Goal: Transaction & Acquisition: Book appointment/travel/reservation

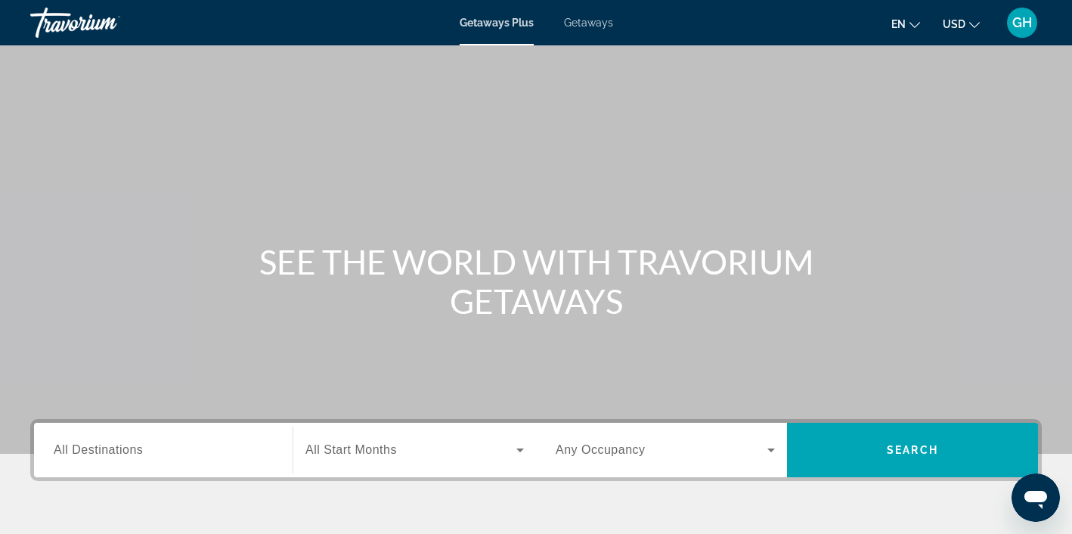
click at [588, 23] on span "Getaways" at bounding box center [588, 23] width 49 height 12
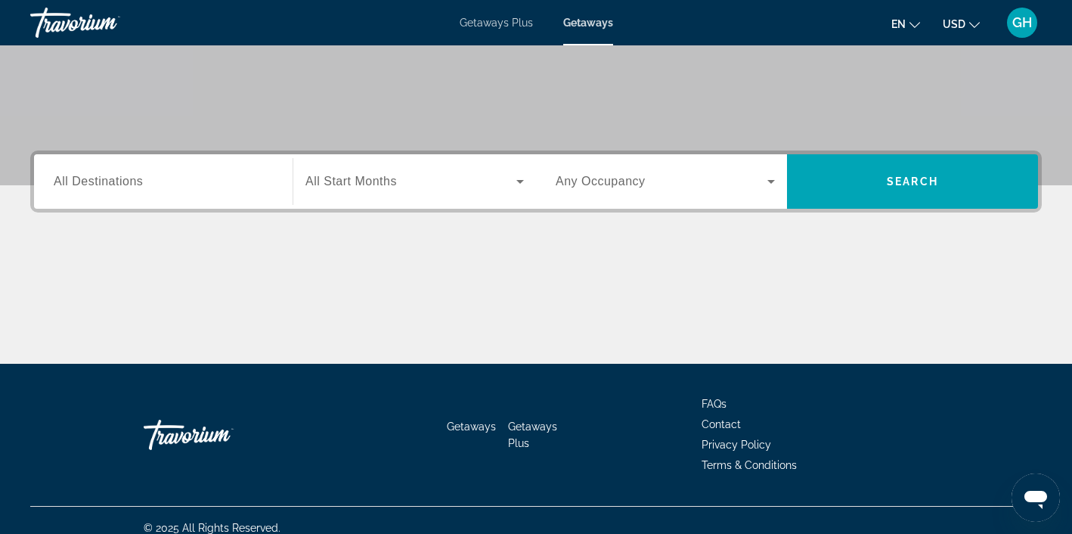
scroll to position [283, 0]
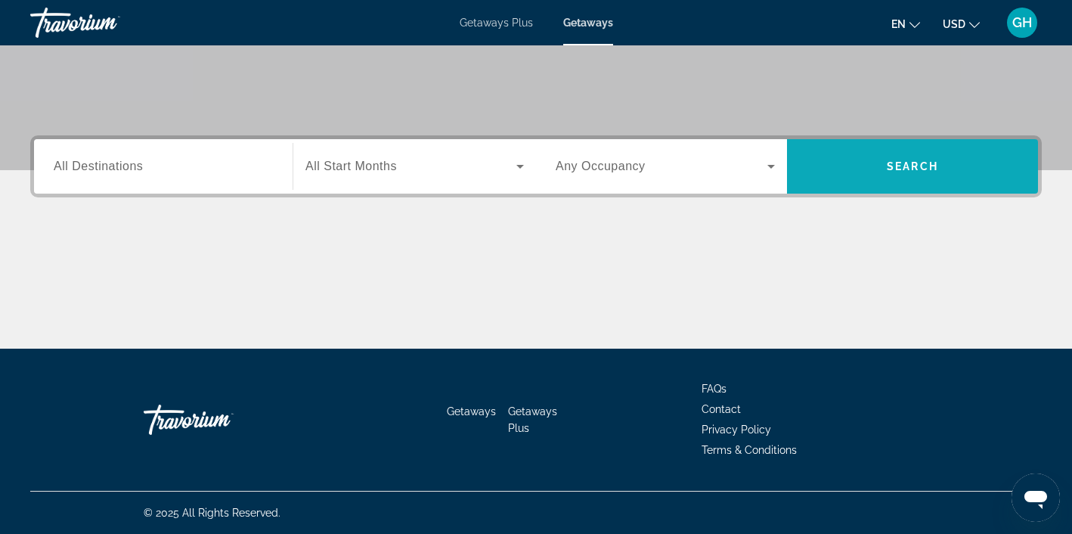
click at [904, 159] on span "Search" at bounding box center [912, 166] width 251 height 36
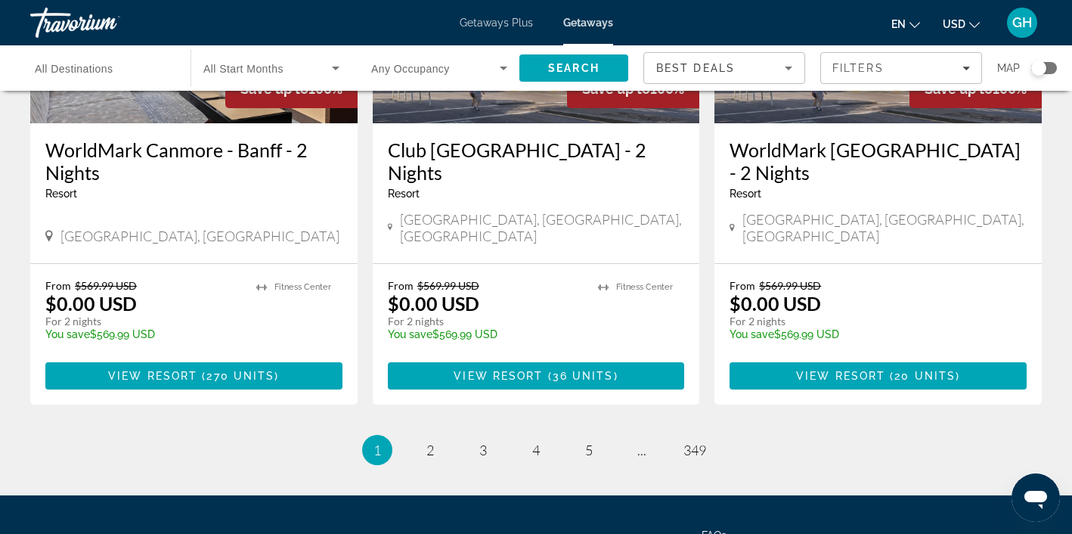
scroll to position [1925, 0]
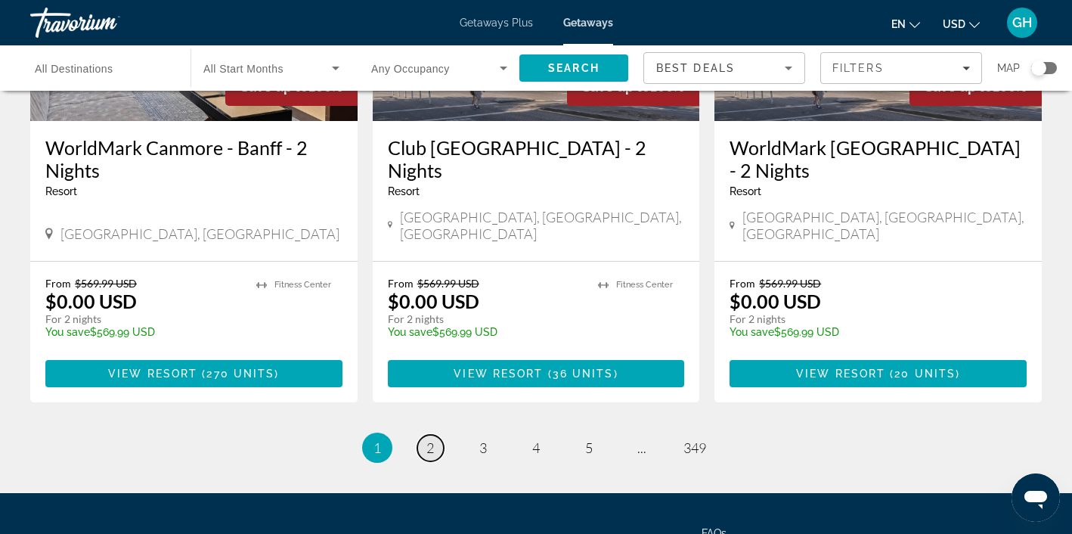
click at [429, 439] on span "2" at bounding box center [430, 447] width 8 height 17
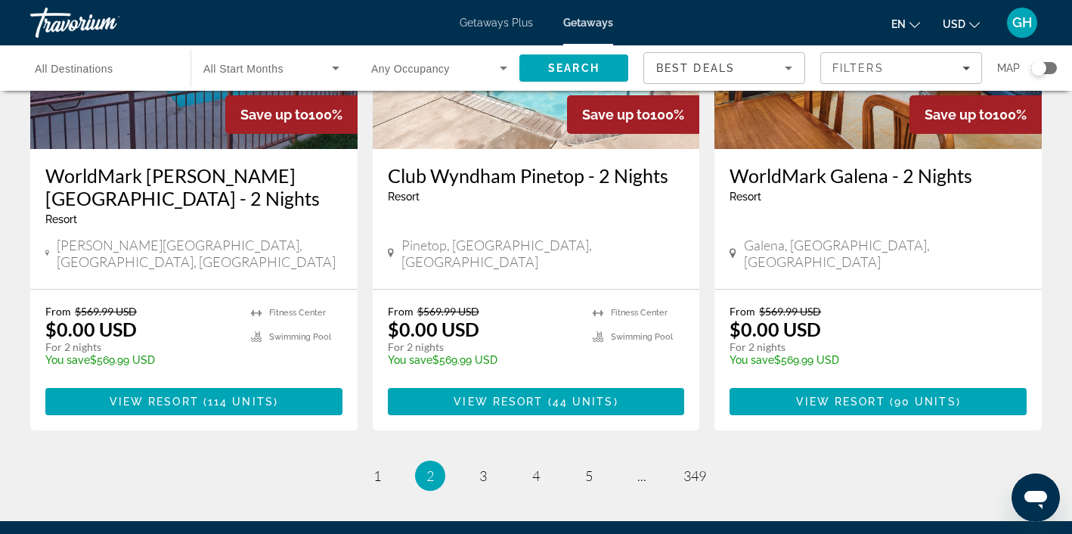
scroll to position [1877, 0]
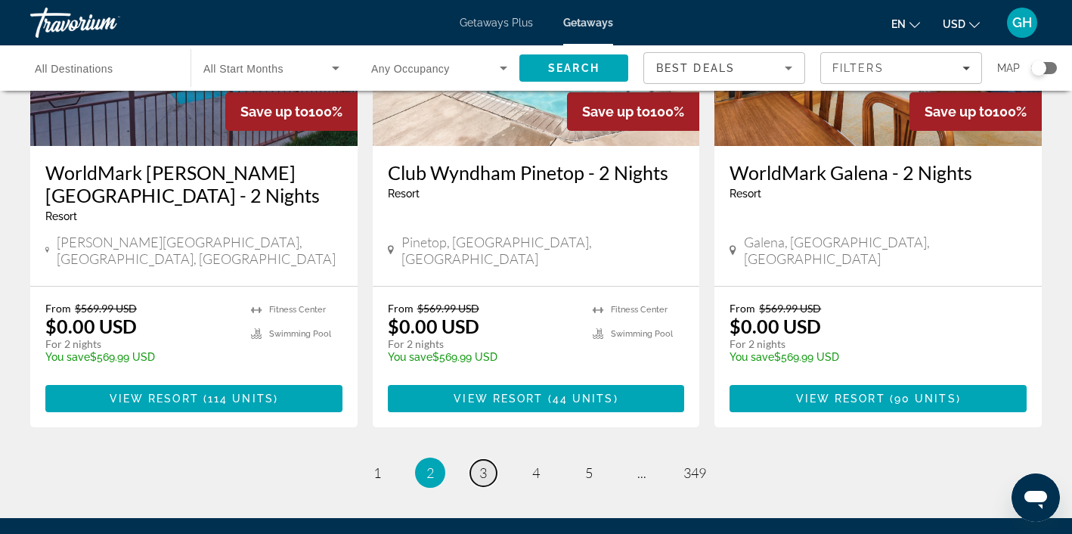
click at [485, 464] on span "3" at bounding box center [483, 472] width 8 height 17
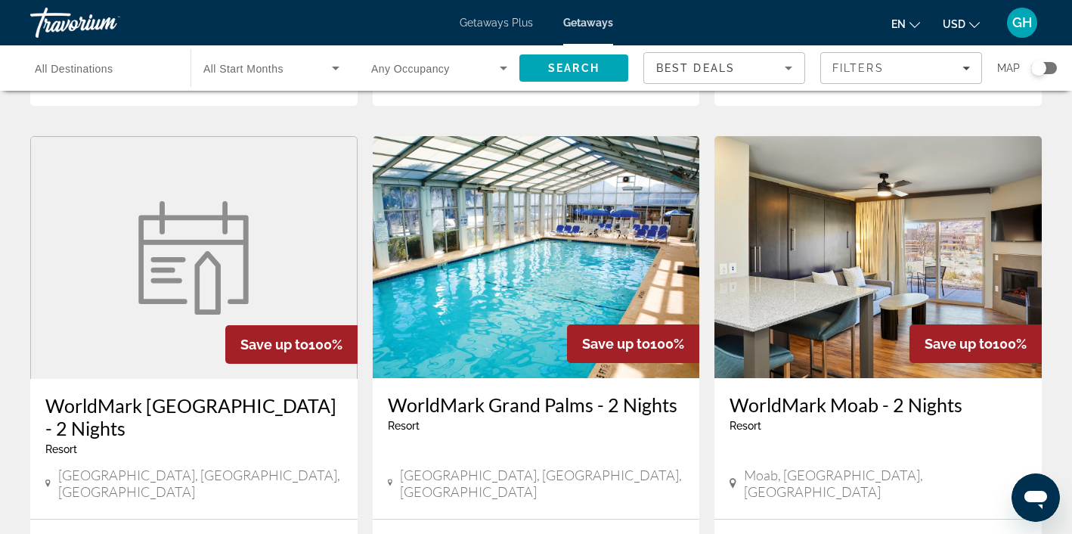
scroll to position [1113, 0]
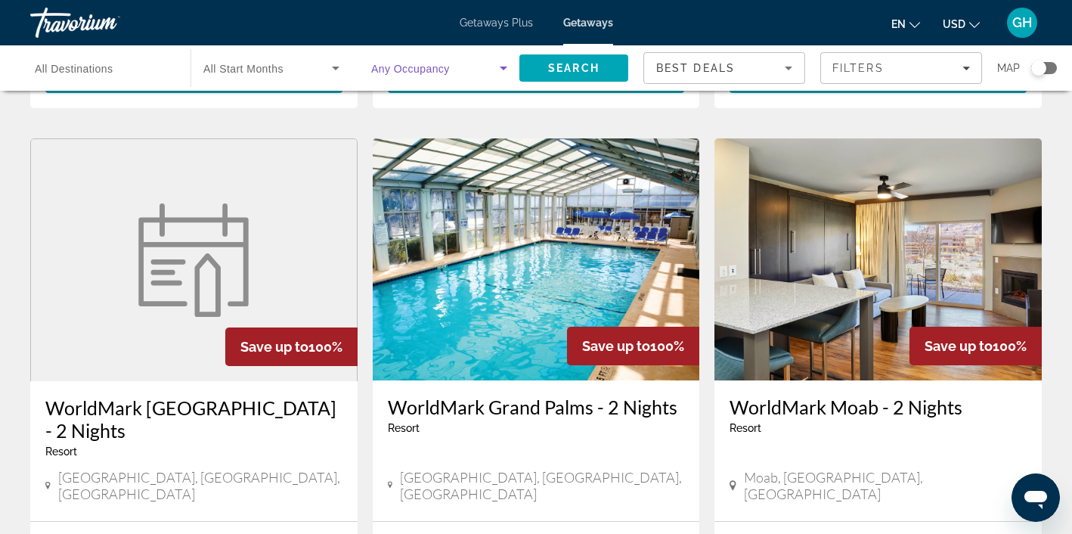
click at [506, 69] on icon "Search widget" at bounding box center [503, 68] width 18 height 18
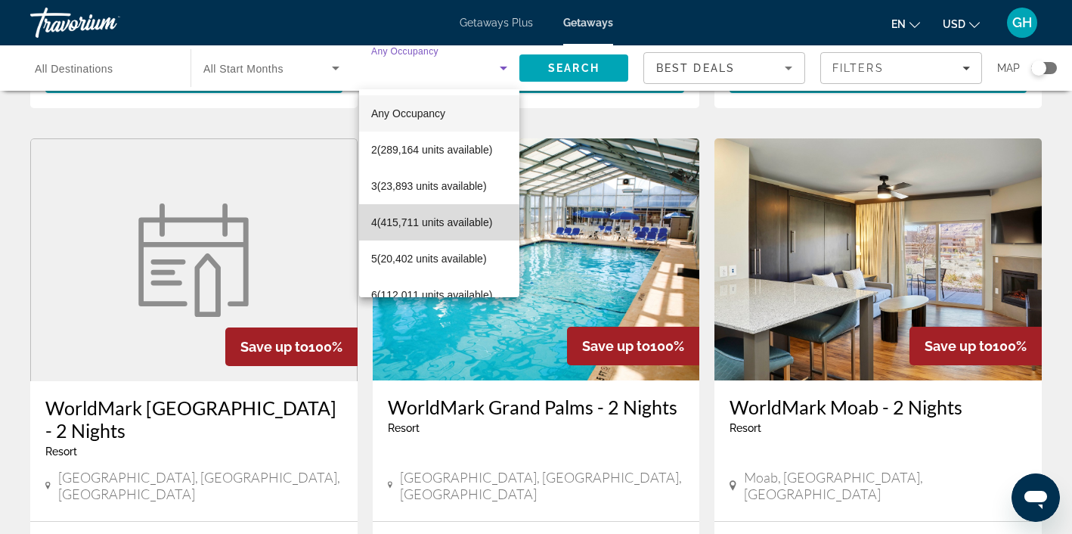
click at [435, 225] on span "4 (415,711 units available)" at bounding box center [431, 222] width 121 height 18
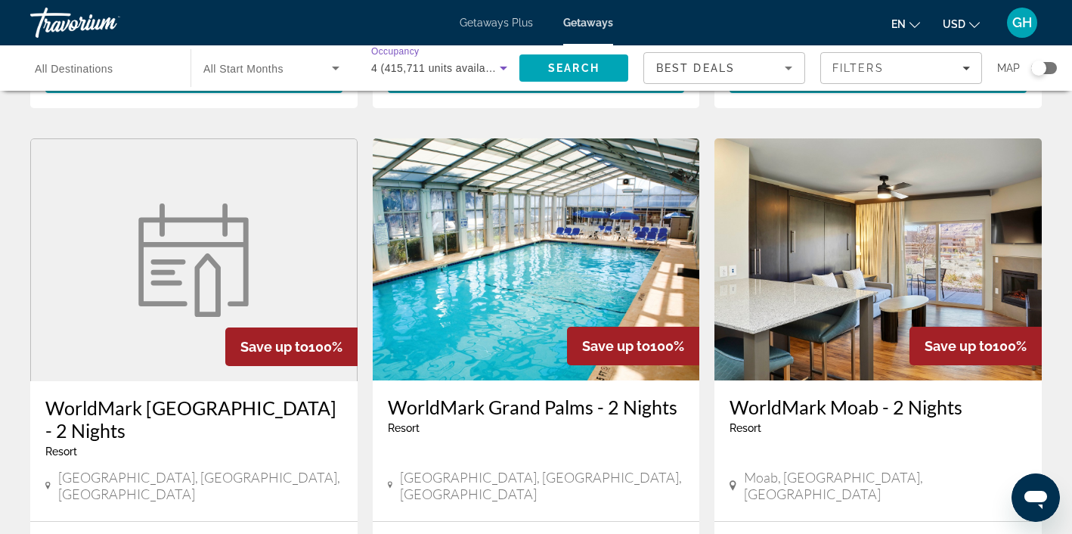
click at [503, 64] on icon "Search widget" at bounding box center [503, 68] width 18 height 18
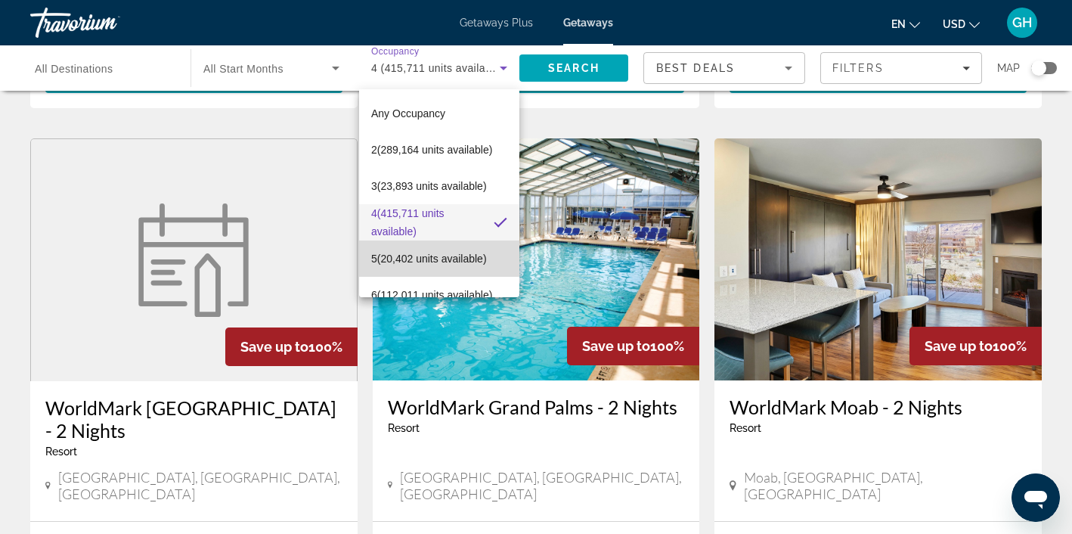
click at [441, 257] on span "5 (20,402 units available)" at bounding box center [429, 258] width 116 height 18
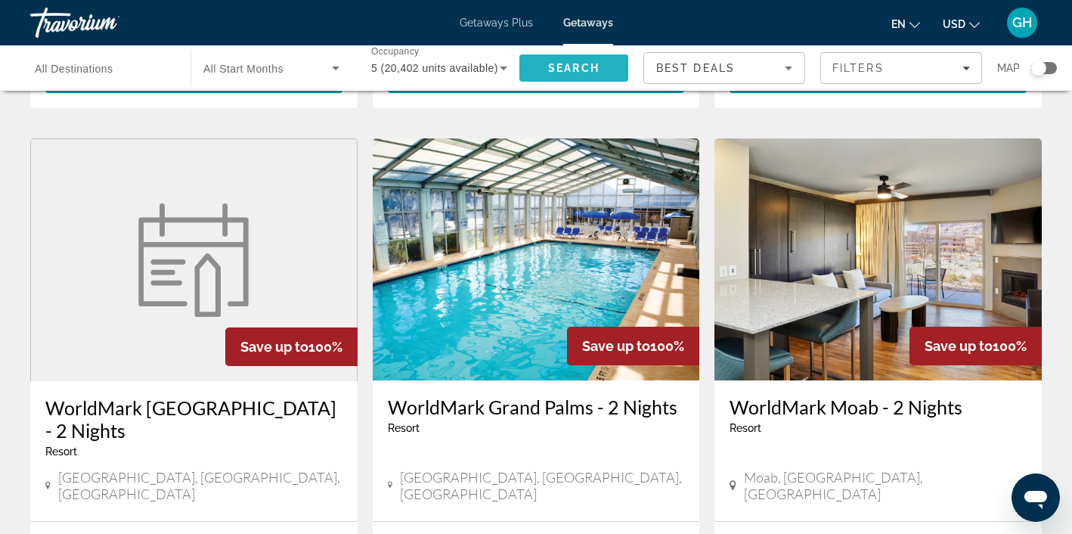
click at [575, 69] on span "Search" at bounding box center [573, 68] width 51 height 12
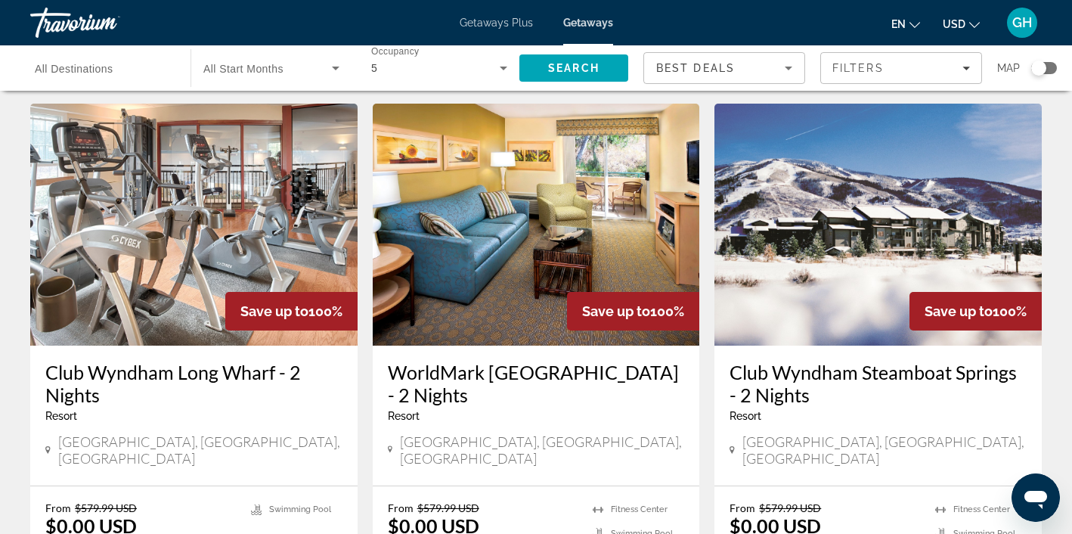
scroll to position [1727, 0]
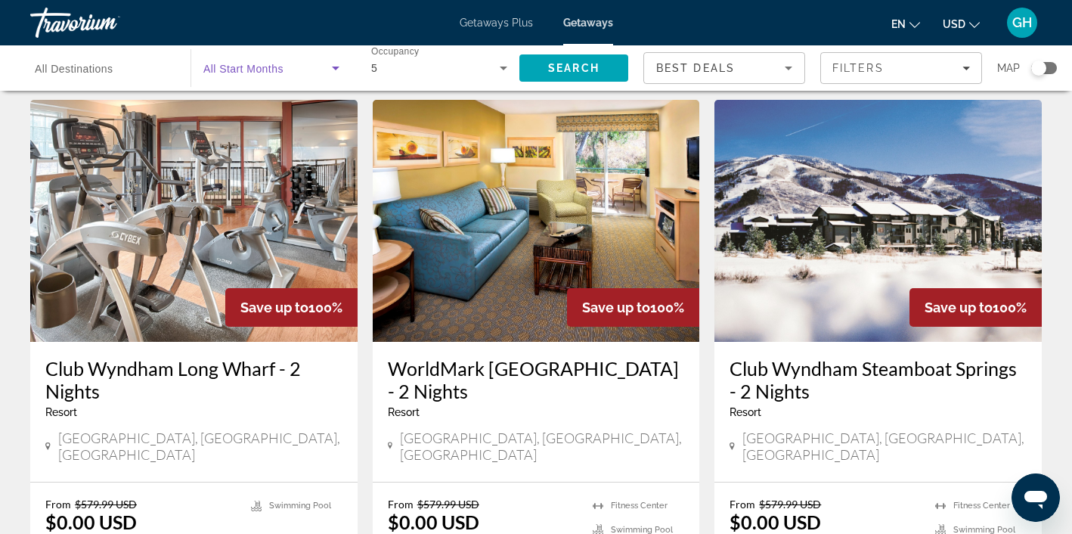
click at [334, 67] on icon "Search widget" at bounding box center [336, 69] width 8 height 4
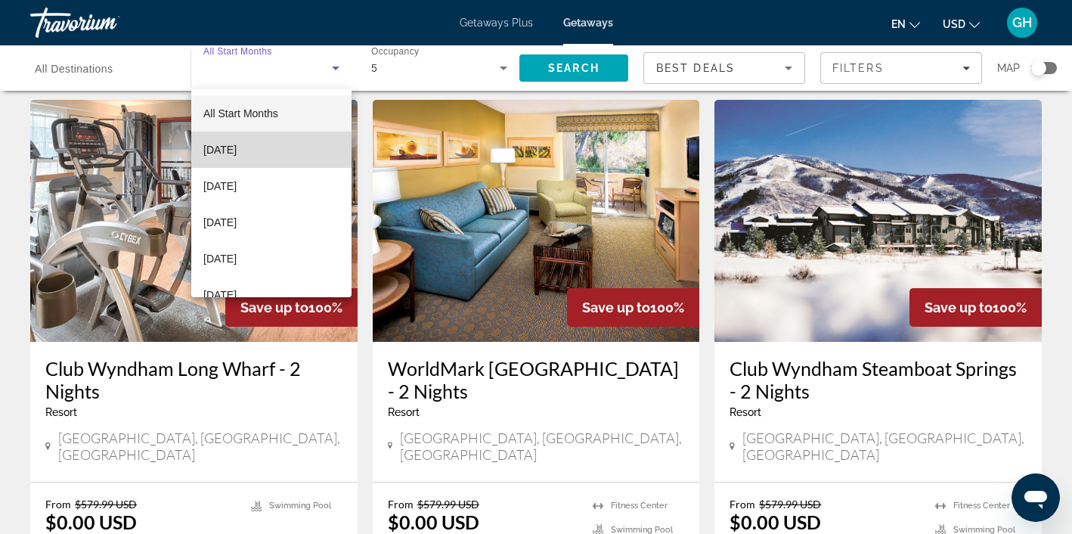
click at [237, 147] on span "[DATE]" at bounding box center [219, 150] width 33 height 18
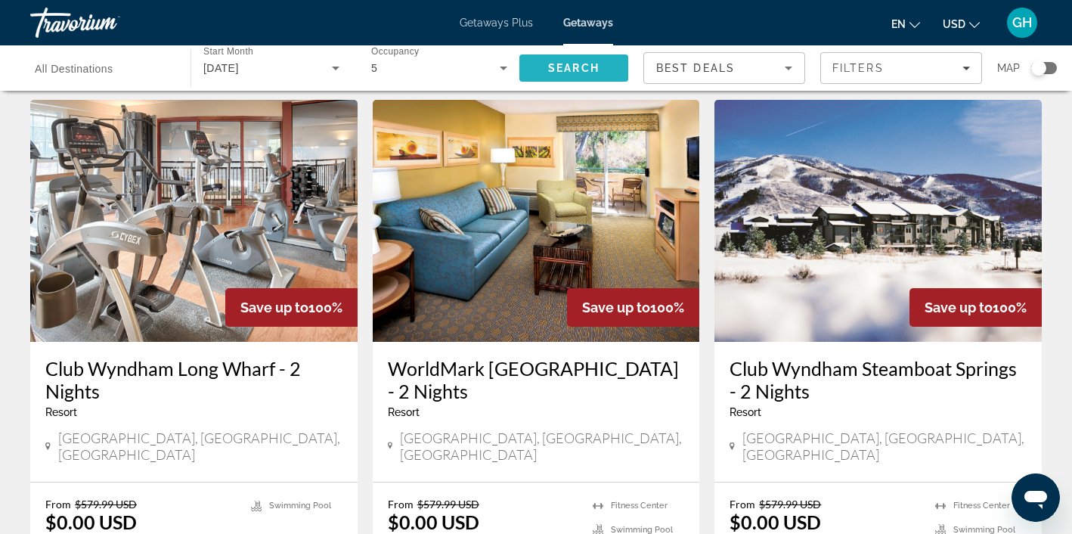
click at [565, 63] on span "Search" at bounding box center [573, 68] width 51 height 12
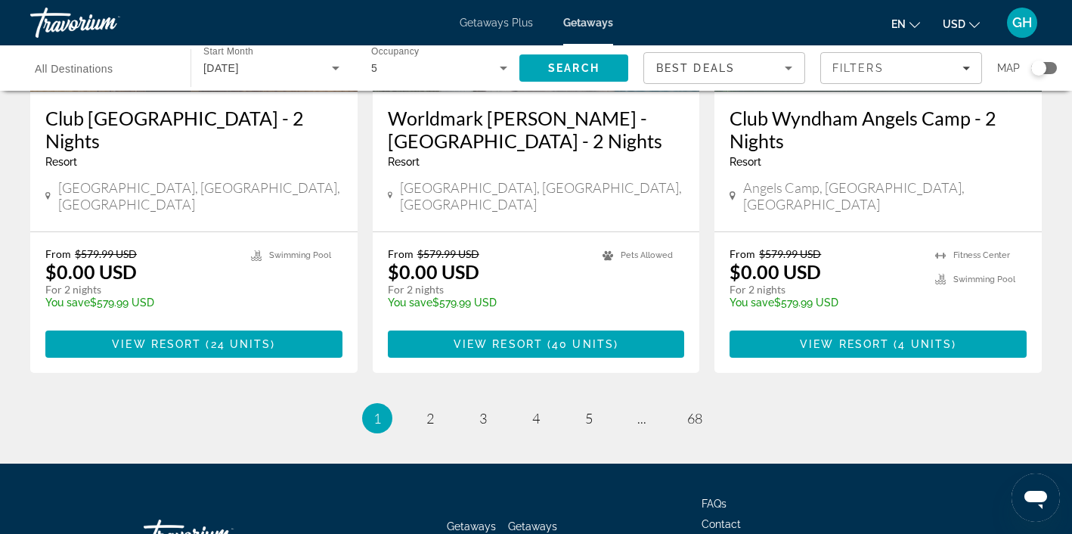
scroll to position [1938, 0]
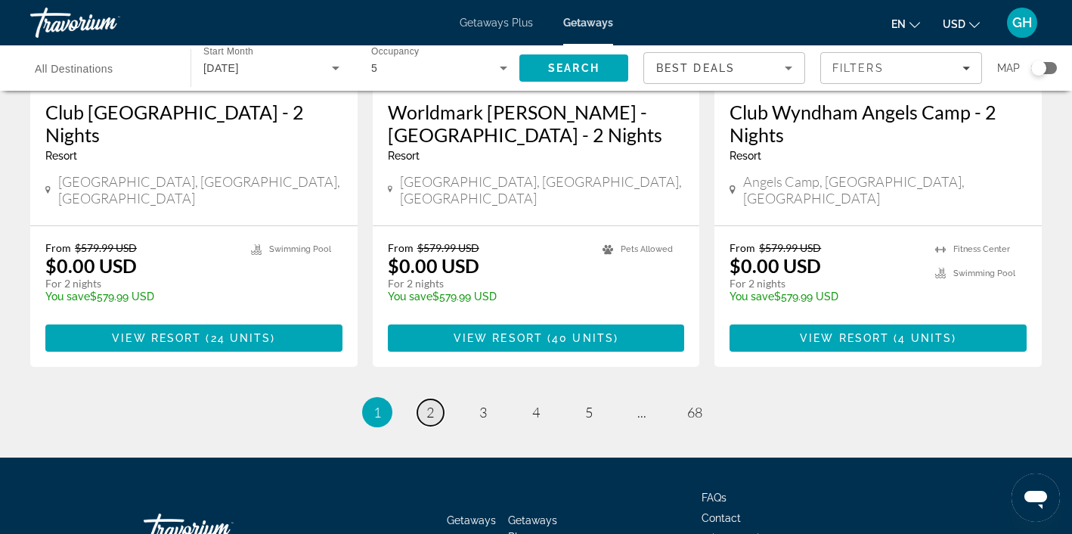
click at [431, 404] on span "2" at bounding box center [430, 412] width 8 height 17
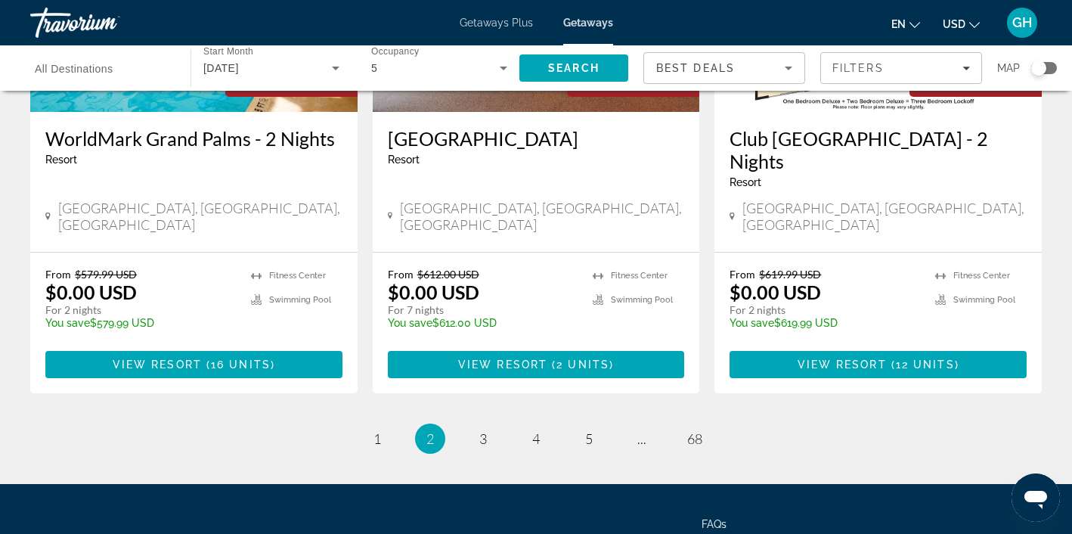
scroll to position [1941, 0]
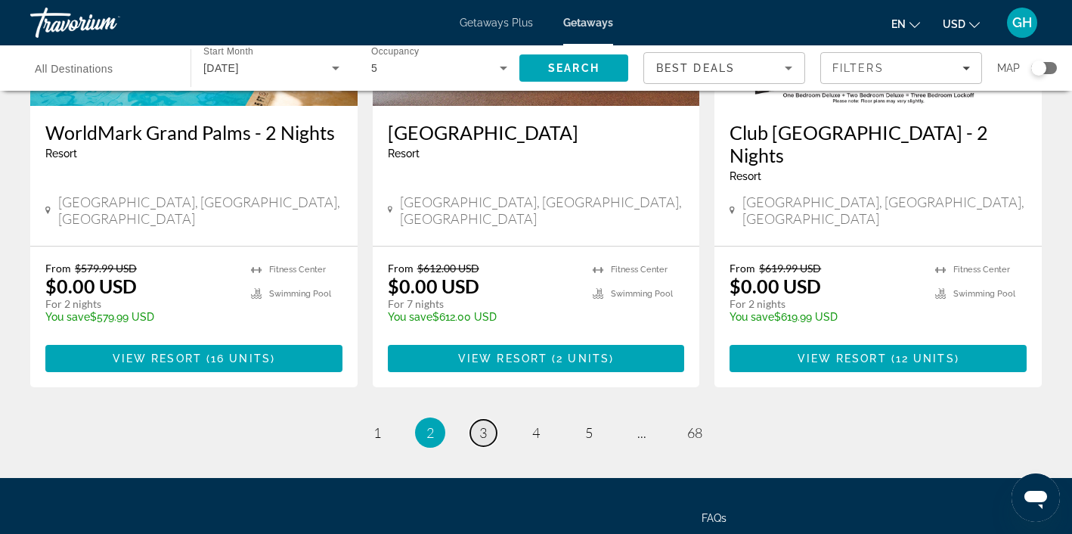
click at [484, 424] on span "3" at bounding box center [483, 432] width 8 height 17
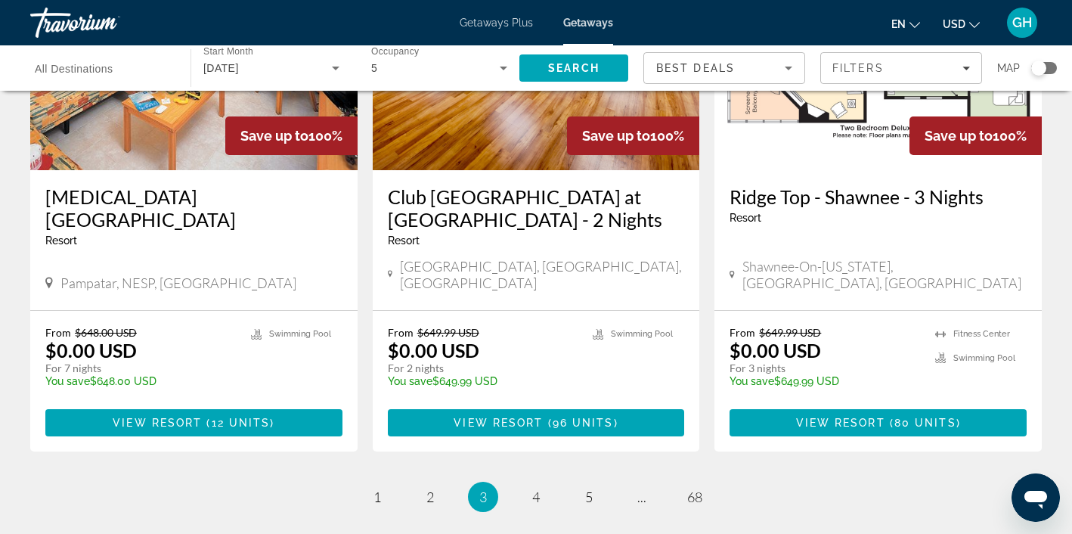
scroll to position [1859, 0]
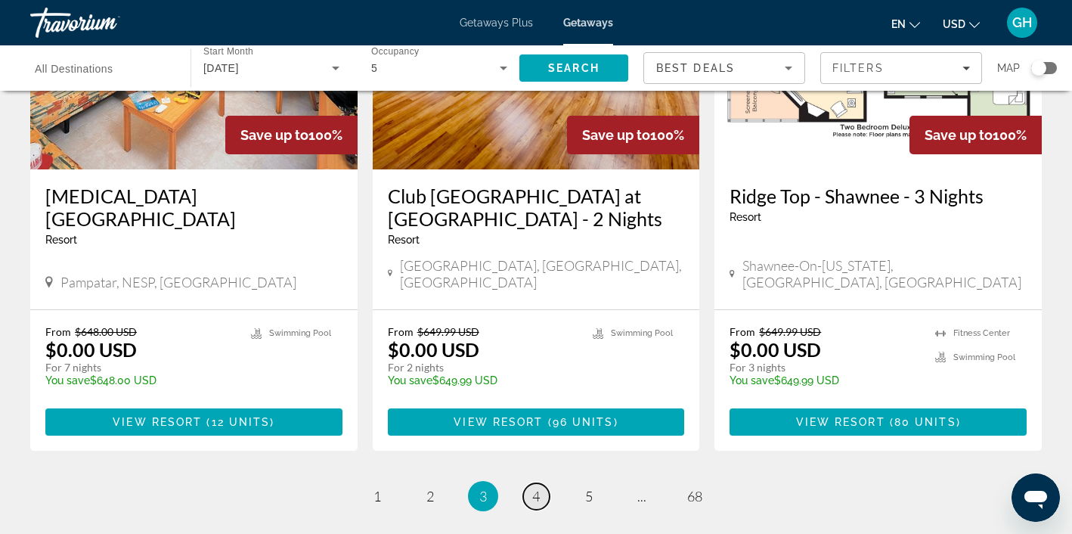
click at [534, 487] on span "4" at bounding box center [536, 495] width 8 height 17
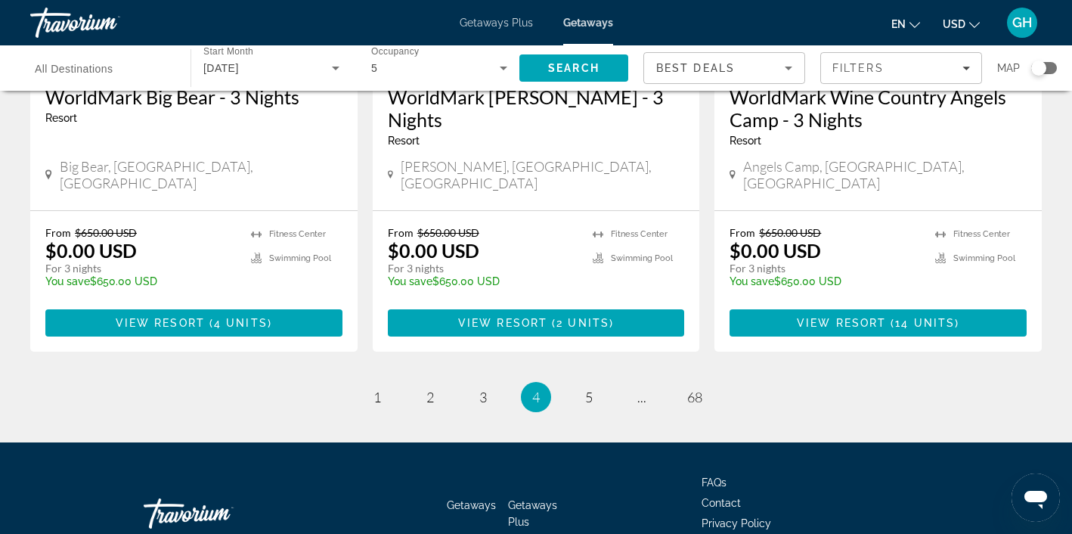
scroll to position [1978, 0]
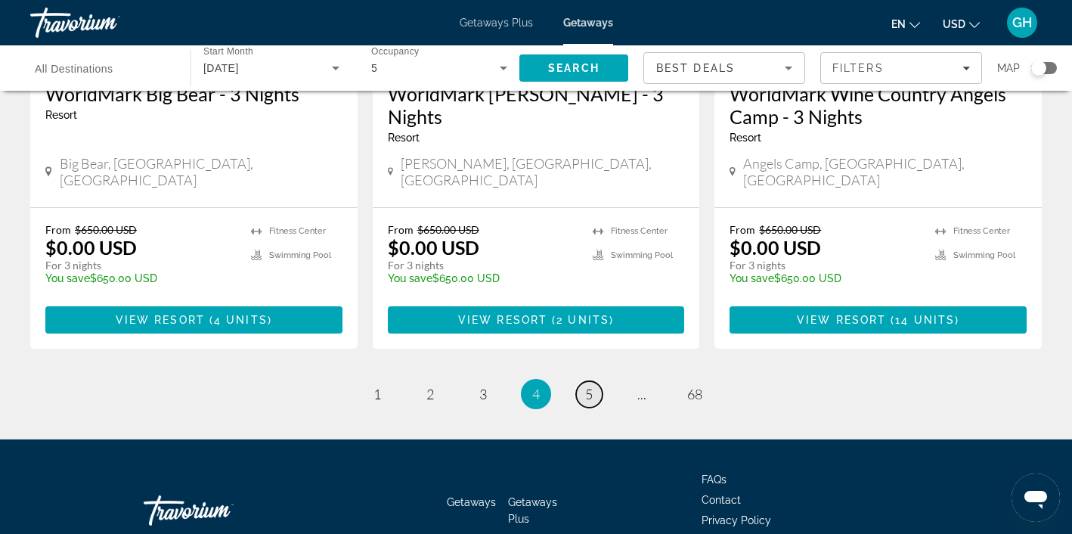
click at [589, 385] on span "5" at bounding box center [589, 393] width 8 height 17
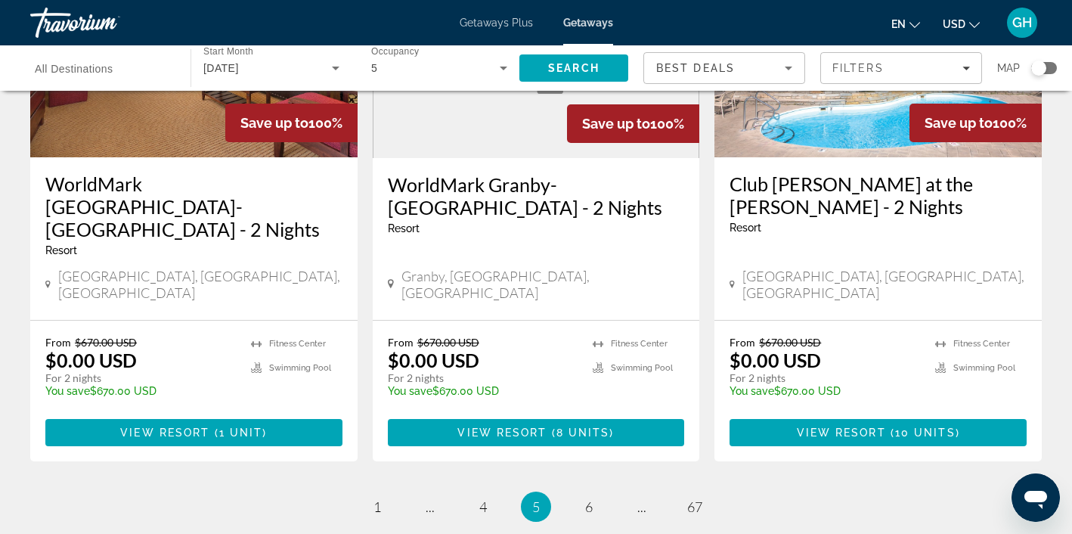
scroll to position [1913, 0]
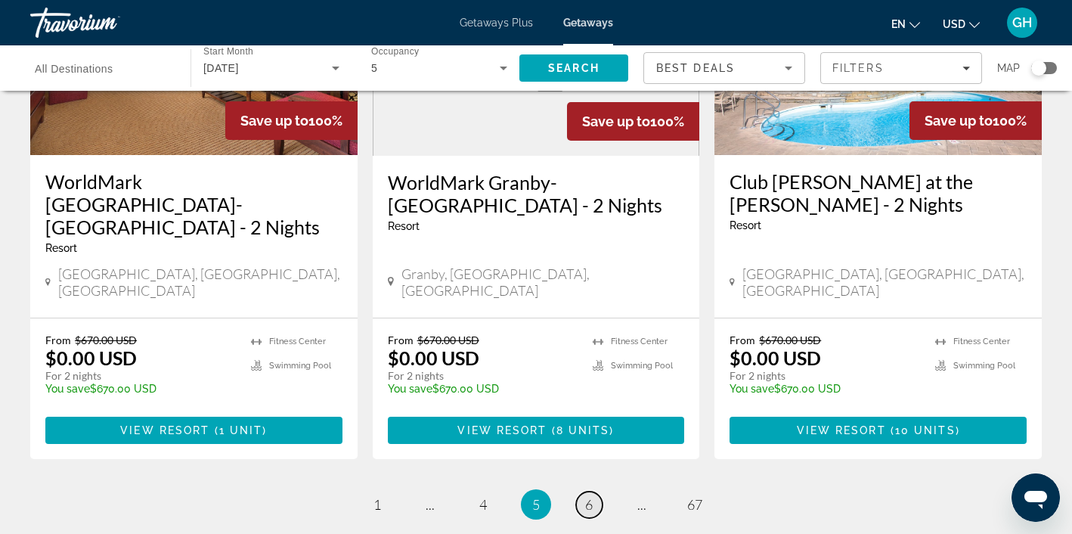
click at [592, 496] on span "6" at bounding box center [589, 504] width 8 height 17
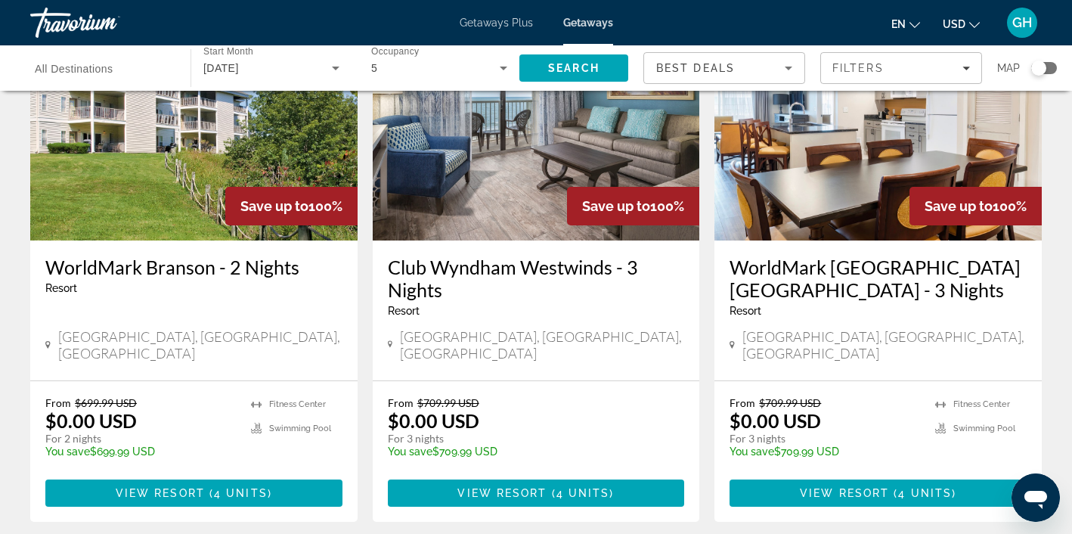
scroll to position [1882, 0]
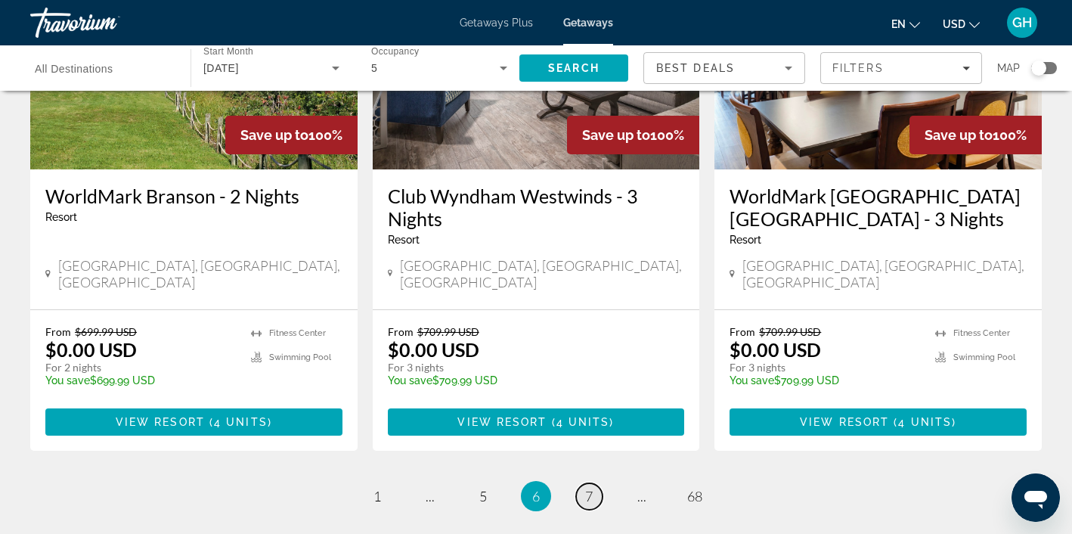
click at [586, 487] on span "7" at bounding box center [589, 495] width 8 height 17
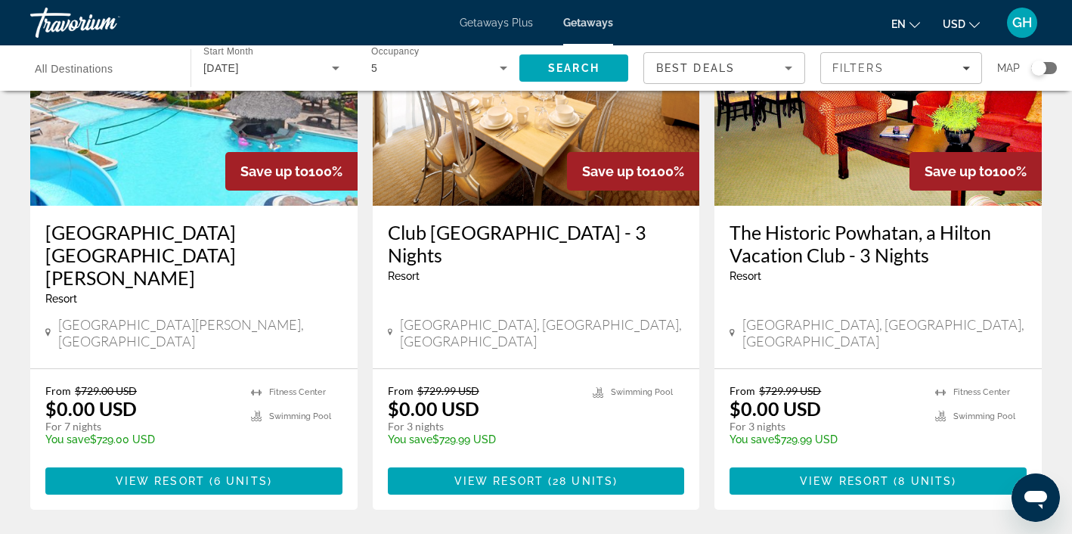
scroll to position [1866, 0]
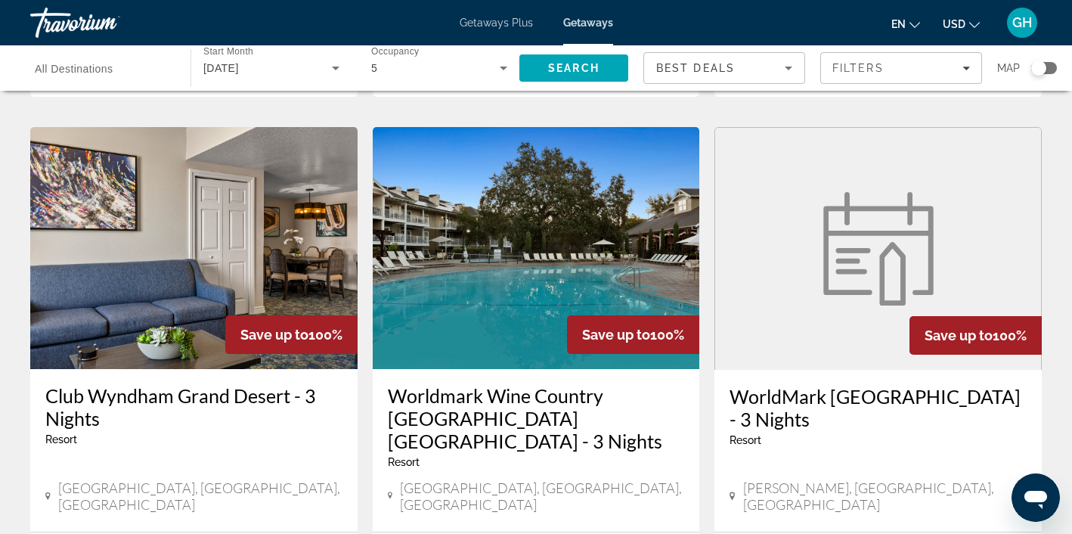
scroll to position [578, 0]
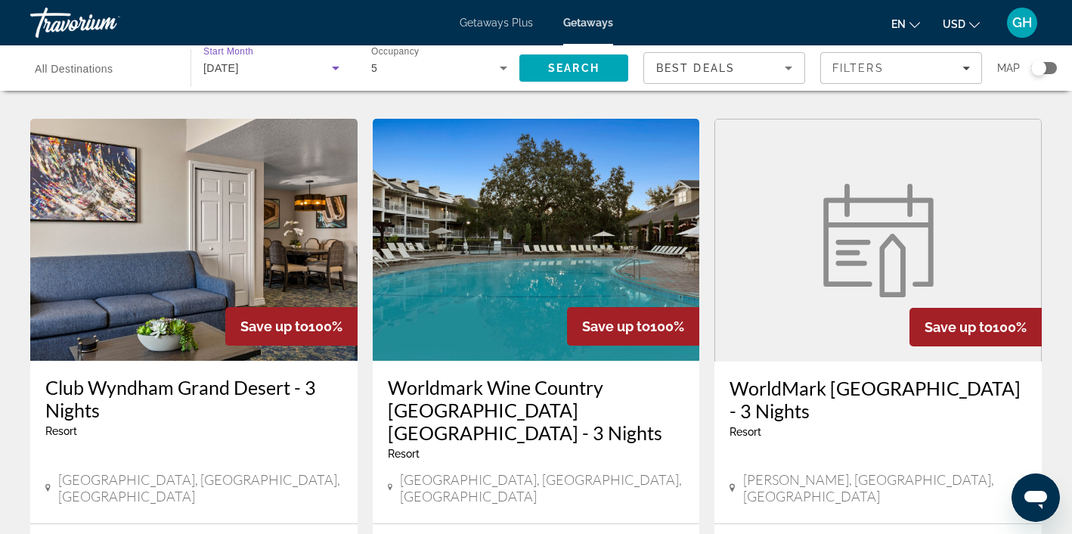
click at [336, 68] on icon "Search widget" at bounding box center [336, 69] width 8 height 4
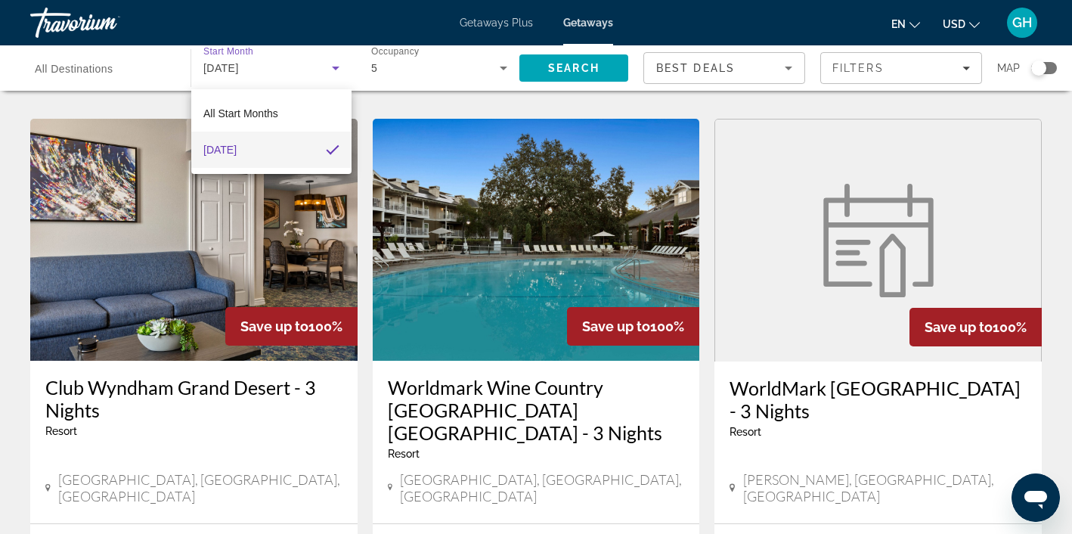
click at [336, 67] on div at bounding box center [536, 267] width 1072 height 534
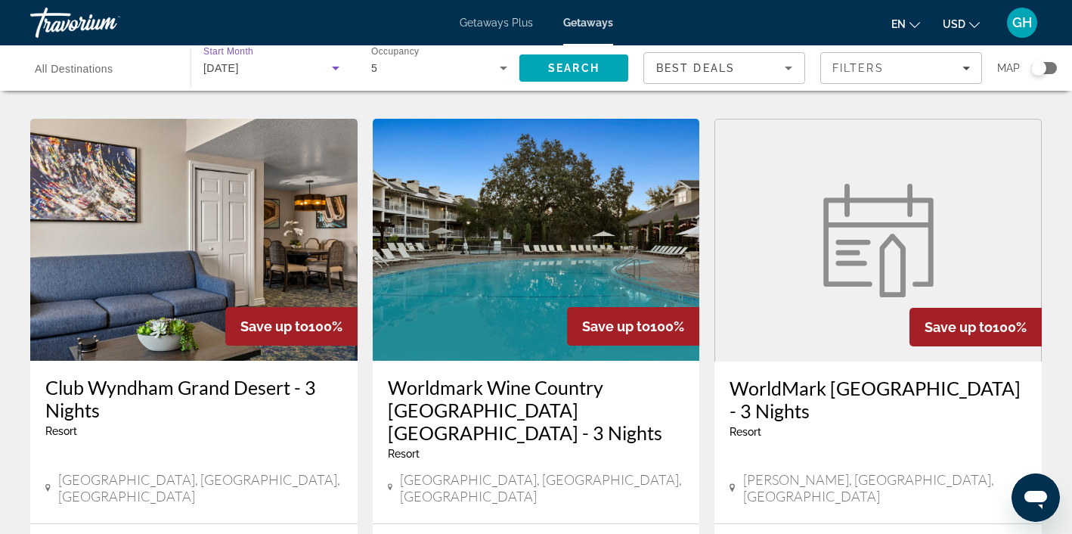
click at [336, 67] on icon "Search widget" at bounding box center [336, 69] width 8 height 4
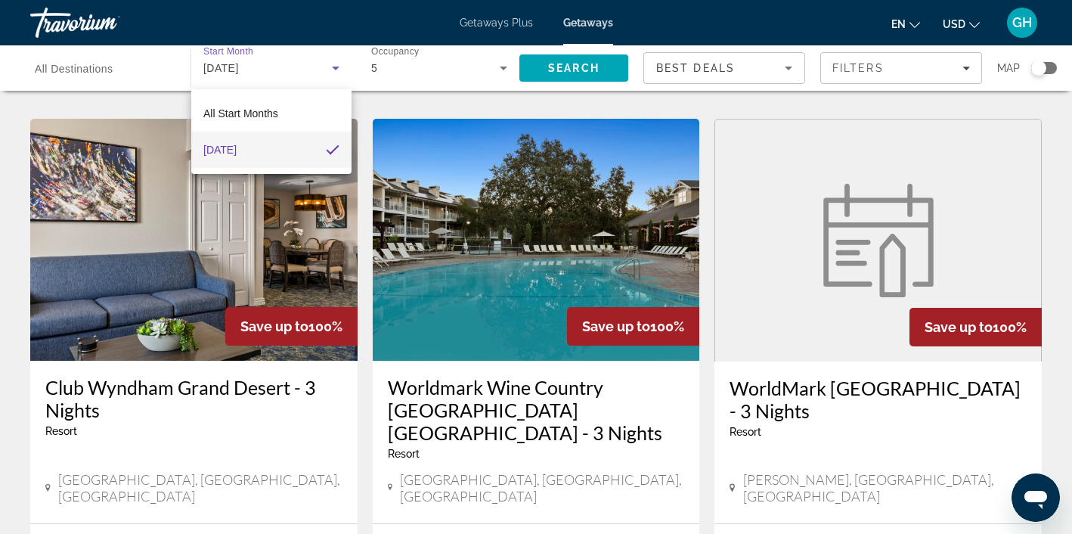
click at [575, 187] on div at bounding box center [536, 267] width 1072 height 534
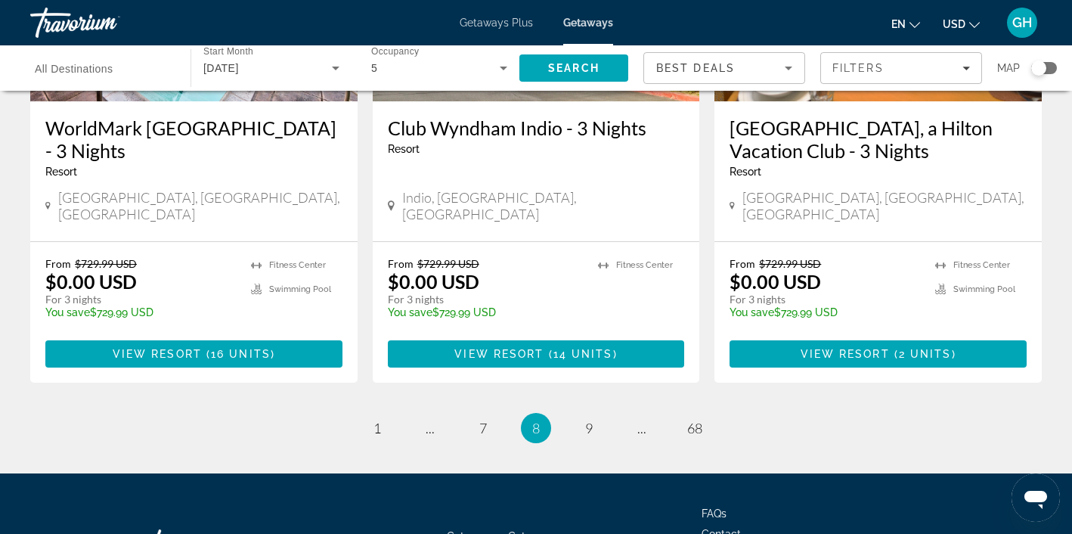
scroll to position [1969, 0]
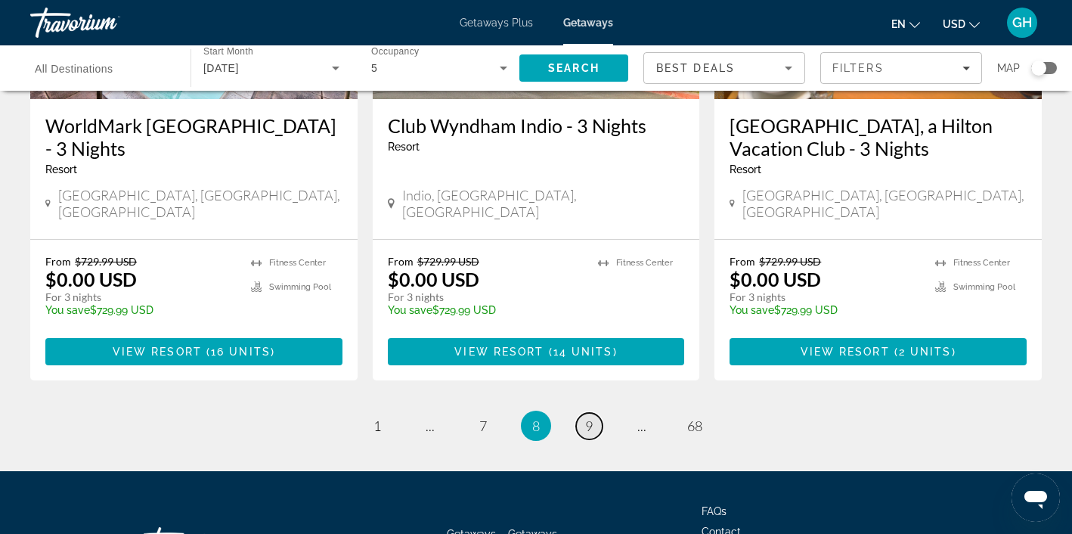
click at [590, 417] on span "9" at bounding box center [589, 425] width 8 height 17
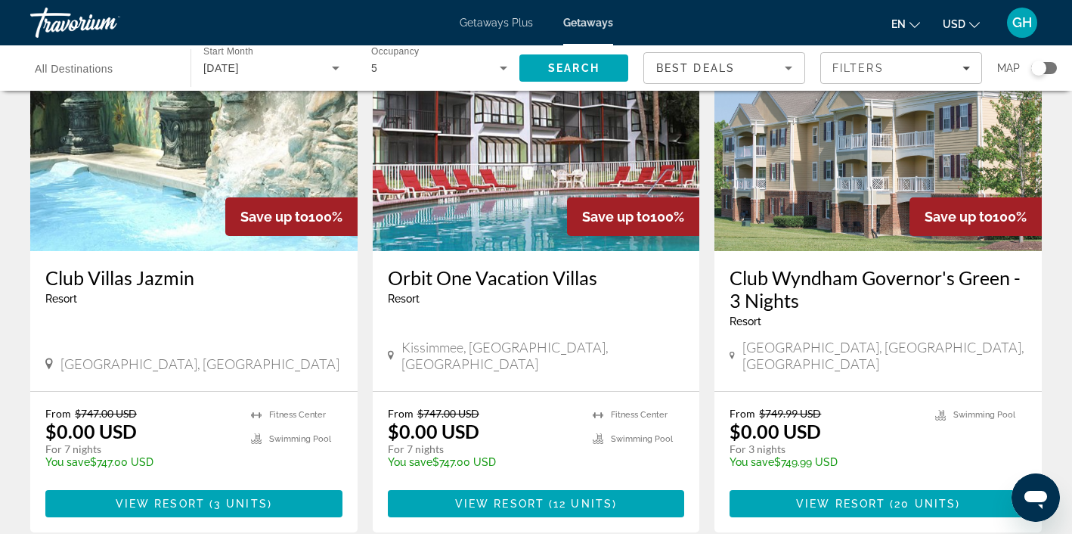
scroll to position [1849, 0]
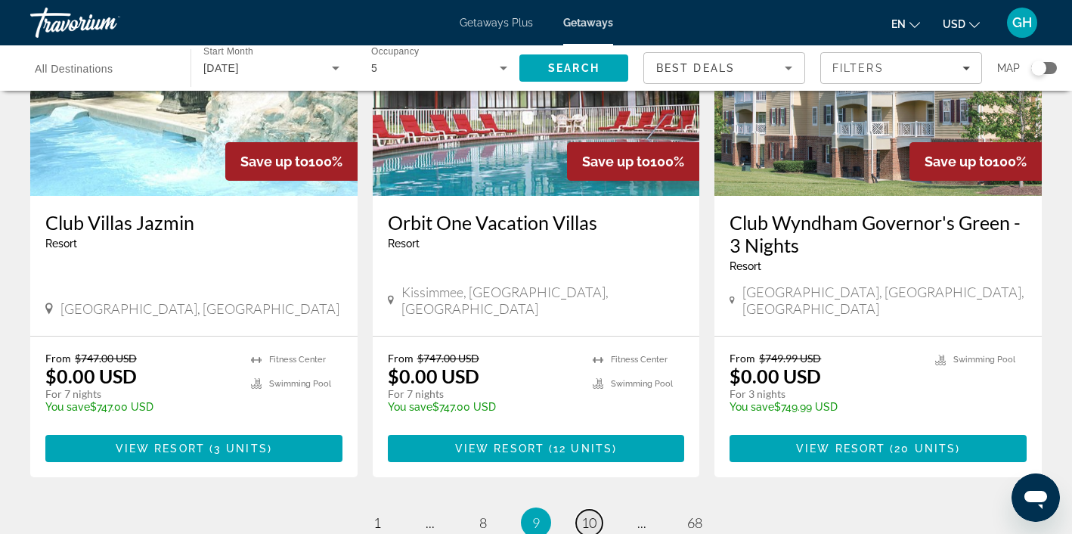
click at [586, 514] on span "10" at bounding box center [588, 522] width 15 height 17
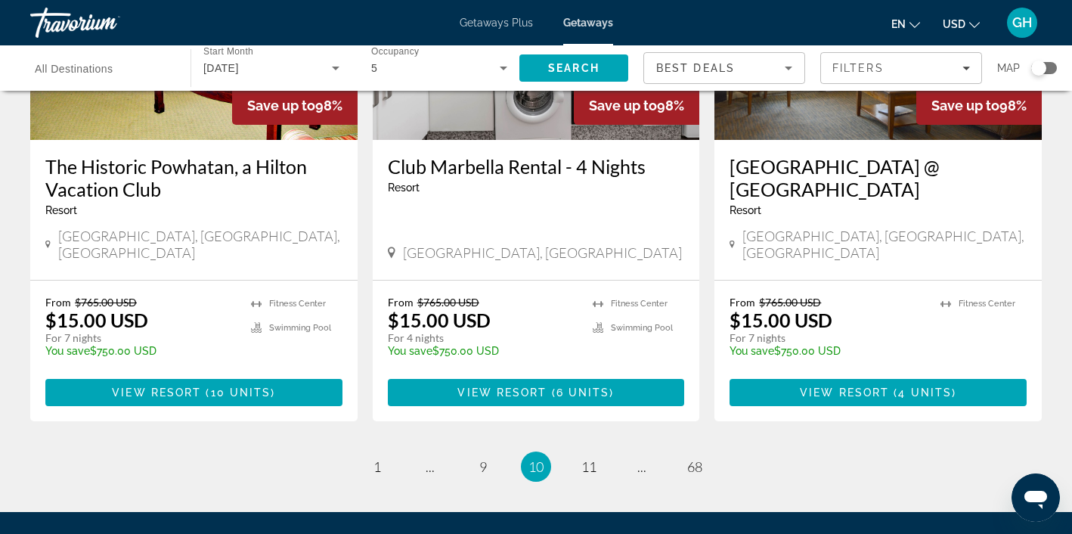
scroll to position [1909, 0]
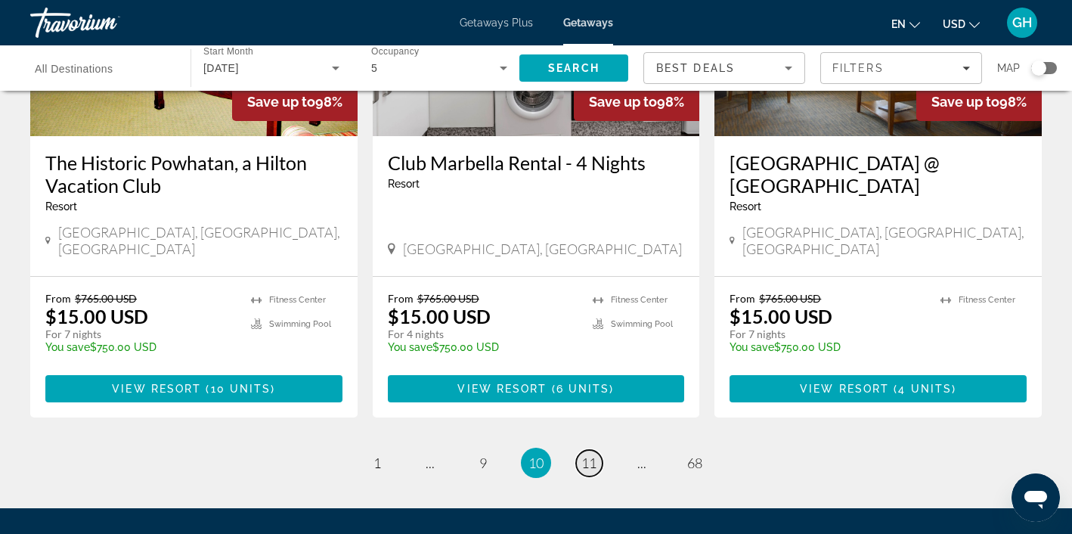
click at [590, 454] on span "11" at bounding box center [588, 462] width 15 height 17
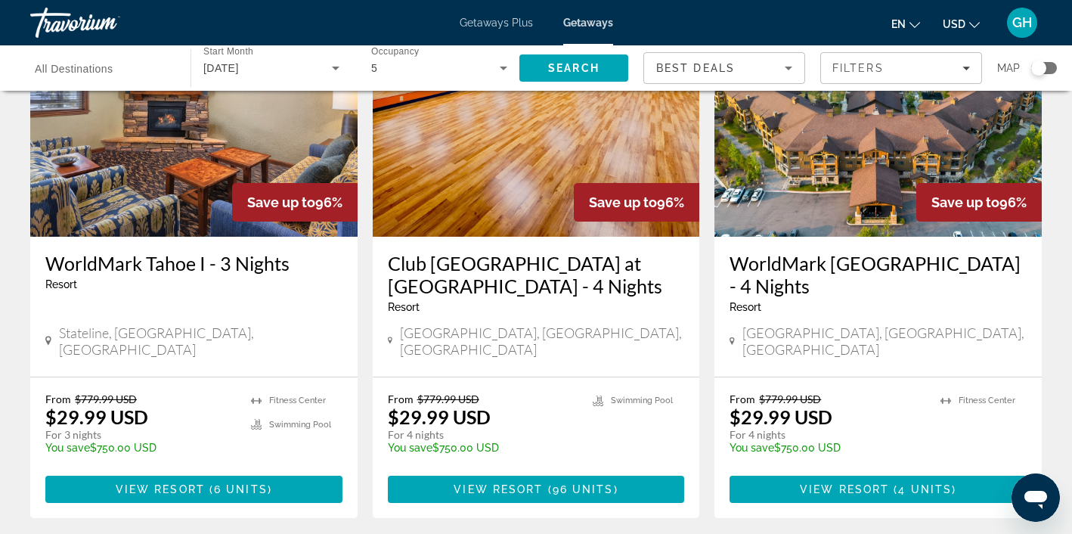
scroll to position [1812, 0]
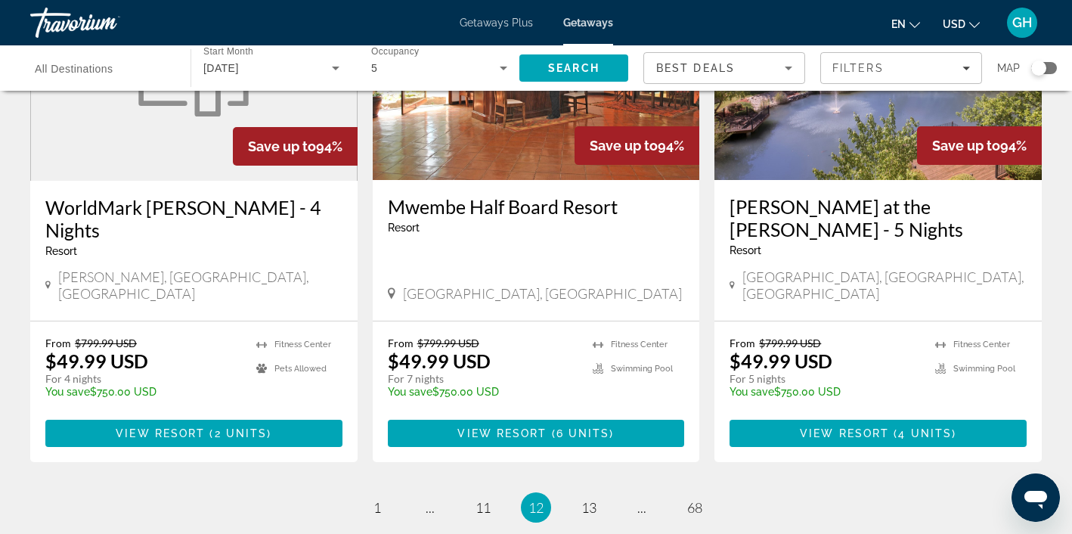
scroll to position [1866, 0]
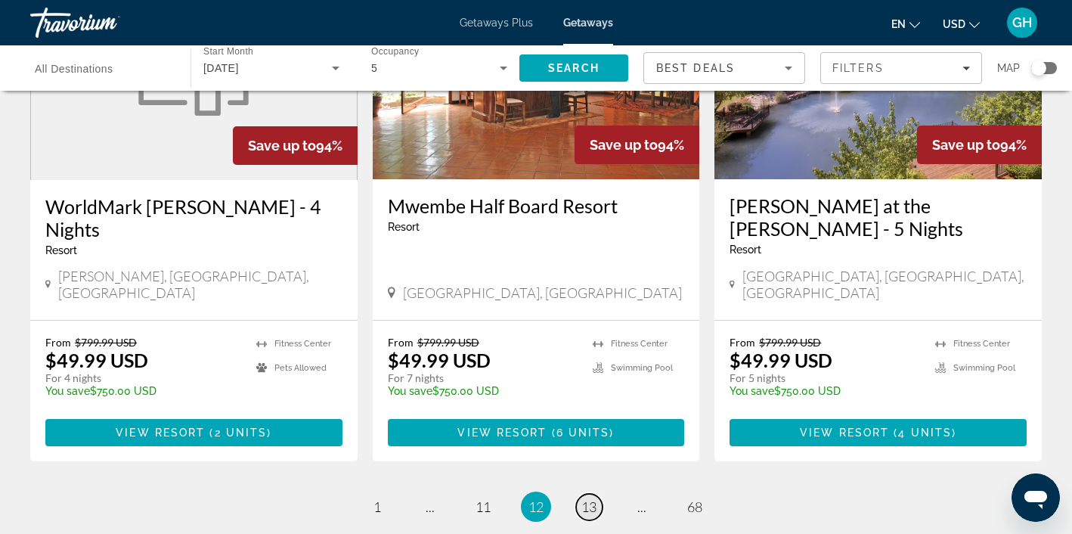
click at [590, 498] on span "13" at bounding box center [588, 506] width 15 height 17
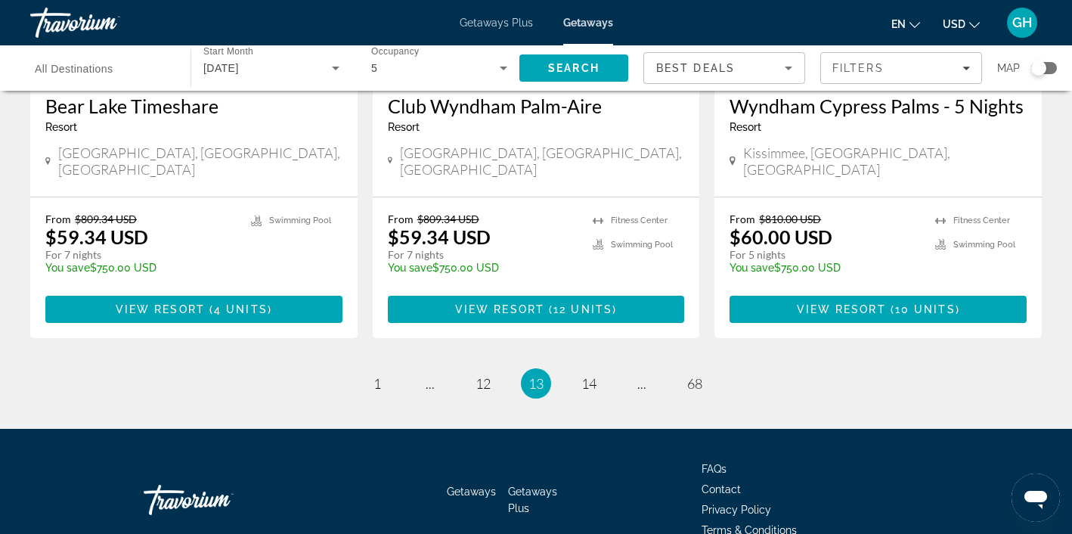
scroll to position [1923, 0]
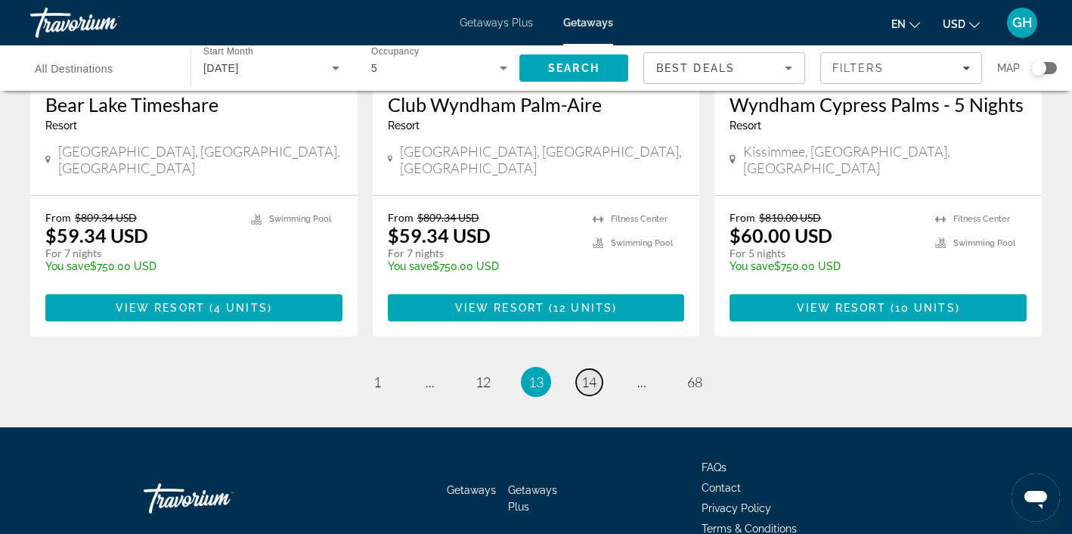
click at [594, 373] on span "14" at bounding box center [588, 381] width 15 height 17
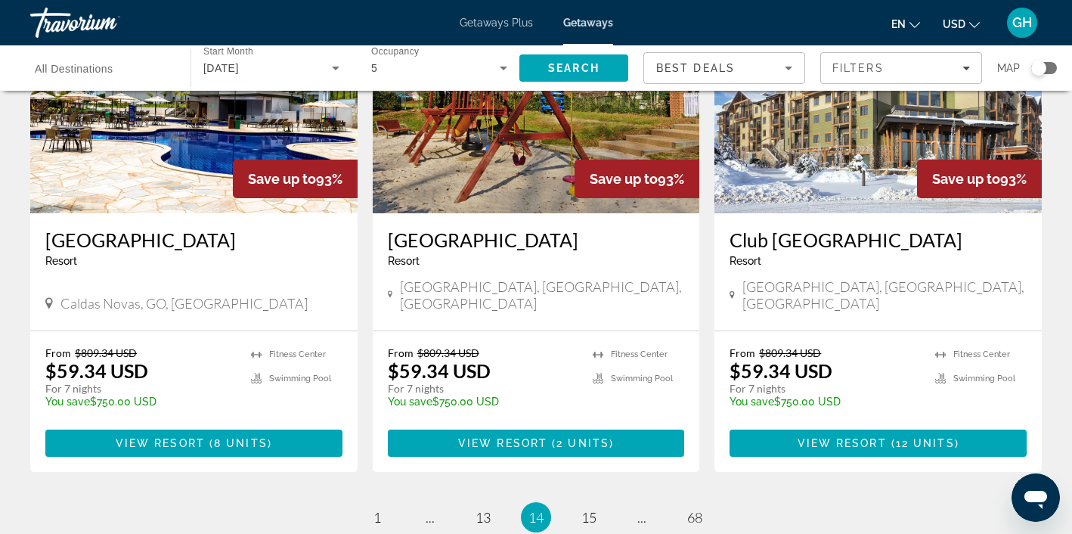
scroll to position [1855, 0]
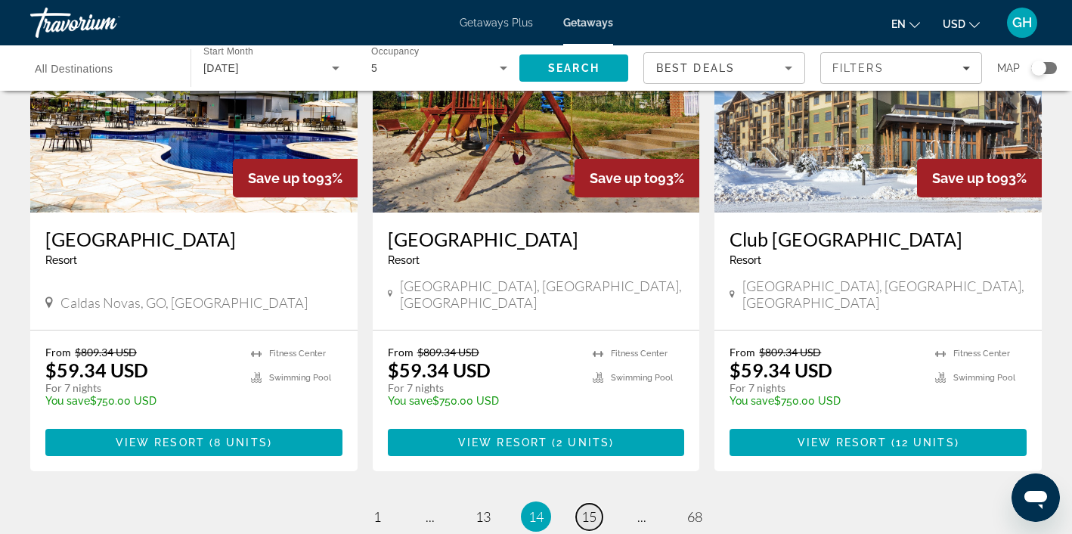
click at [590, 508] on span "15" at bounding box center [588, 516] width 15 height 17
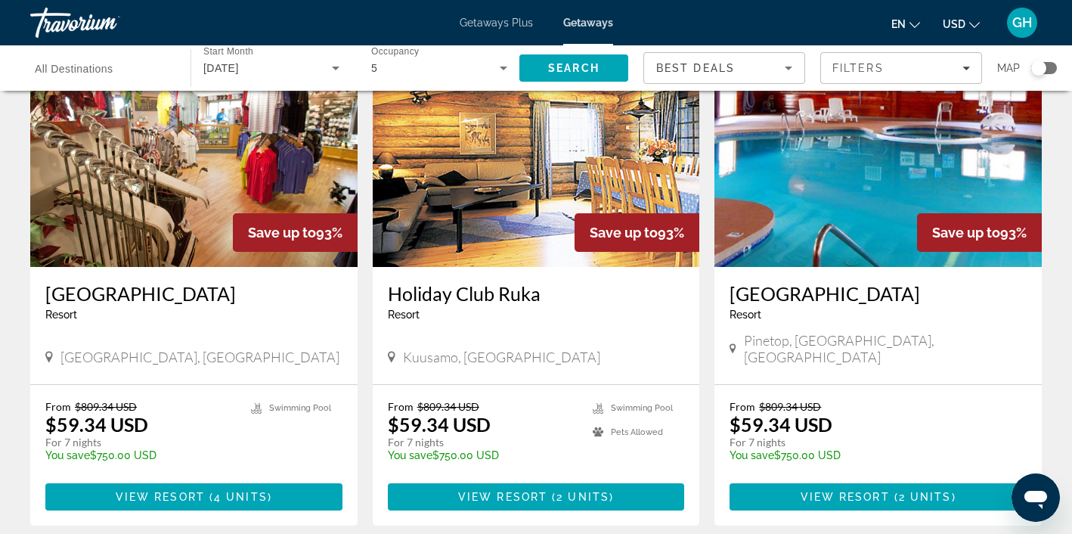
scroll to position [1785, 0]
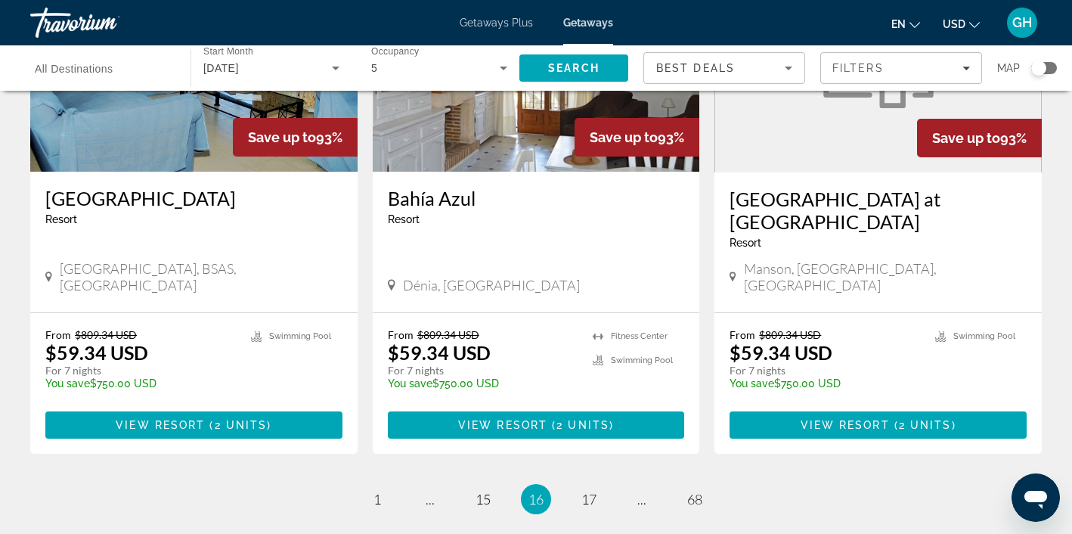
scroll to position [1852, 0]
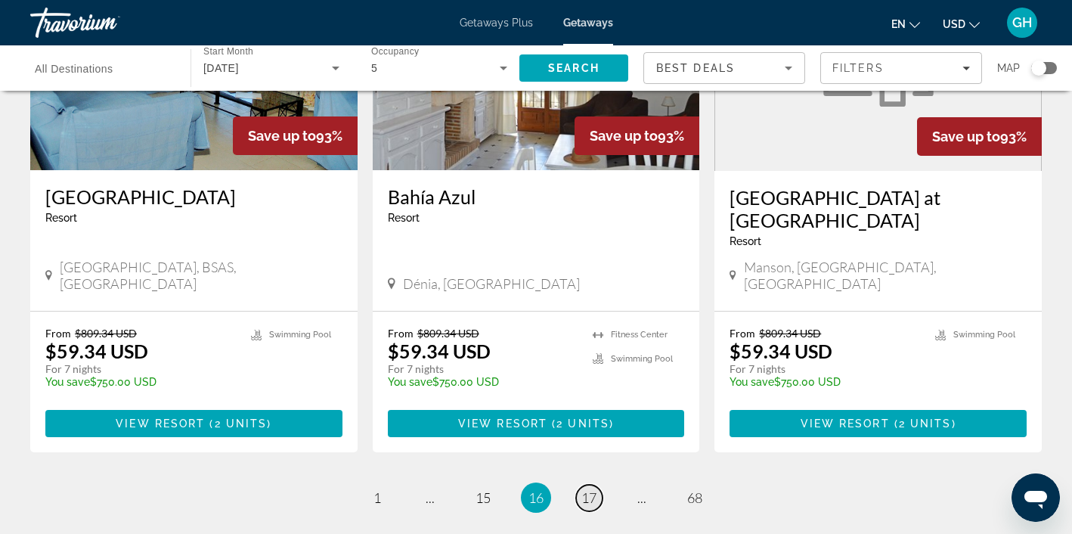
click at [592, 489] on span "17" at bounding box center [588, 497] width 15 height 17
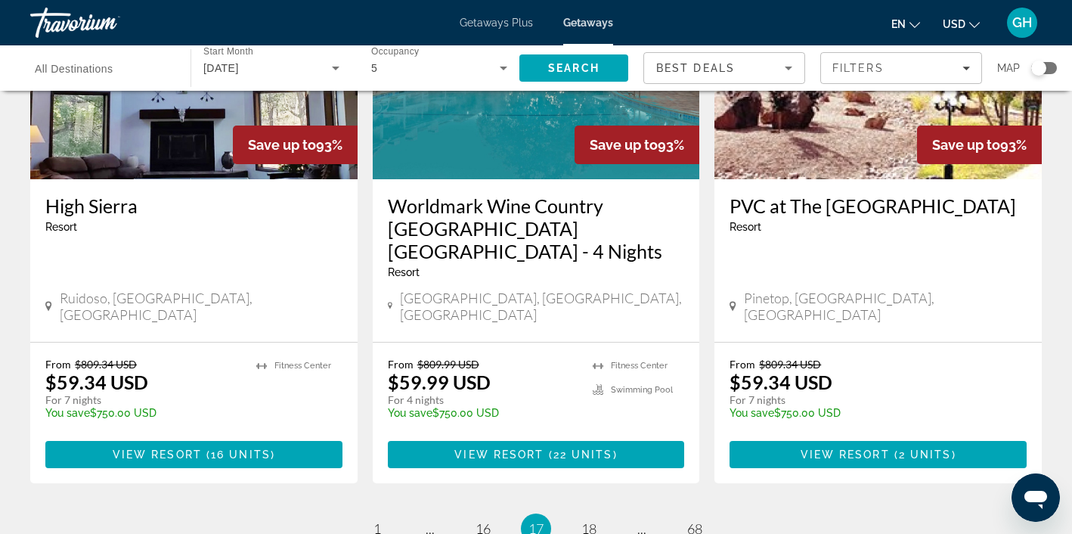
scroll to position [1848, 0]
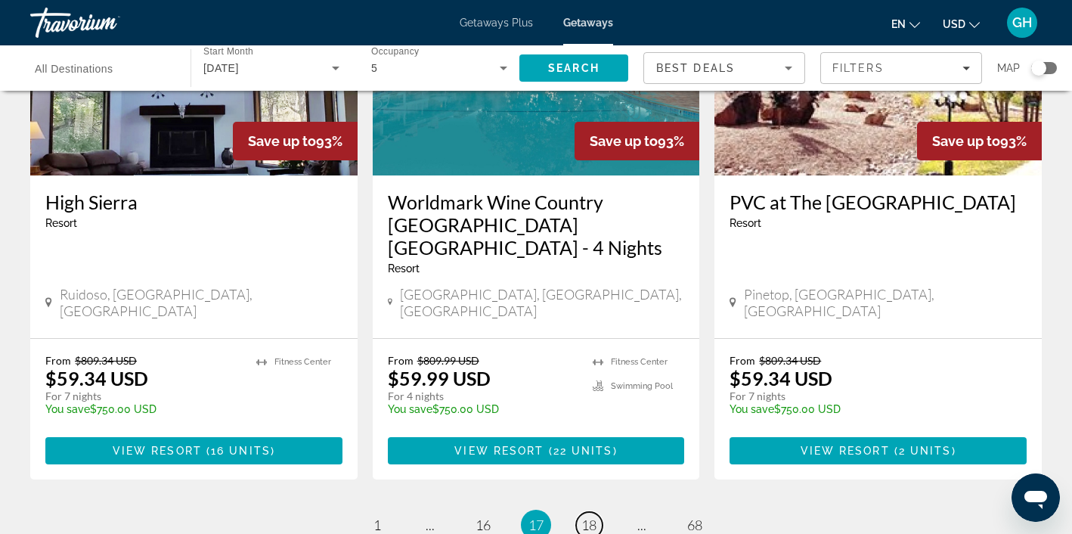
click at [592, 516] on span "18" at bounding box center [588, 524] width 15 height 17
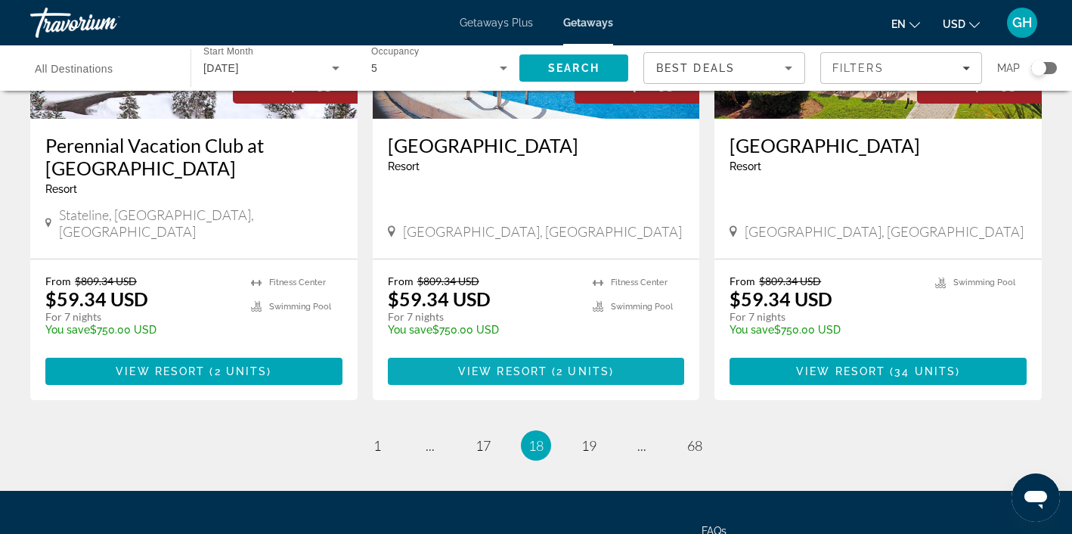
scroll to position [1929, 0]
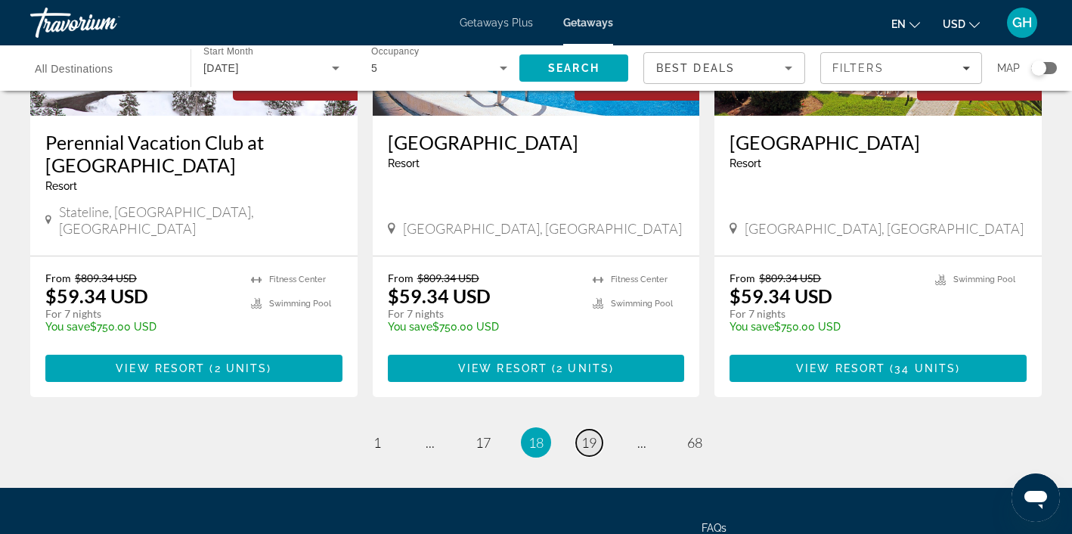
click at [589, 434] on span "19" at bounding box center [588, 442] width 15 height 17
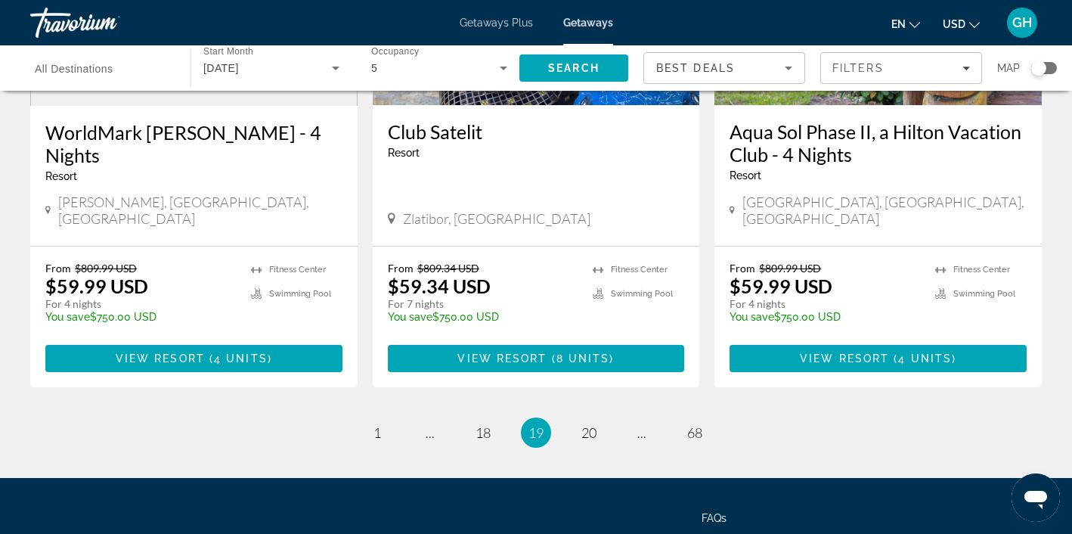
scroll to position [1874, 0]
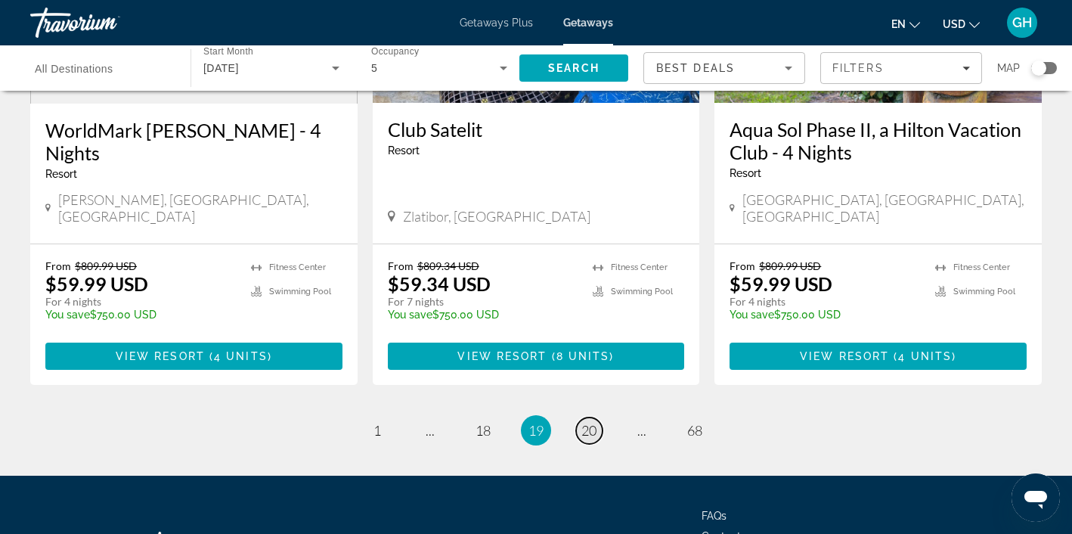
click at [593, 422] on span "20" at bounding box center [588, 430] width 15 height 17
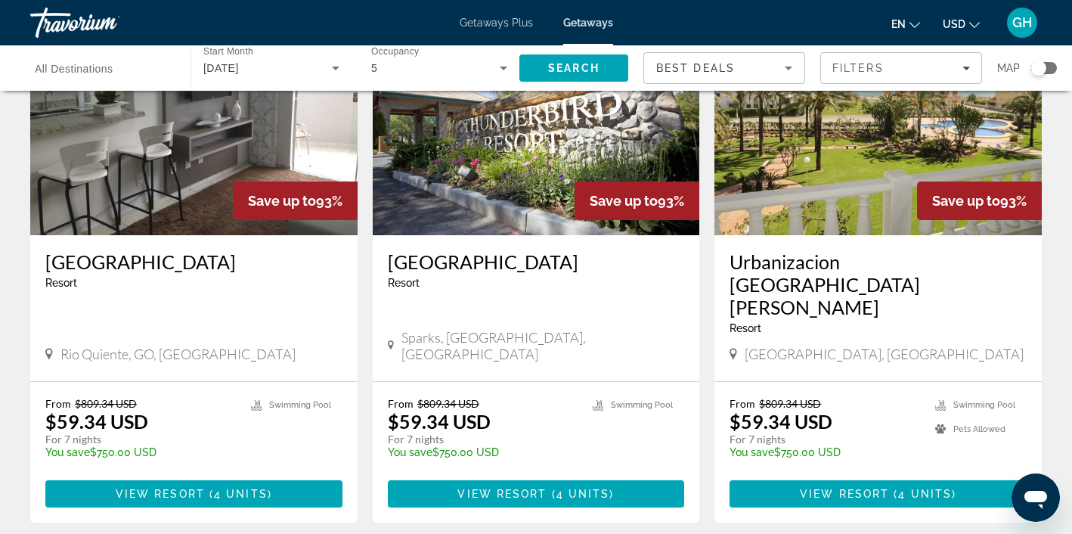
scroll to position [1815, 0]
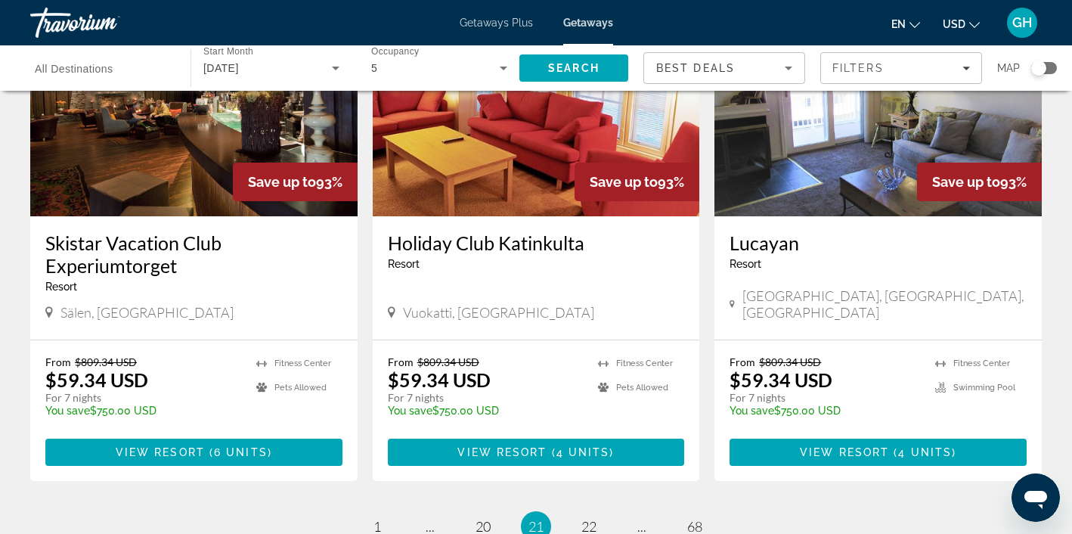
scroll to position [1832, 0]
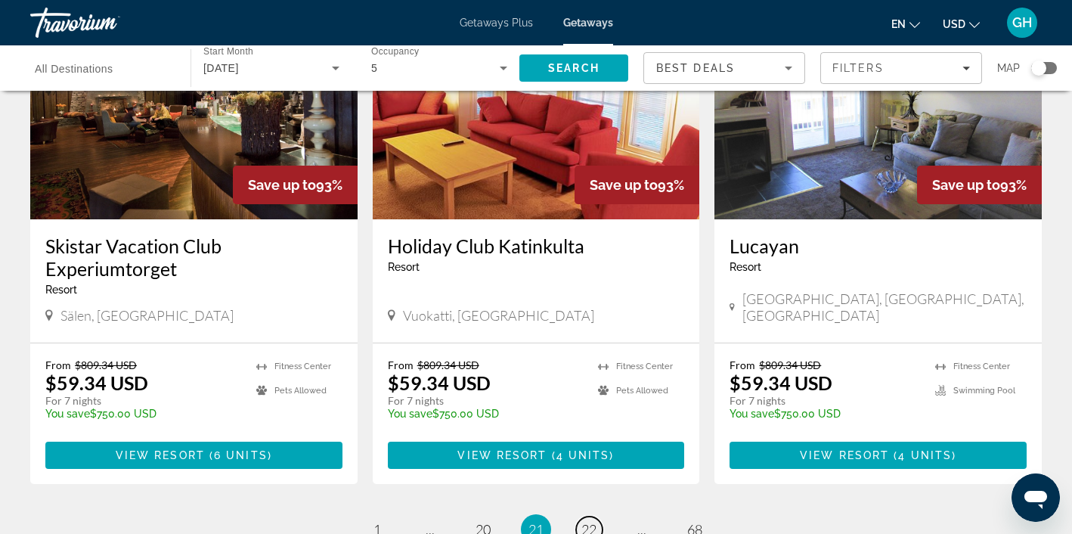
click at [588, 521] on span "22" at bounding box center [588, 529] width 15 height 17
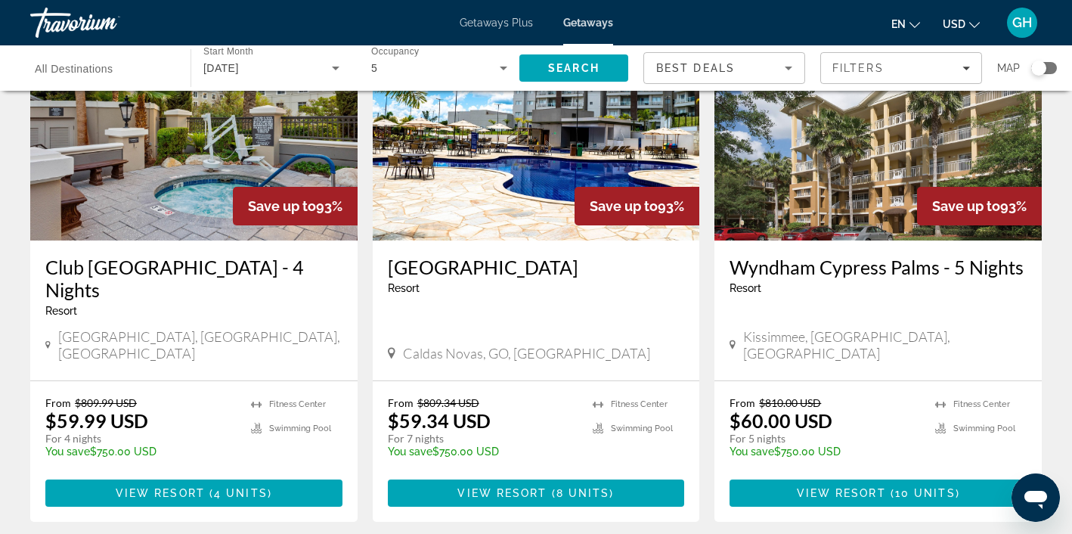
scroll to position [1797, 0]
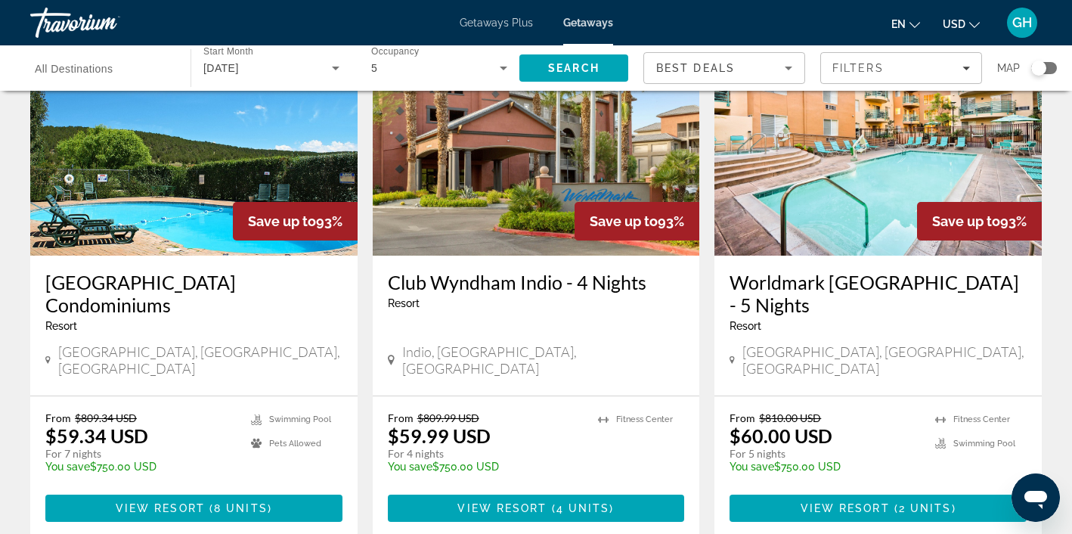
scroll to position [1769, 0]
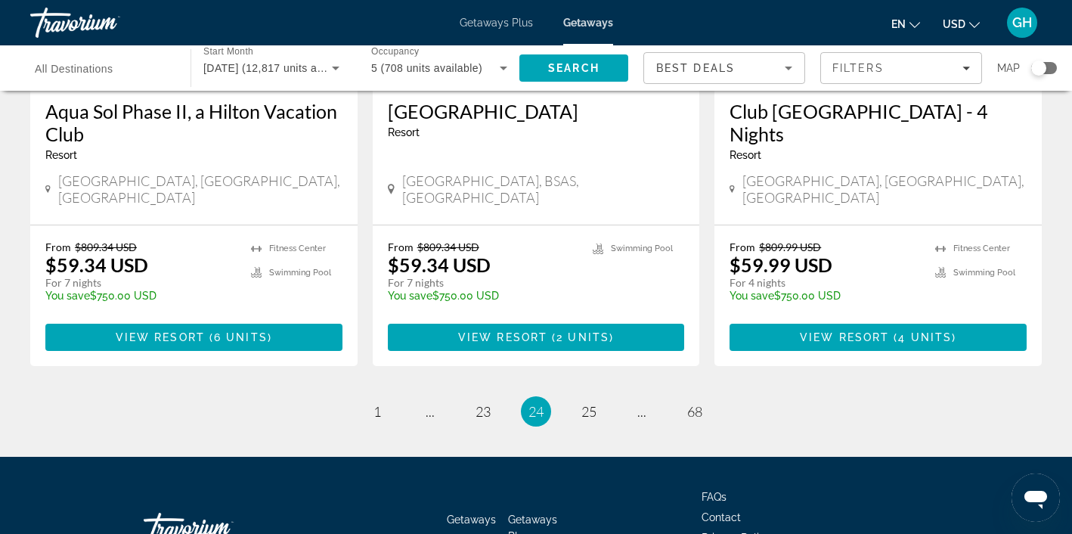
scroll to position [1916, 0]
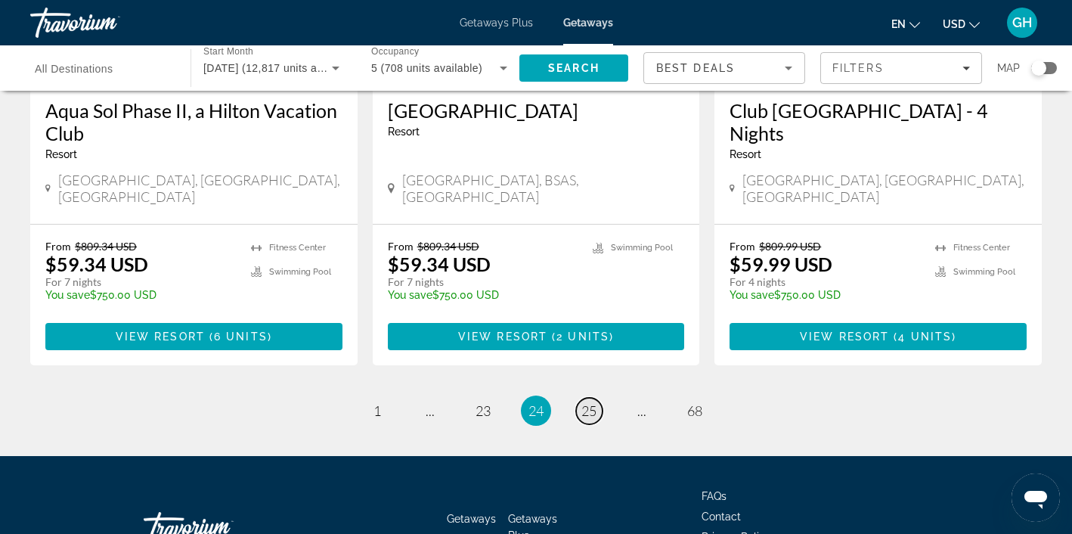
click at [590, 402] on span "25" at bounding box center [588, 410] width 15 height 17
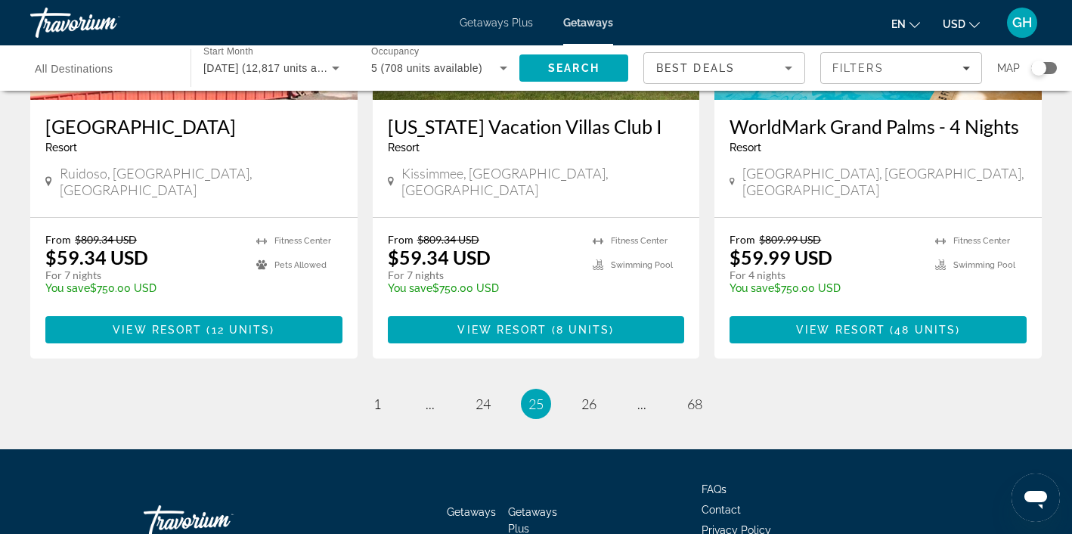
scroll to position [1957, 0]
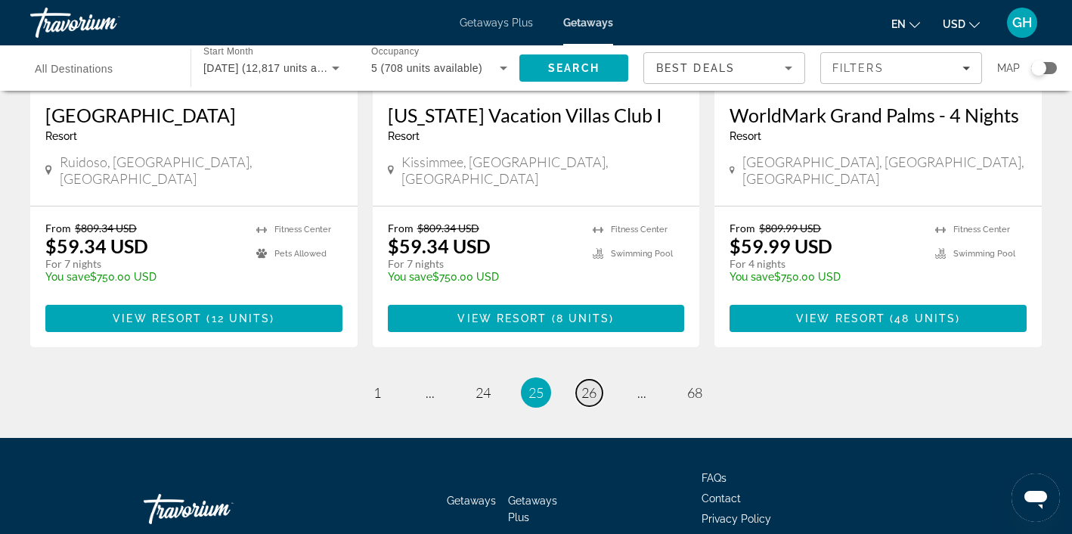
click at [587, 384] on span "26" at bounding box center [588, 392] width 15 height 17
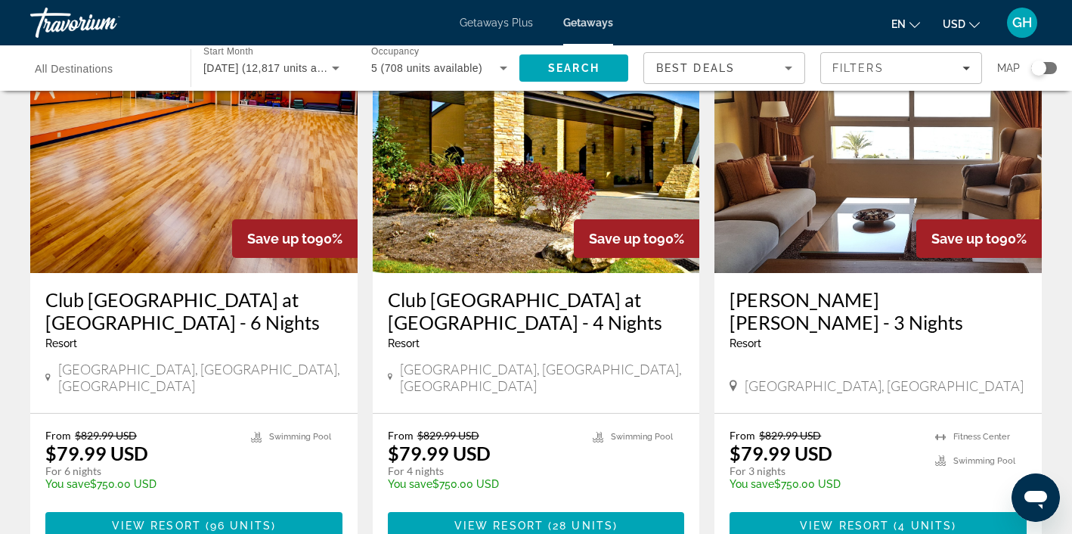
scroll to position [1812, 0]
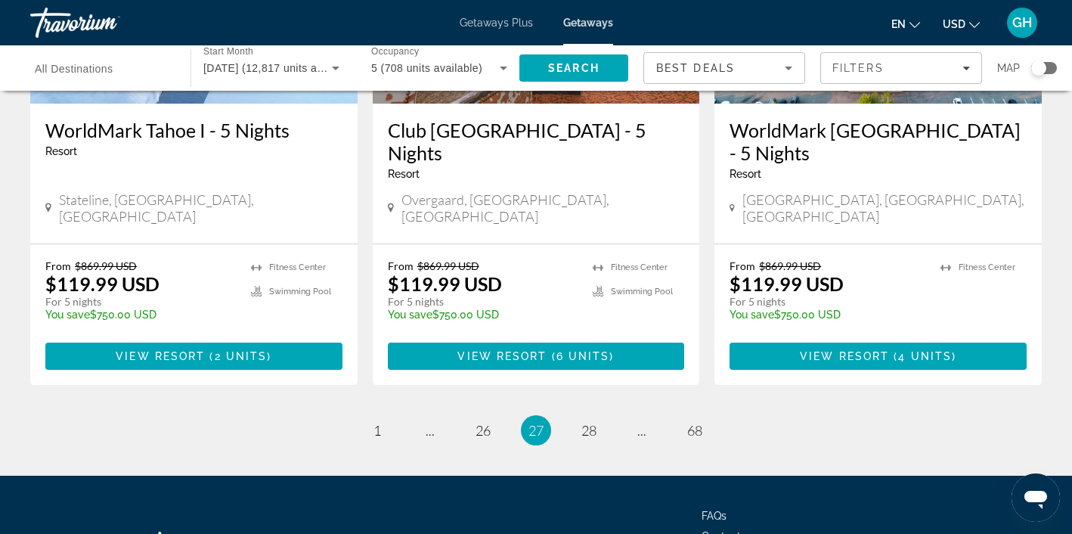
scroll to position [1906, 0]
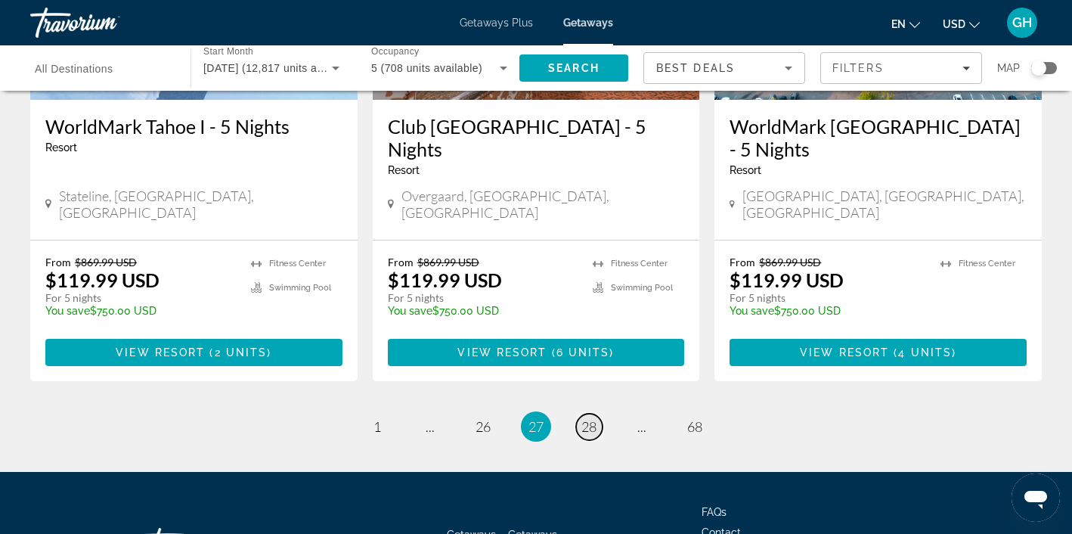
click at [586, 418] on span "28" at bounding box center [588, 426] width 15 height 17
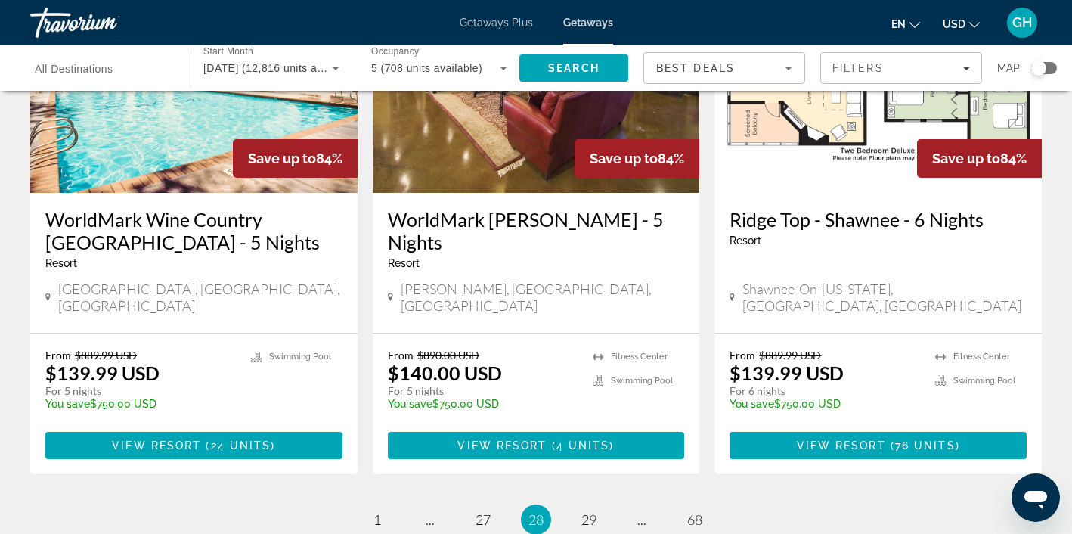
scroll to position [1857, 0]
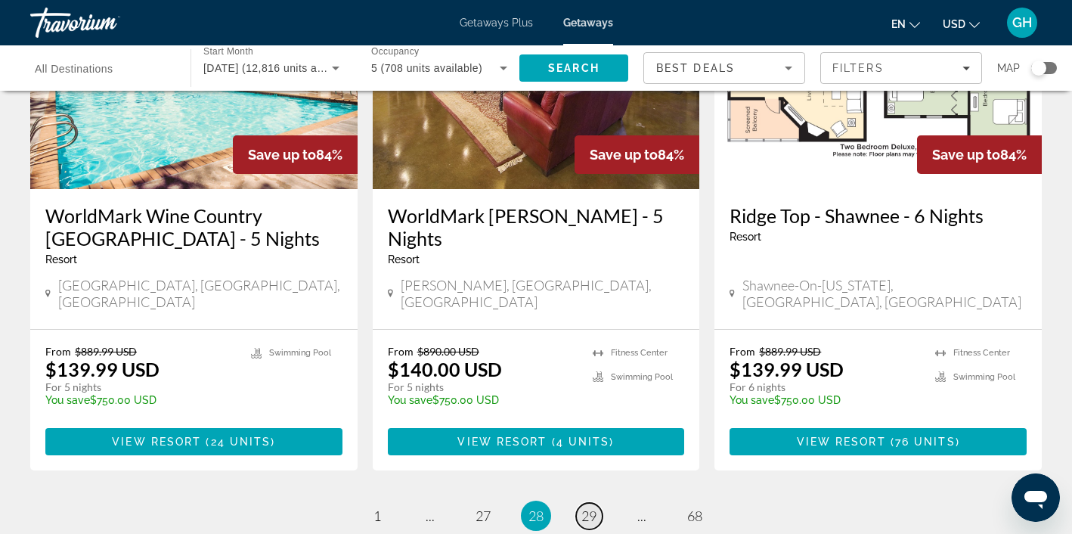
click at [592, 507] on span "29" at bounding box center [588, 515] width 15 height 17
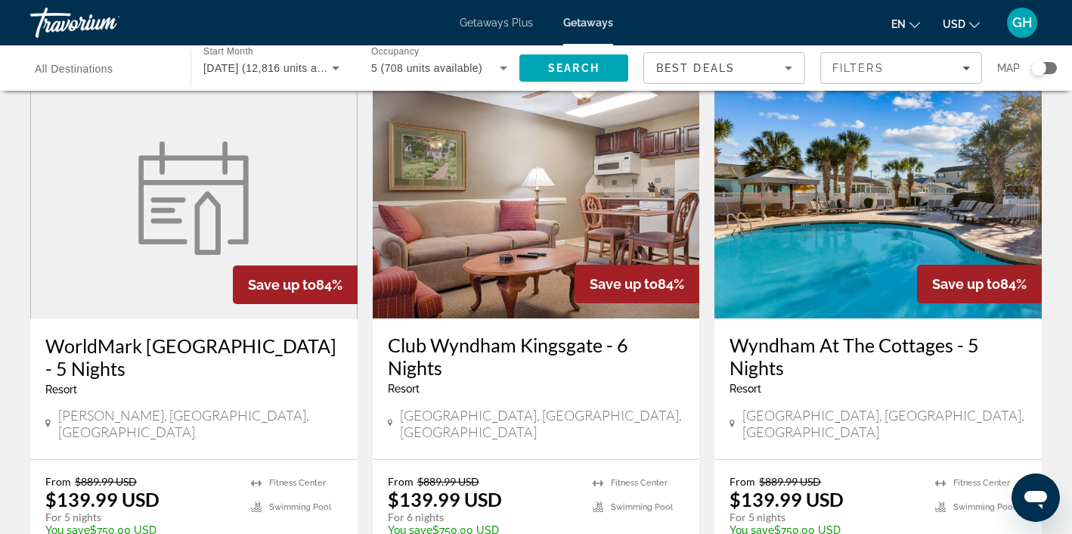
scroll to position [1204, 0]
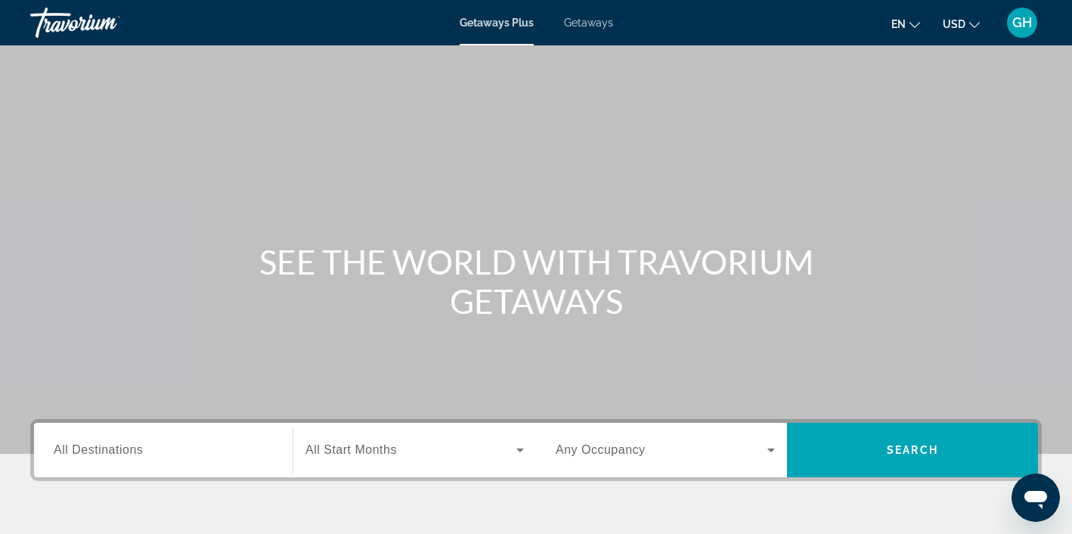
click at [590, 21] on span "Getaways" at bounding box center [588, 23] width 49 height 12
click at [521, 449] on icon "Search widget" at bounding box center [520, 450] width 8 height 4
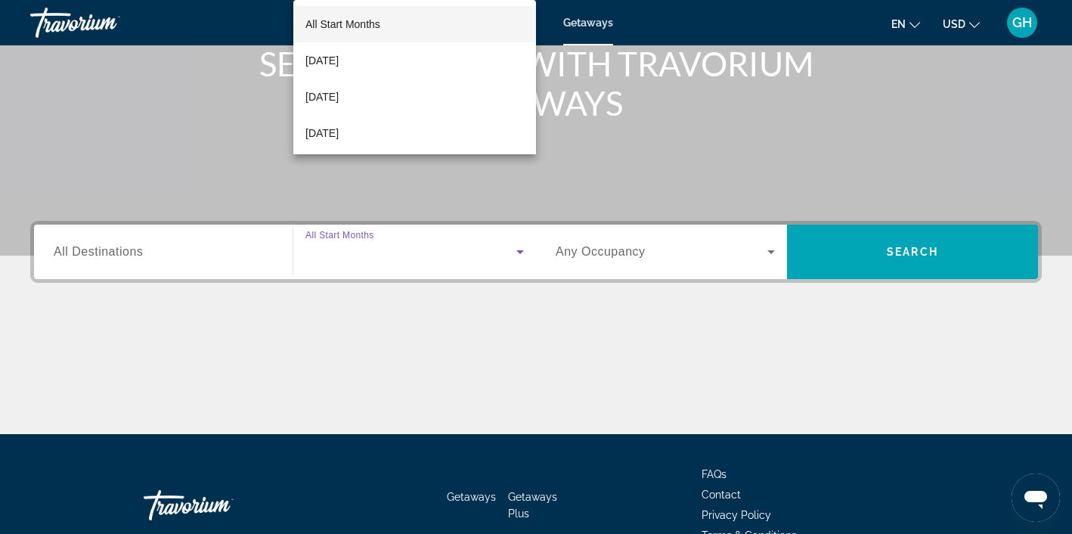
scroll to position [283, 0]
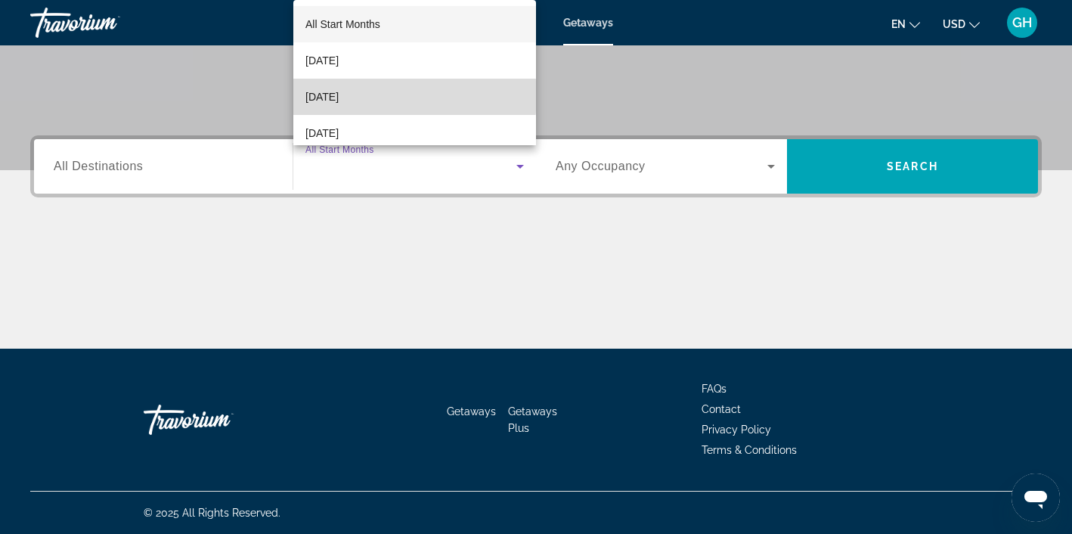
click at [339, 96] on span "[DATE]" at bounding box center [321, 97] width 33 height 18
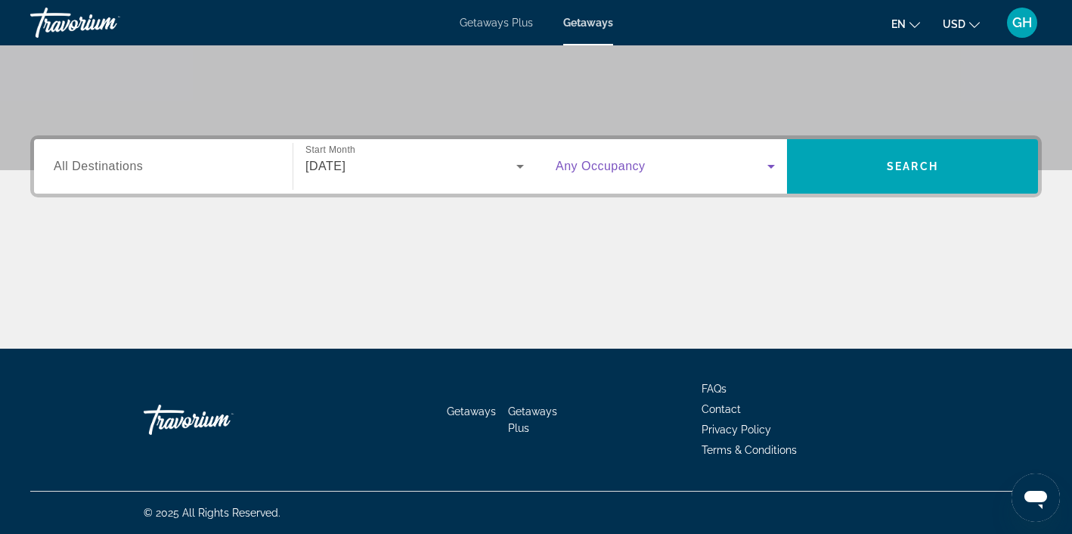
click at [772, 165] on icon "Search widget" at bounding box center [771, 167] width 8 height 4
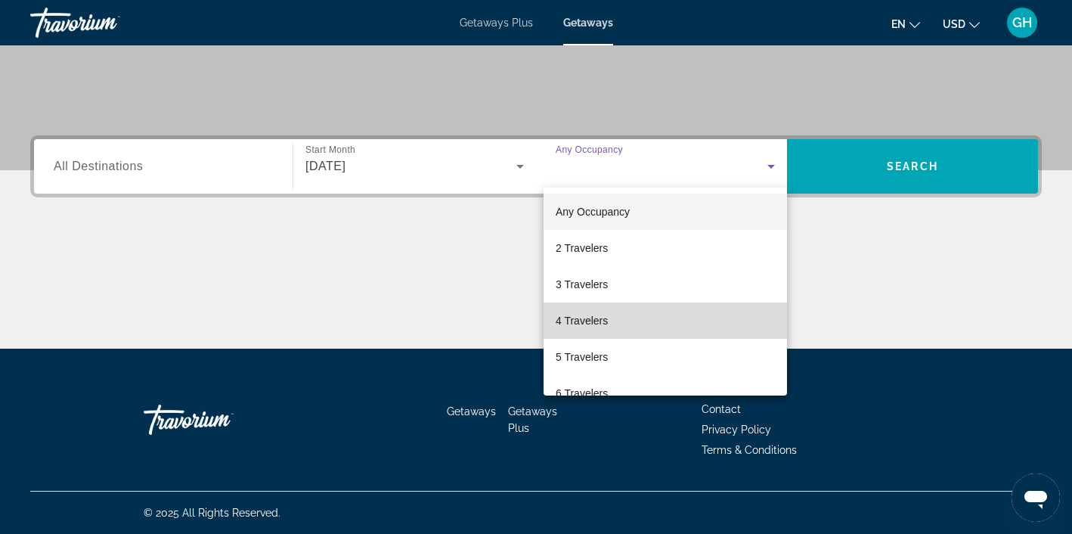
click at [630, 323] on mat-option "4 Travelers" at bounding box center [664, 320] width 243 height 36
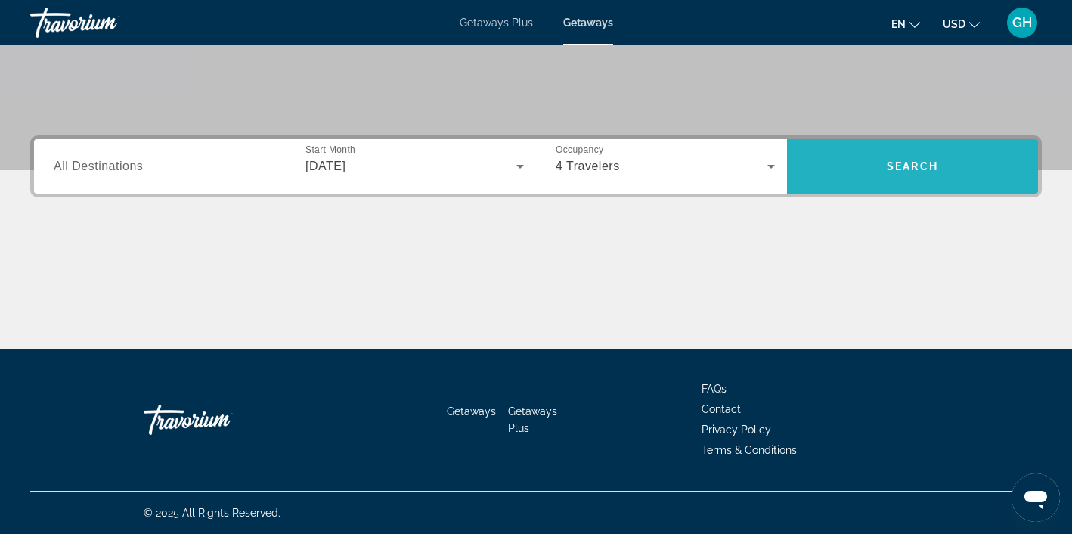
click at [930, 167] on span "Search" at bounding box center [912, 166] width 51 height 12
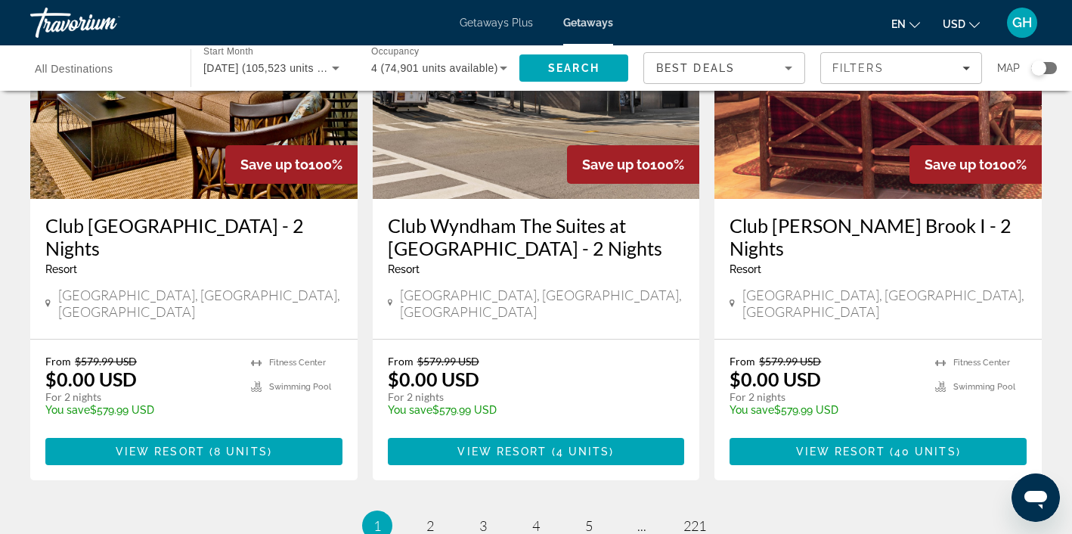
scroll to position [1872, 0]
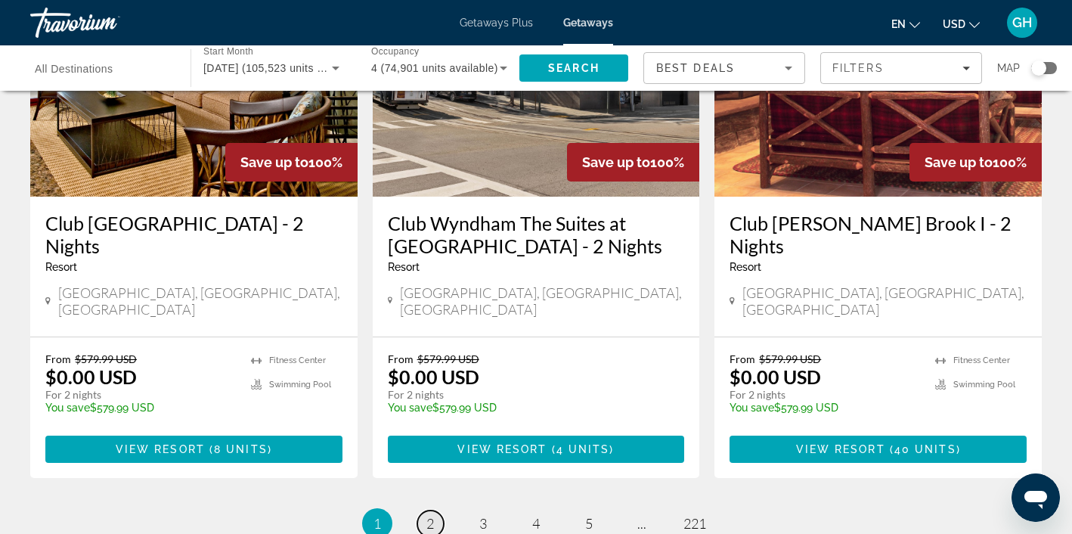
click at [429, 515] on span "2" at bounding box center [430, 523] width 8 height 17
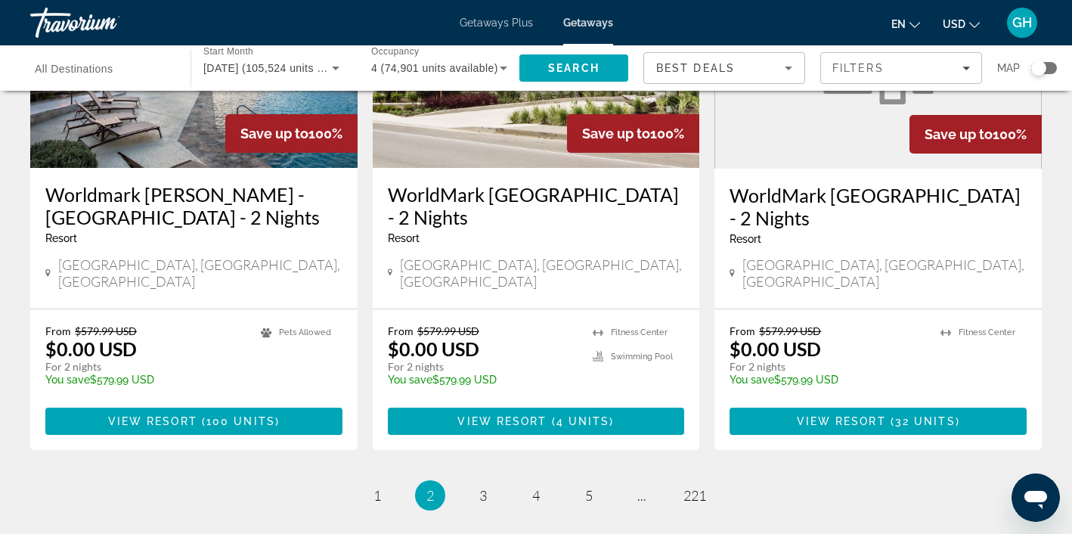
scroll to position [1881, 0]
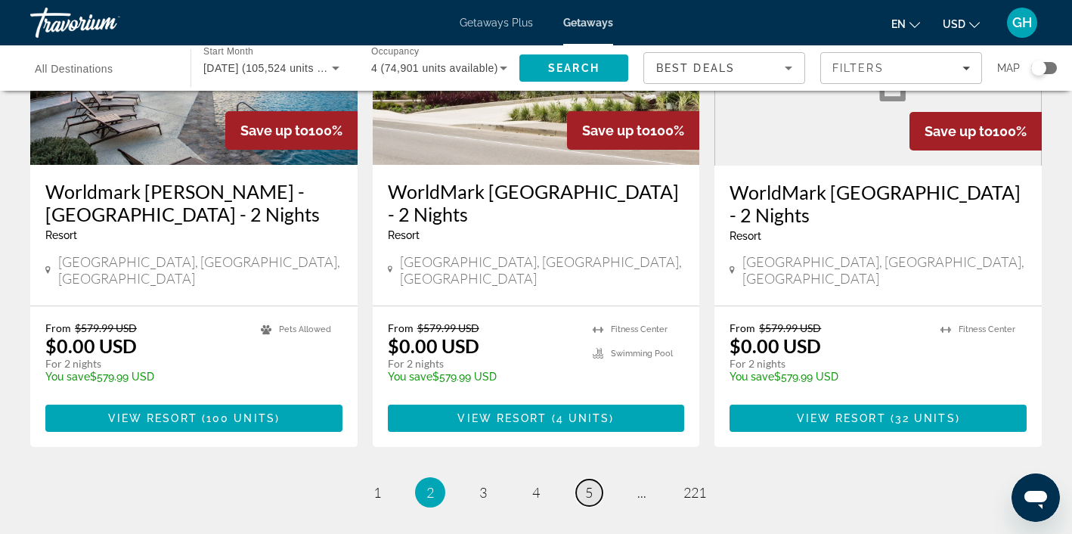
click at [588, 484] on span "5" at bounding box center [589, 492] width 8 height 17
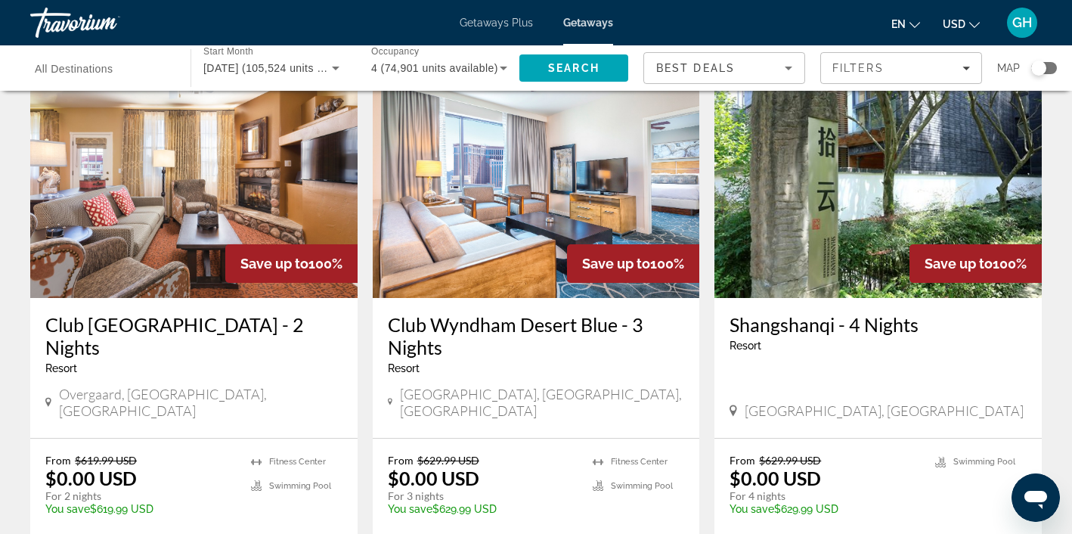
scroll to position [1197, 0]
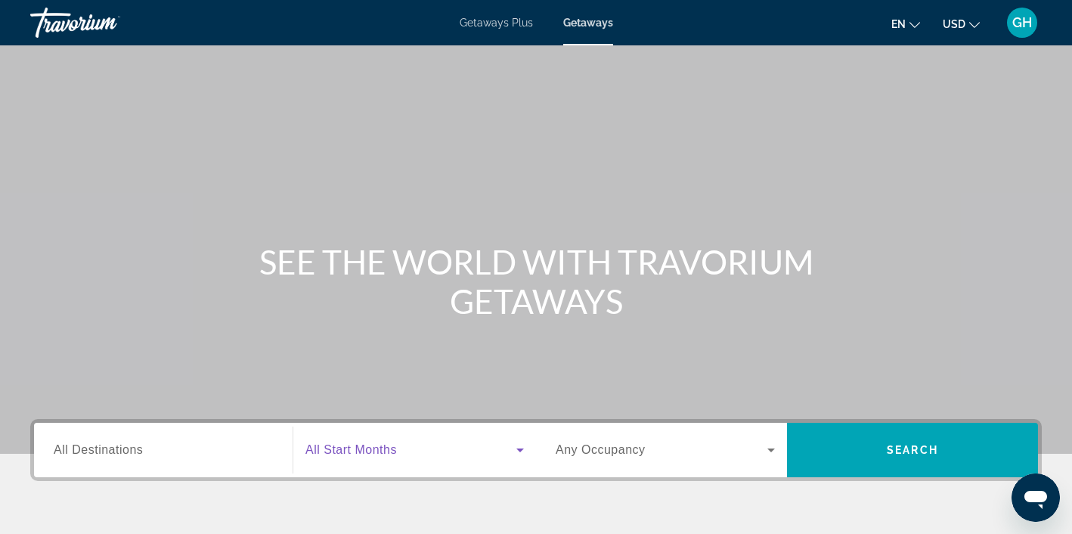
click at [522, 447] on icon "Search widget" at bounding box center [520, 450] width 18 height 18
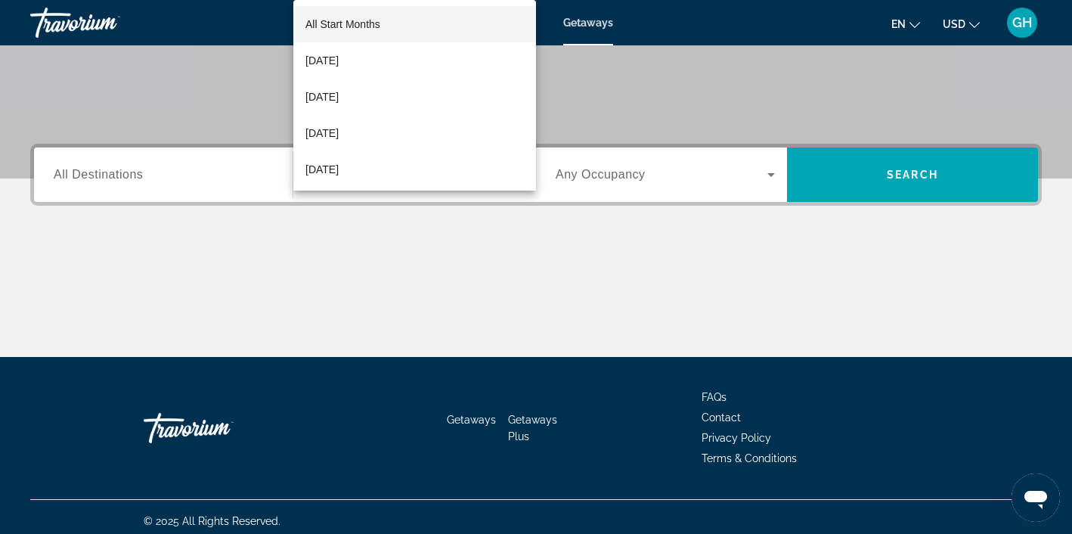
scroll to position [283, 0]
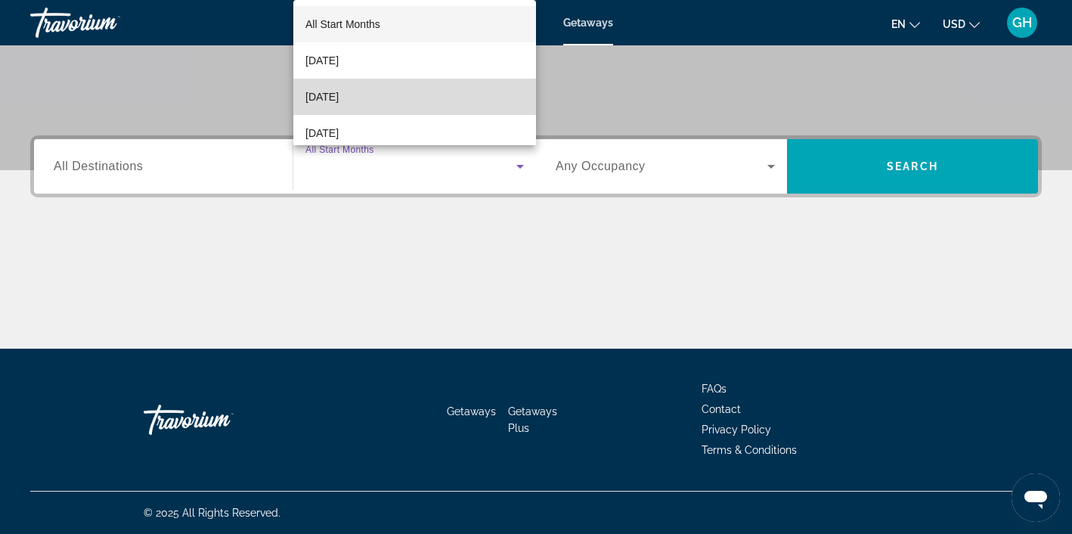
click at [339, 94] on span "[DATE]" at bounding box center [321, 97] width 33 height 18
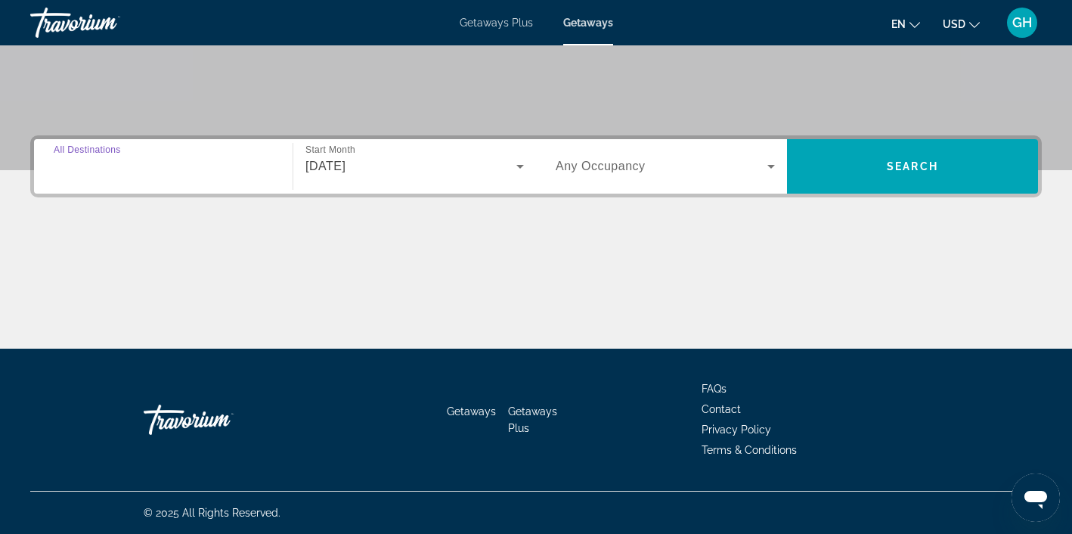
click at [175, 162] on input "Destination All Destinations" at bounding box center [163, 167] width 219 height 18
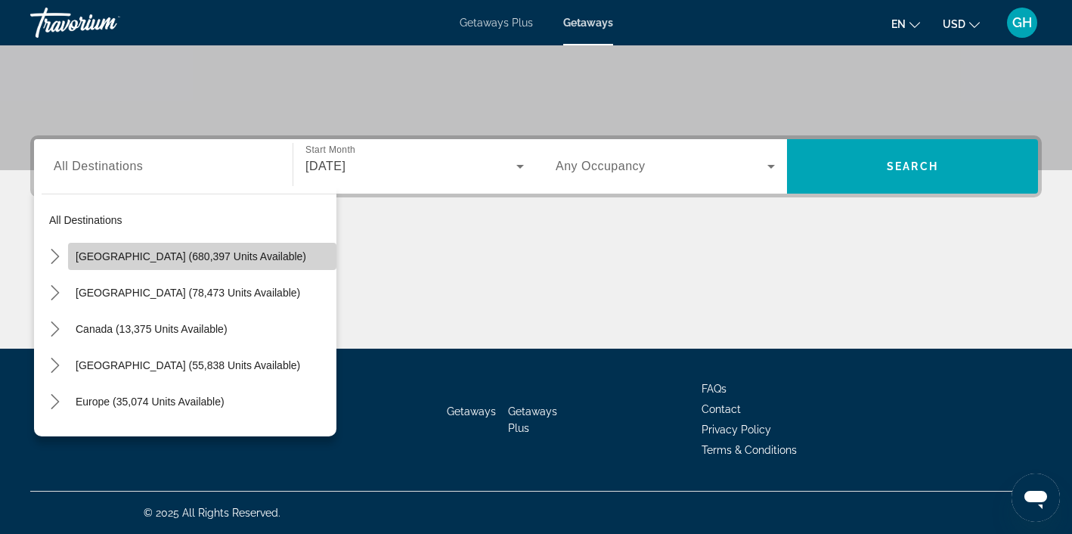
click at [184, 264] on span "Select destination: United States (680,397 units available)" at bounding box center [202, 256] width 268 height 36
type input "**********"
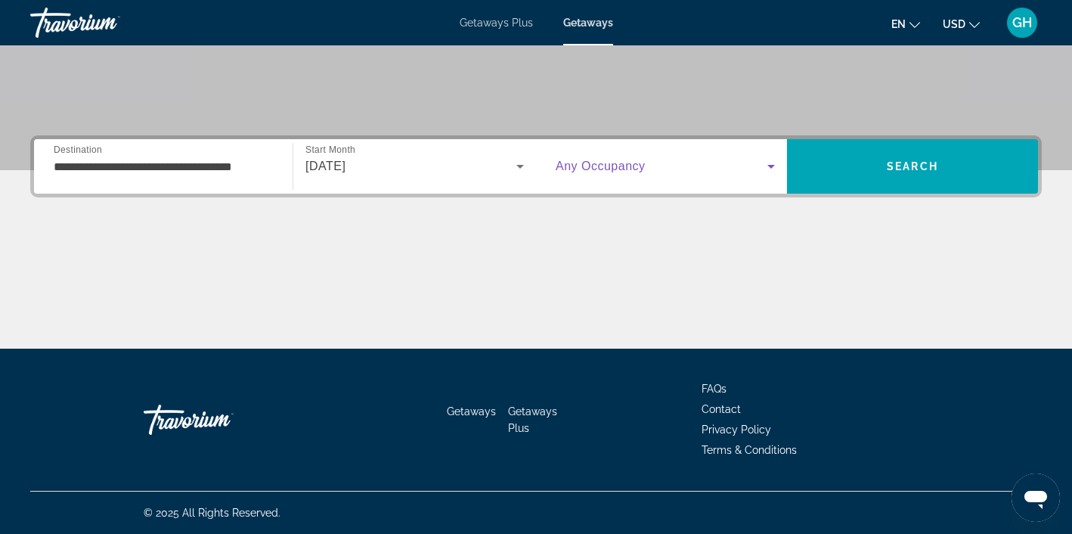
click at [769, 163] on icon "Search widget" at bounding box center [771, 166] width 18 height 18
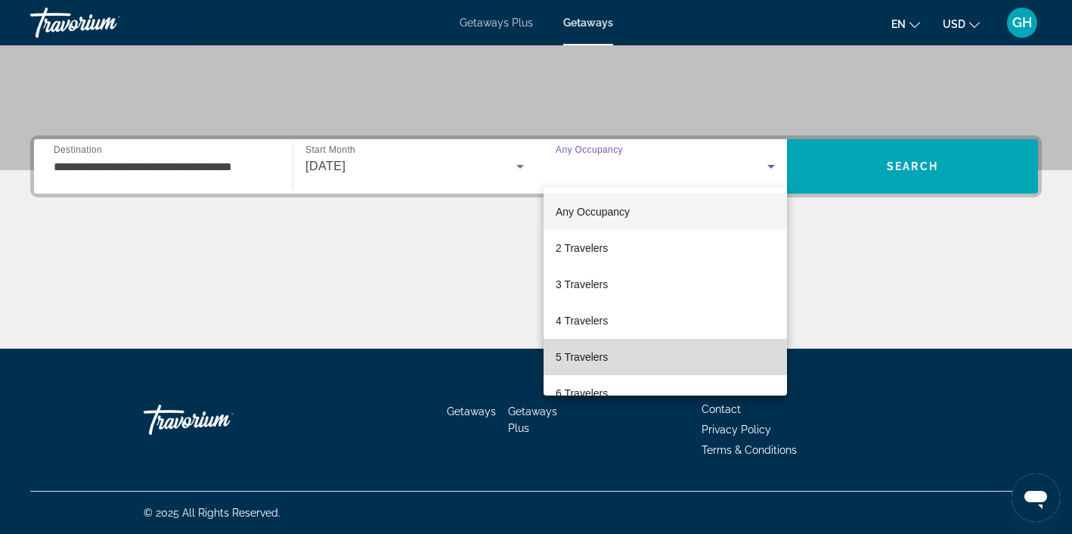
click at [631, 360] on mat-option "5 Travelers" at bounding box center [664, 357] width 243 height 36
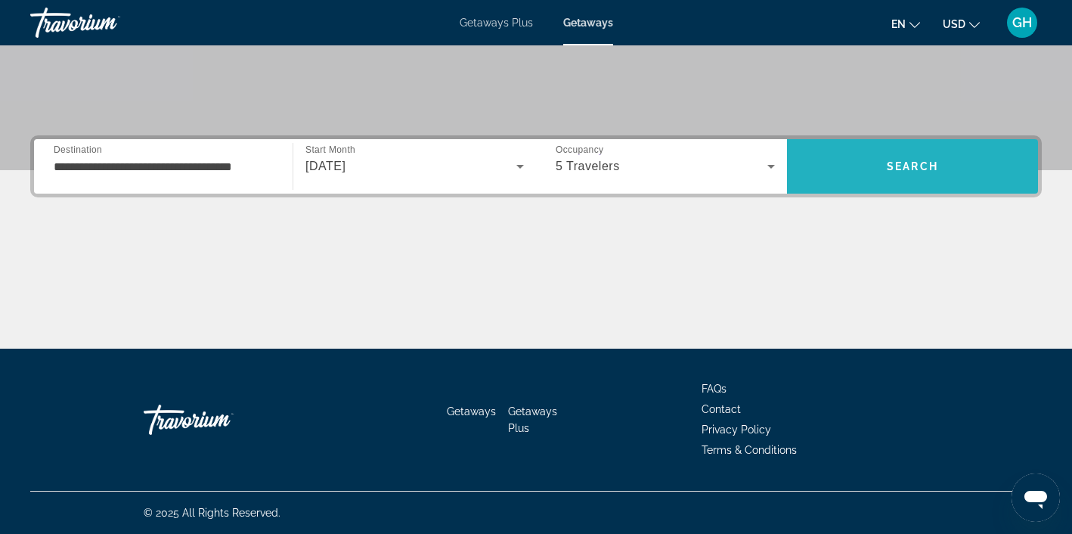
click at [931, 162] on span "Search" at bounding box center [912, 166] width 51 height 12
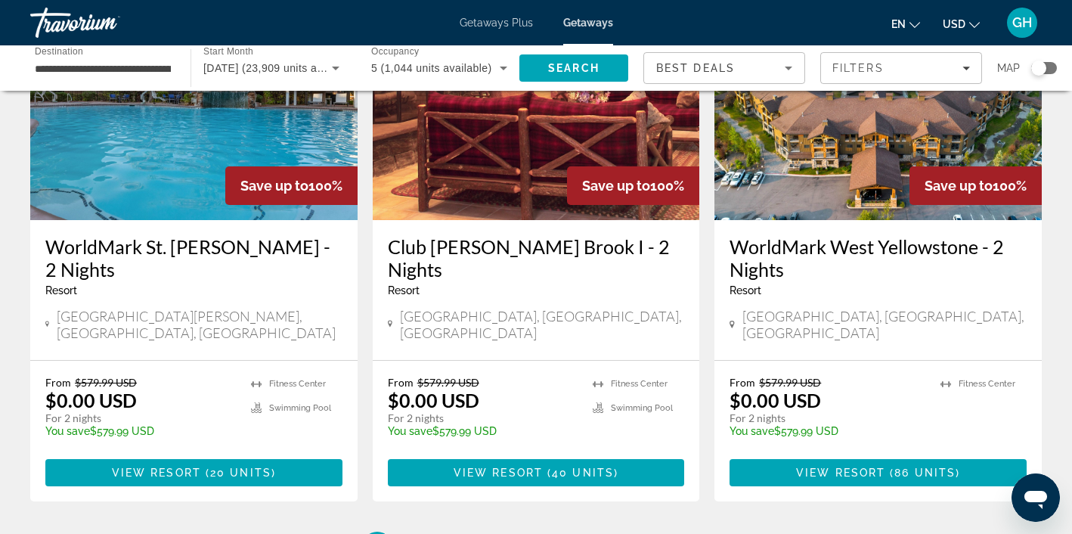
scroll to position [1849, 0]
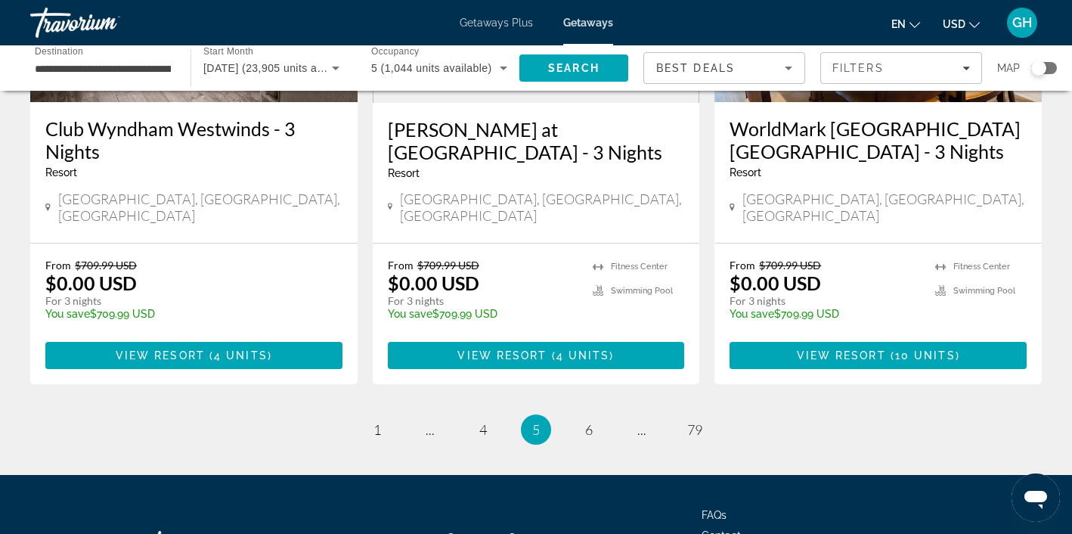
scroll to position [1979, 0]
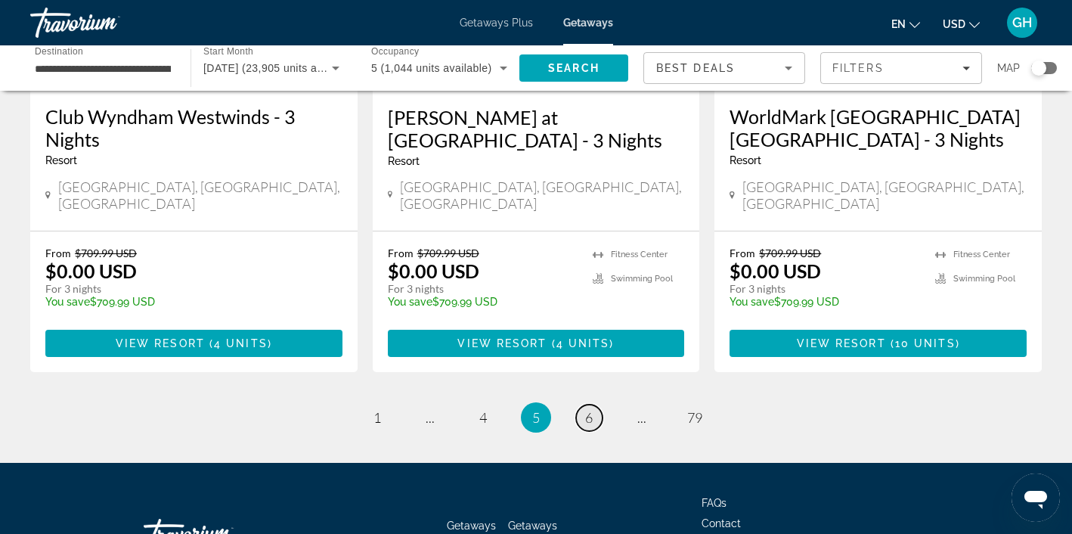
click at [587, 409] on span "6" at bounding box center [589, 417] width 8 height 17
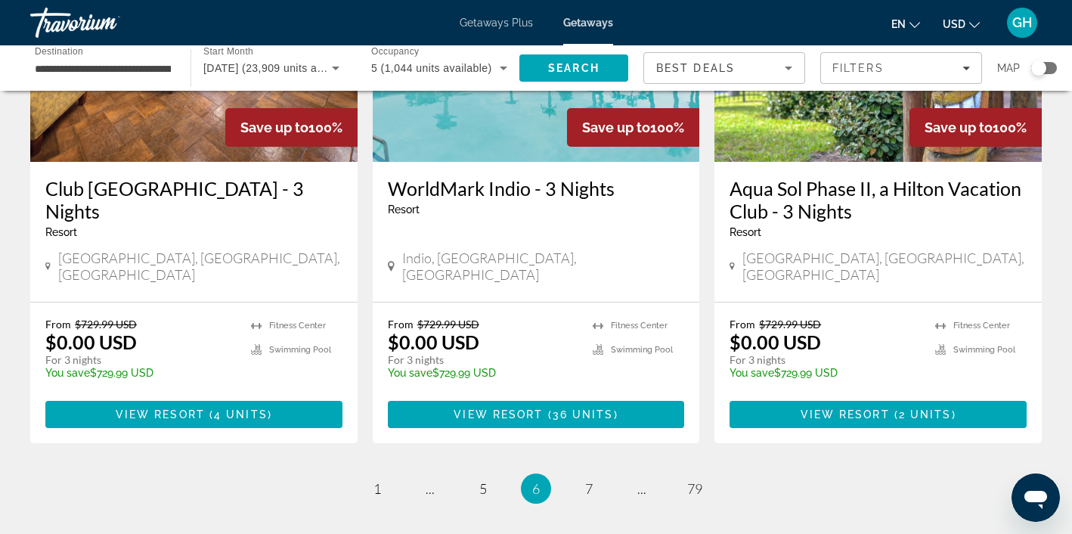
scroll to position [1886, 0]
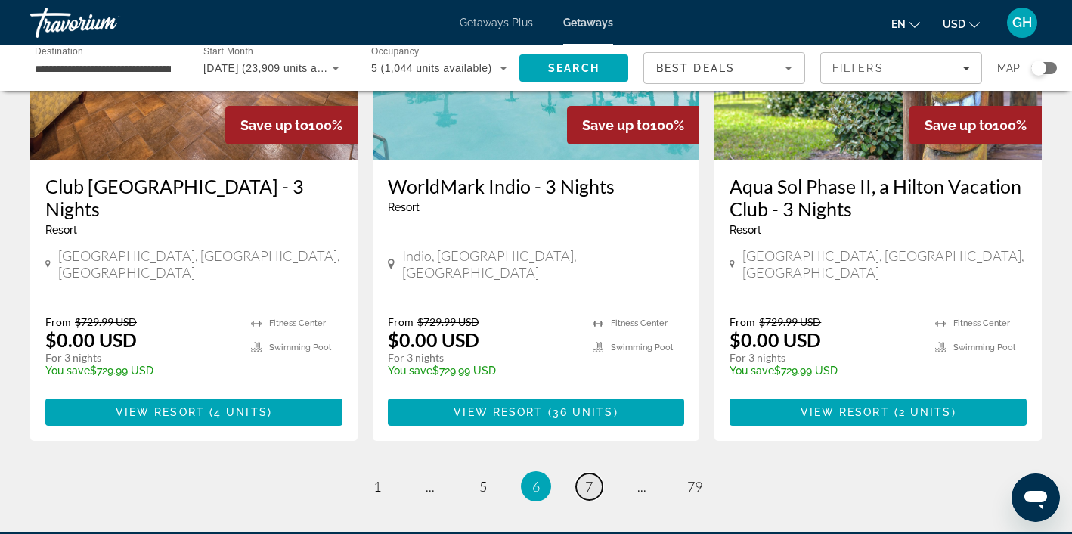
click at [590, 478] on span "7" at bounding box center [589, 486] width 8 height 17
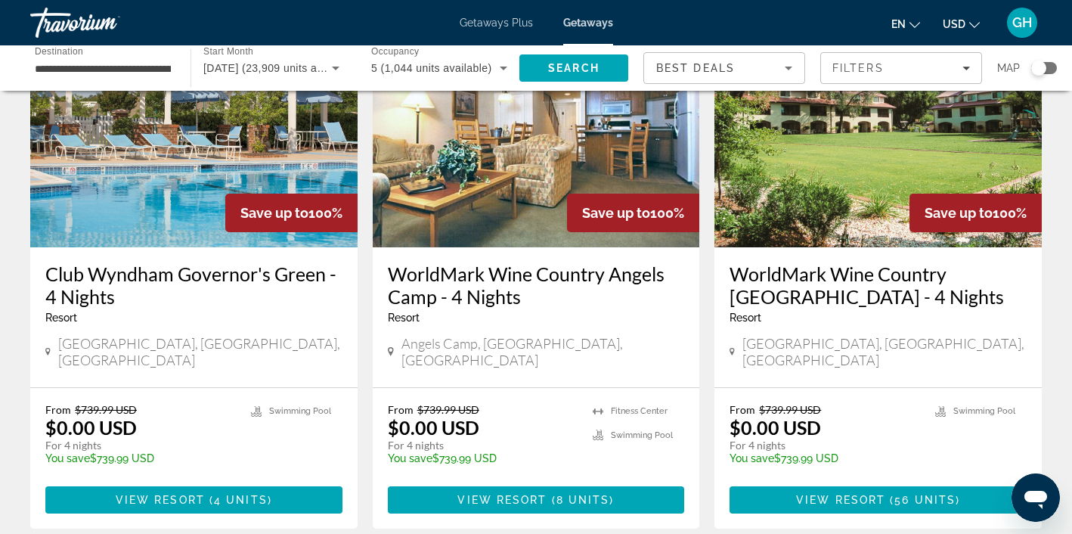
scroll to position [1823, 0]
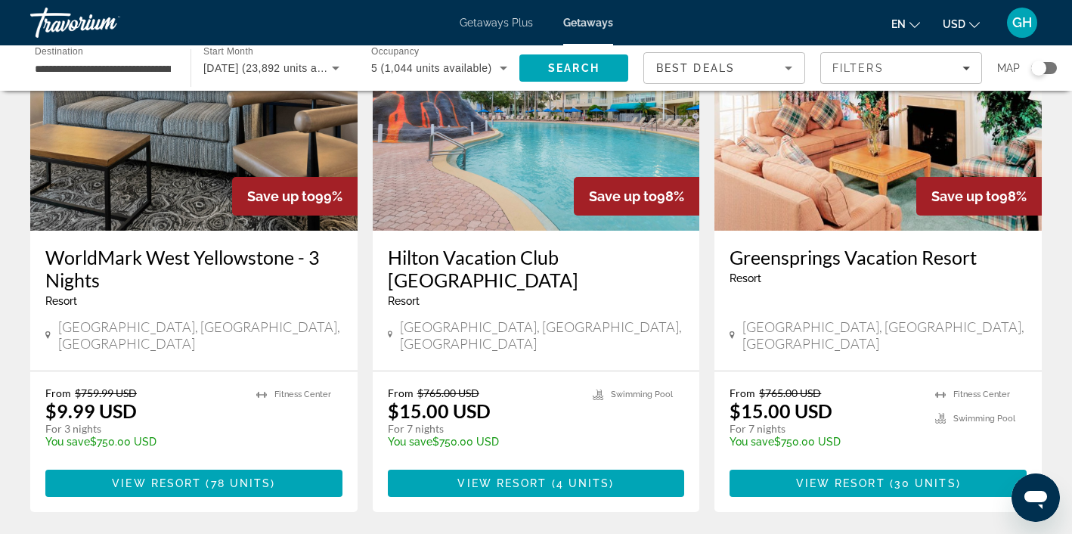
scroll to position [1803, 0]
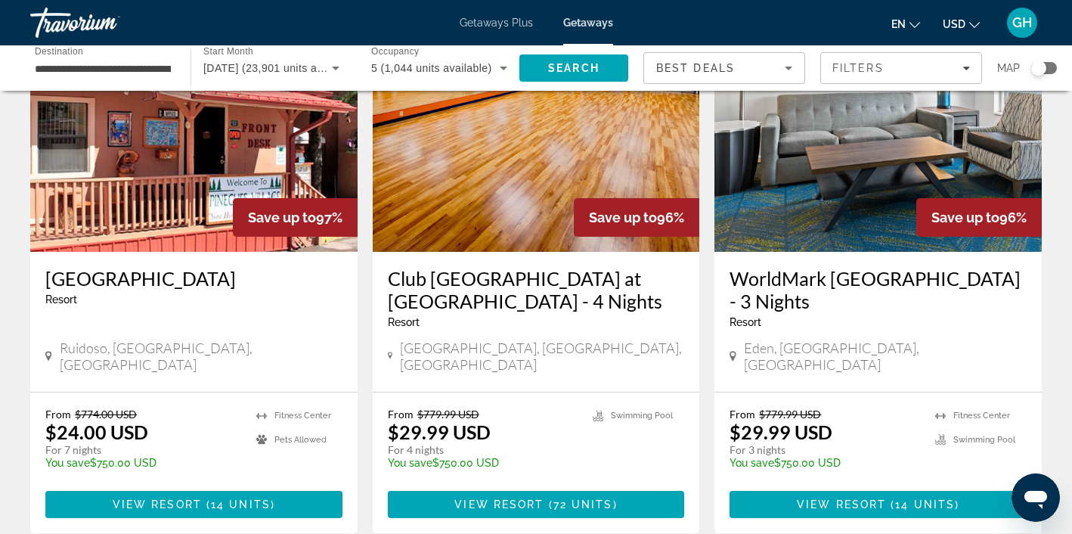
scroll to position [1821, 0]
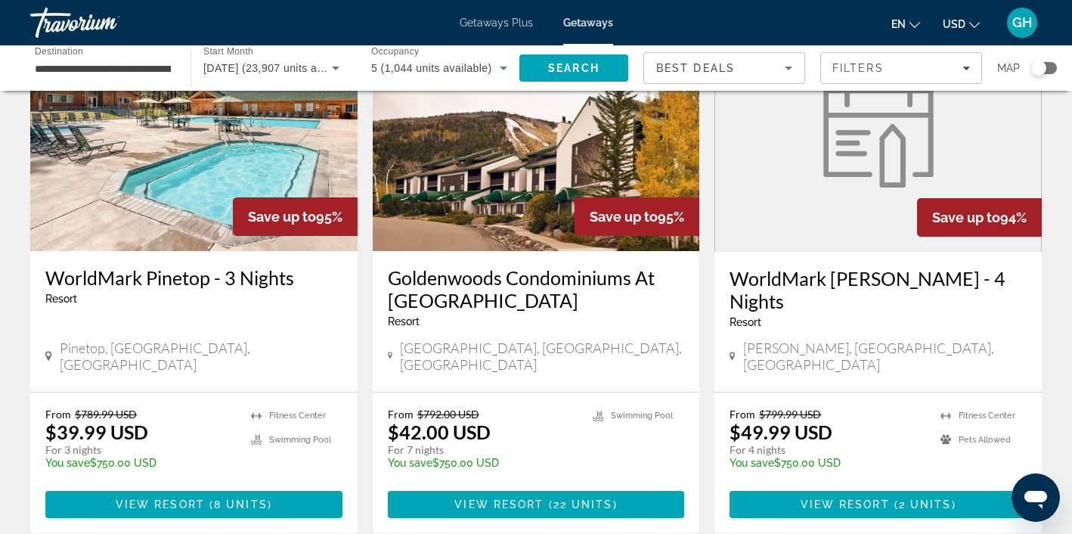
scroll to position [1805, 0]
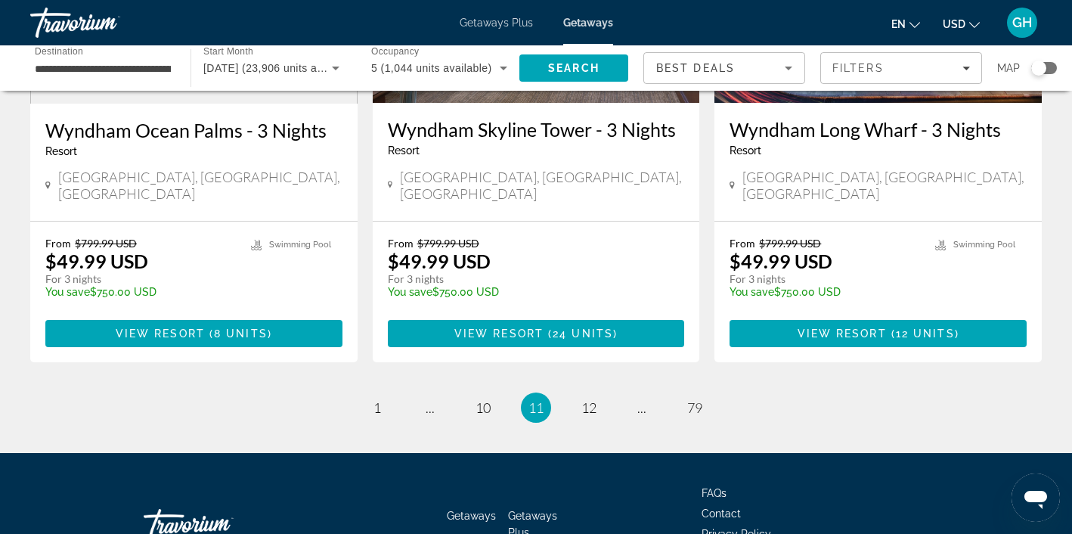
scroll to position [1981, 0]
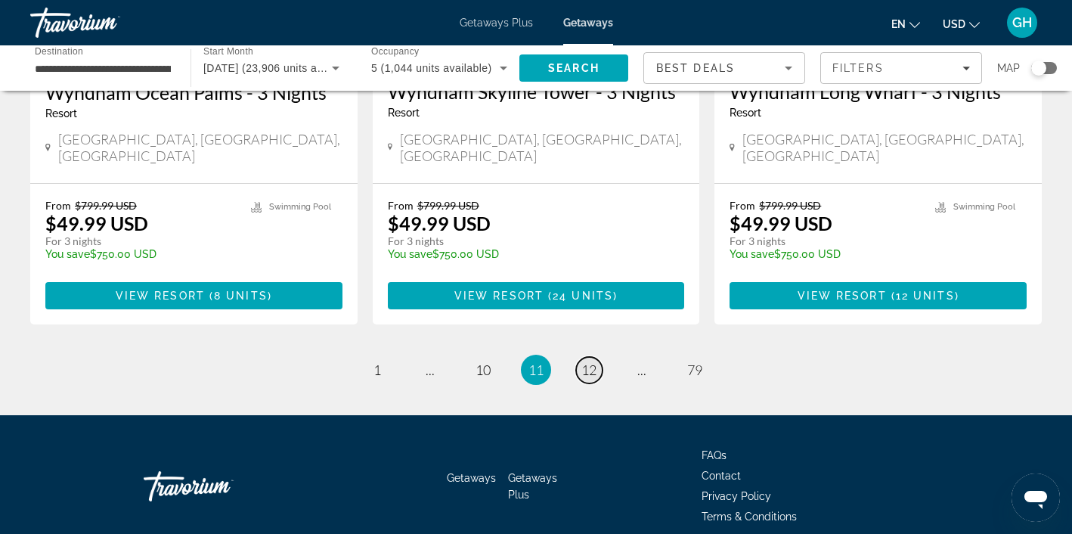
click at [593, 361] on span "12" at bounding box center [588, 369] width 15 height 17
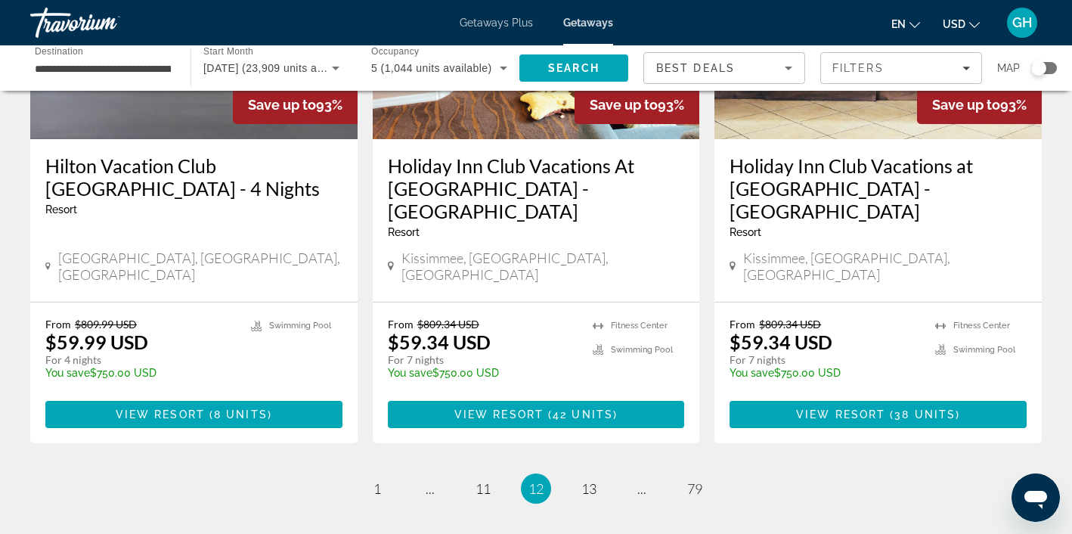
scroll to position [1908, 0]
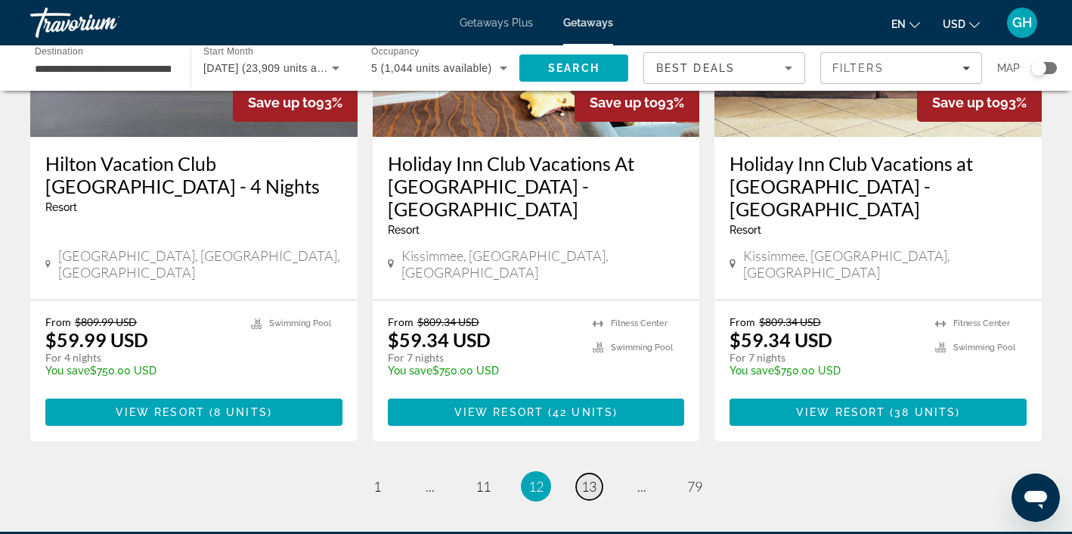
click at [592, 478] on span "13" at bounding box center [588, 486] width 15 height 17
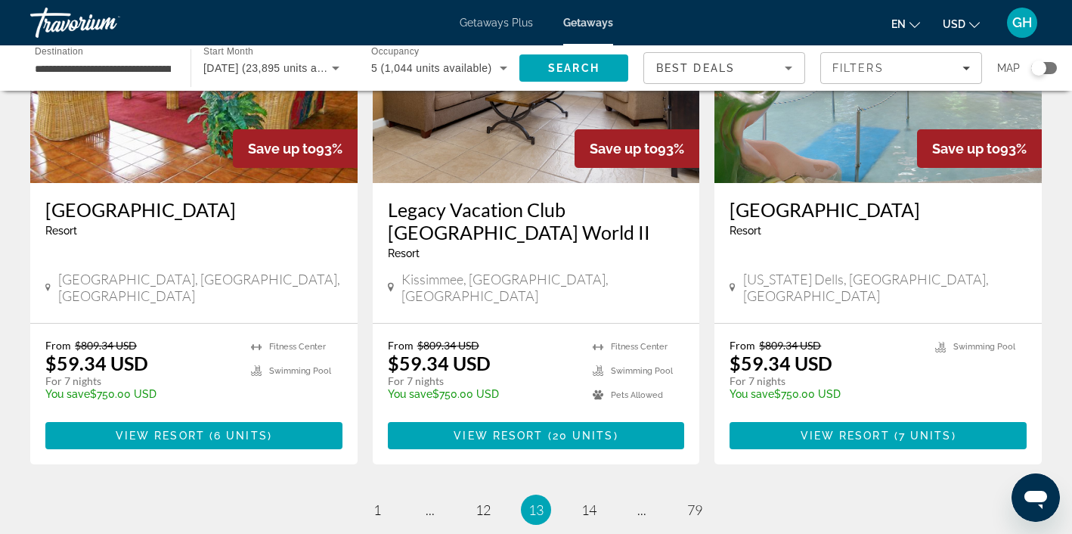
scroll to position [1863, 0]
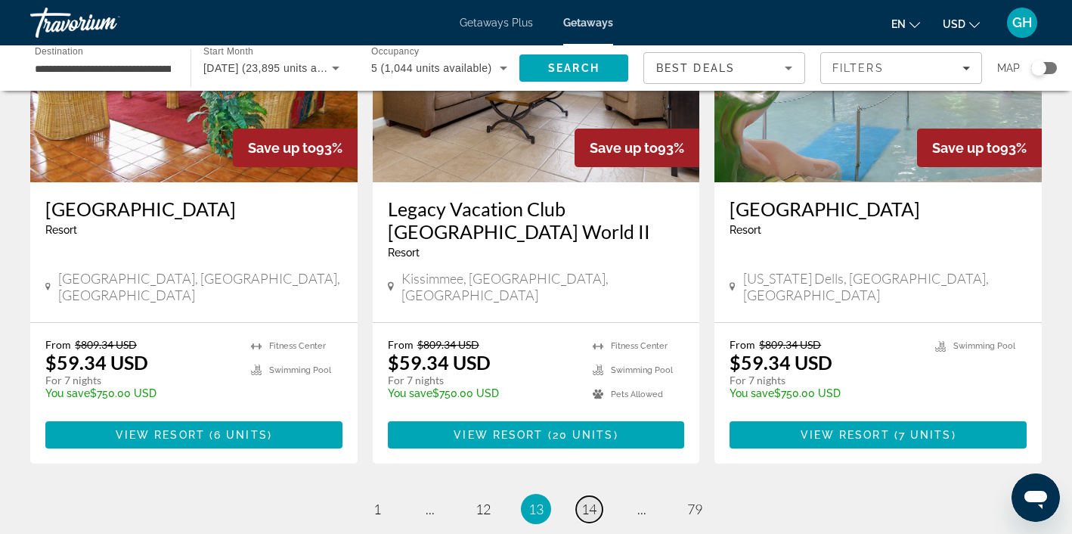
click at [591, 500] on span "14" at bounding box center [588, 508] width 15 height 17
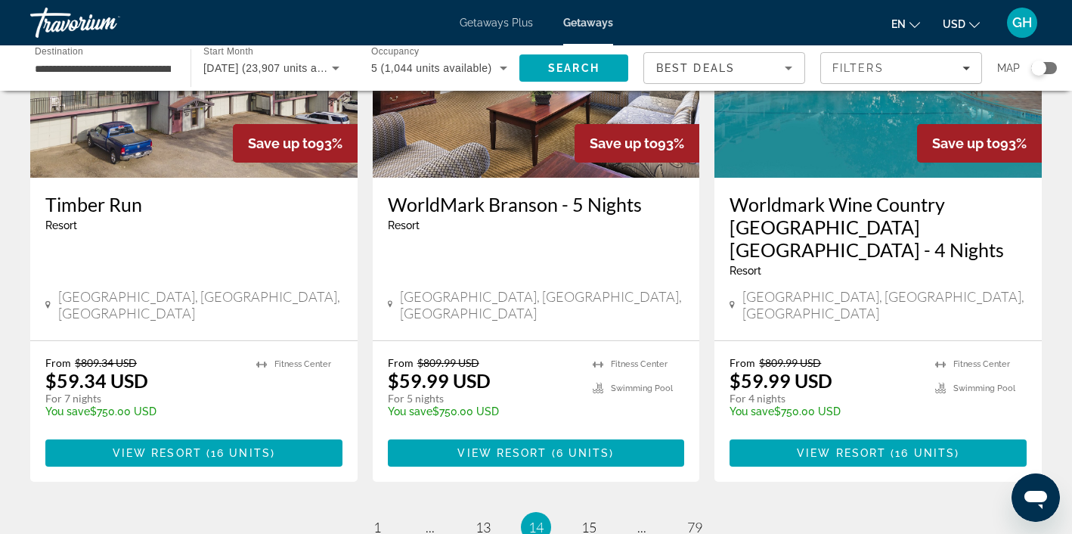
scroll to position [1872, 0]
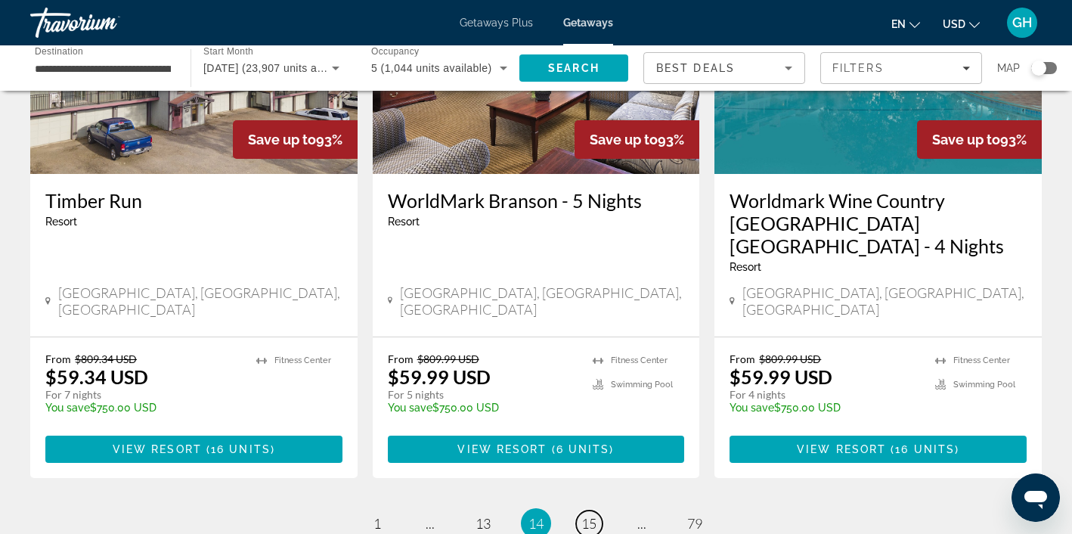
click at [590, 515] on span "15" at bounding box center [588, 523] width 15 height 17
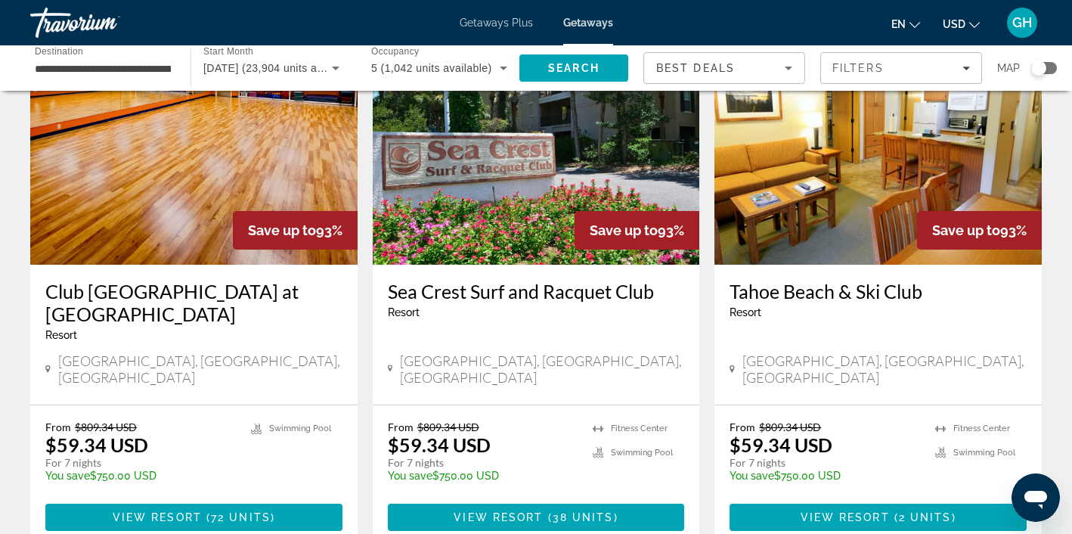
scroll to position [1207, 0]
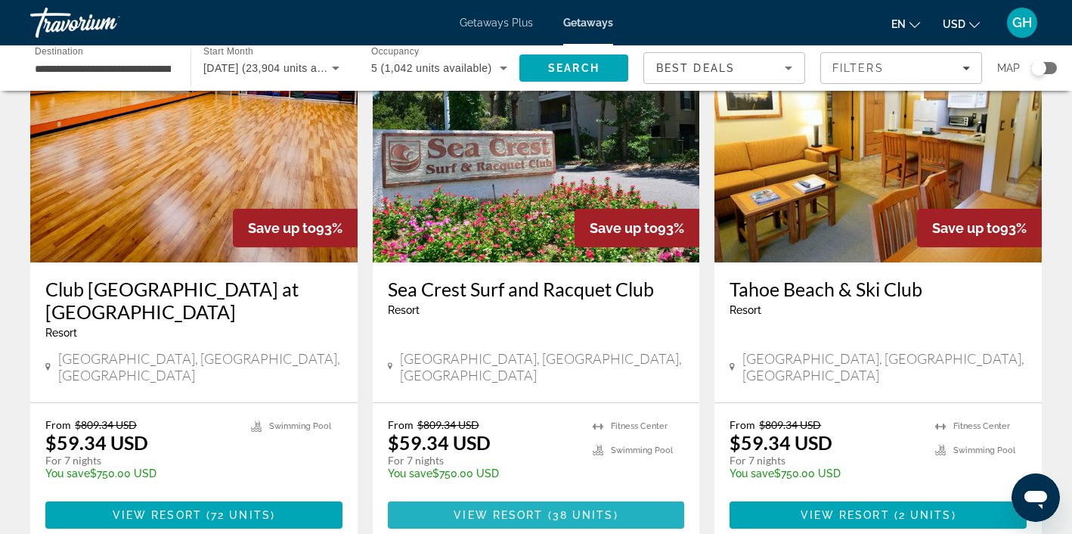
click at [593, 509] on span "38 units" at bounding box center [582, 515] width 61 height 12
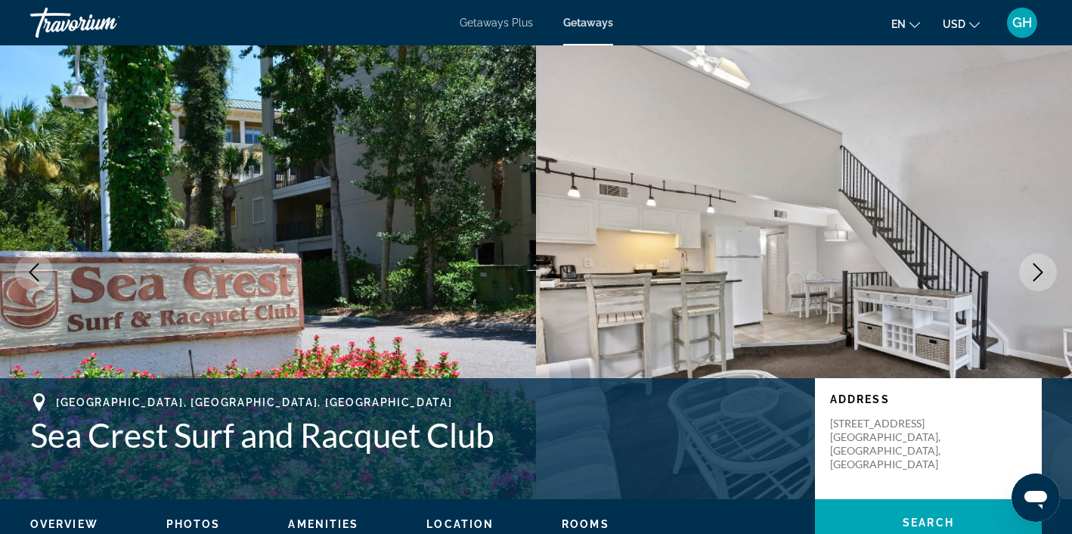
click at [1040, 272] on icon "Next image" at bounding box center [1038, 272] width 18 height 18
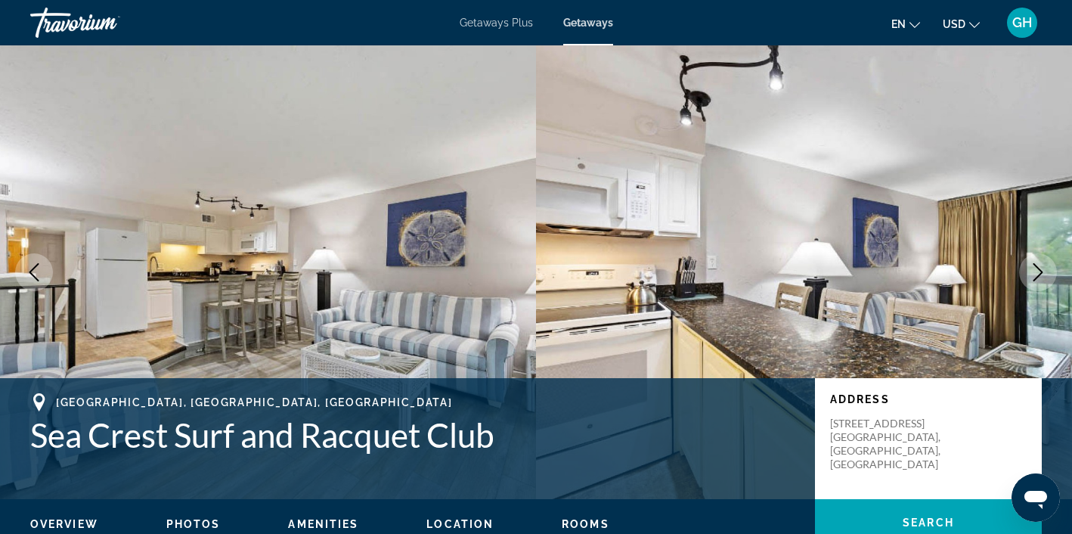
click at [1040, 272] on icon "Next image" at bounding box center [1038, 272] width 18 height 18
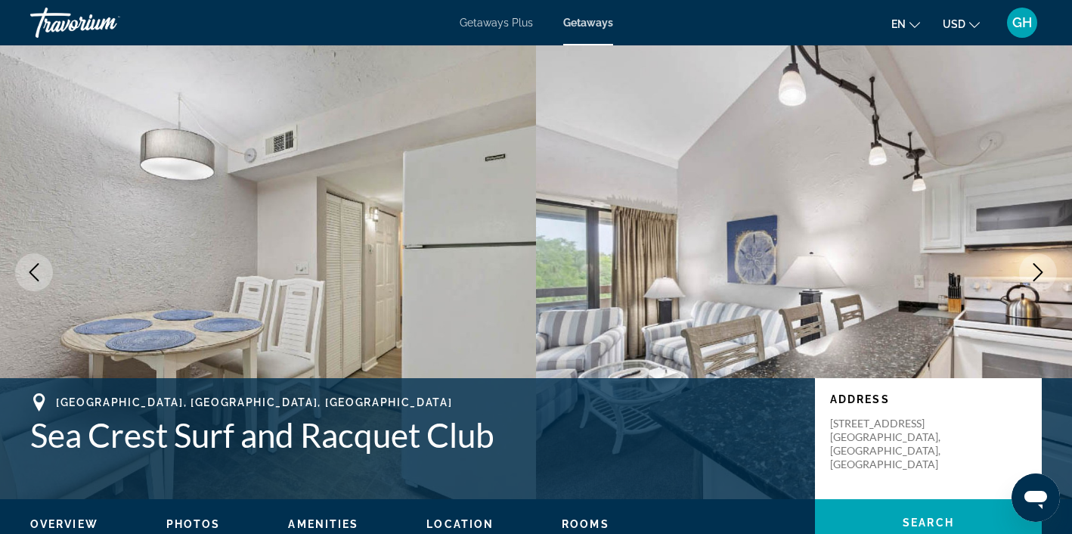
click at [1040, 272] on icon "Next image" at bounding box center [1038, 272] width 18 height 18
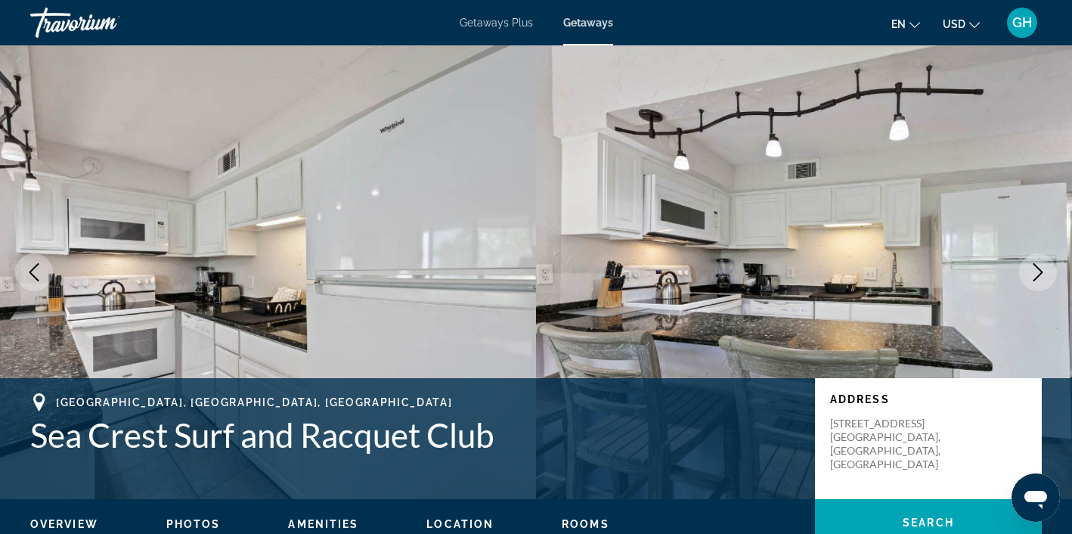
click at [1040, 272] on icon "Next image" at bounding box center [1038, 272] width 18 height 18
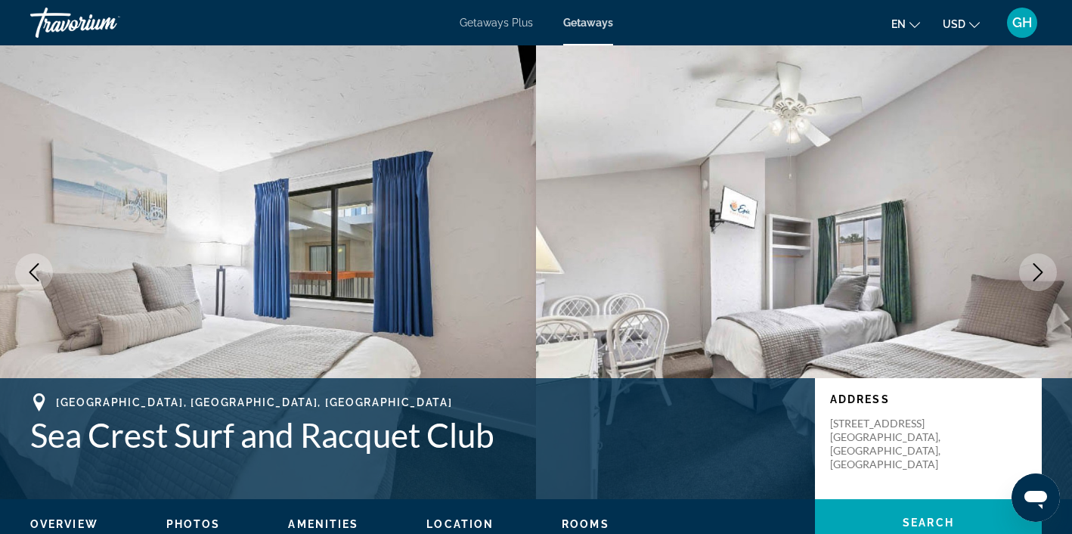
click at [1040, 272] on icon "Next image" at bounding box center [1038, 272] width 18 height 18
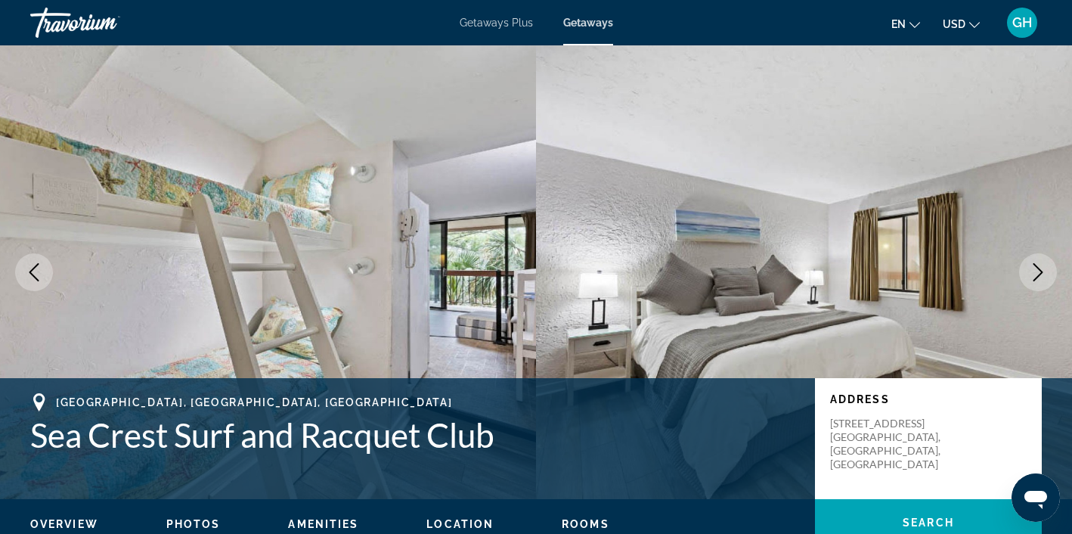
click at [1040, 272] on icon "Next image" at bounding box center [1038, 272] width 18 height 18
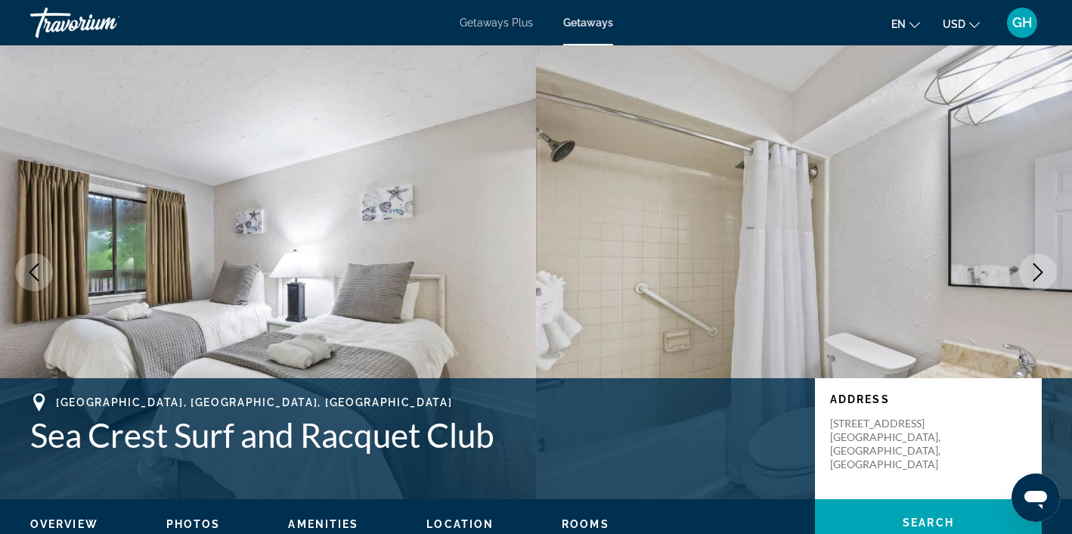
click at [1040, 272] on icon "Next image" at bounding box center [1038, 272] width 18 height 18
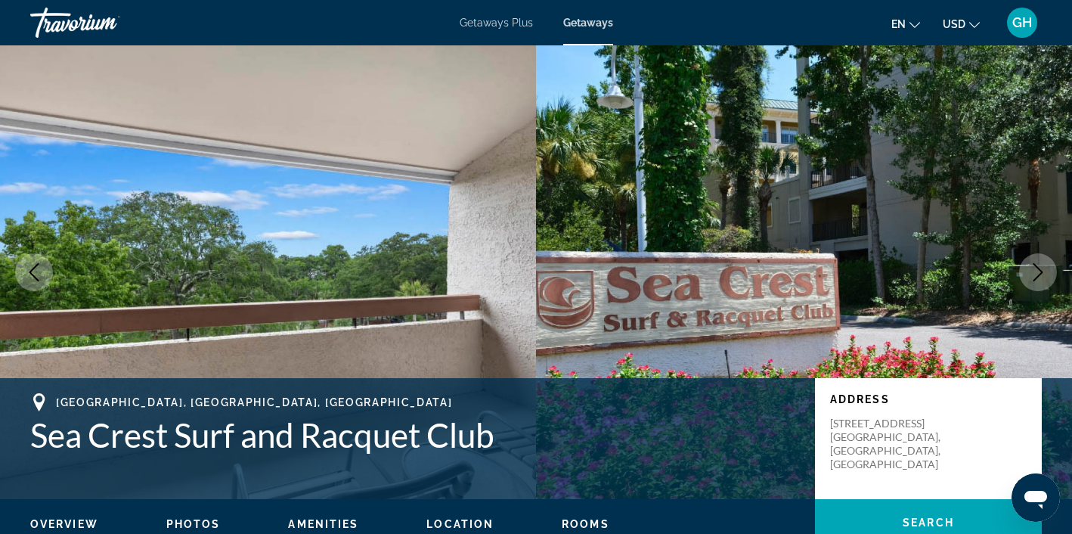
click at [1040, 272] on icon "Next image" at bounding box center [1038, 272] width 18 height 18
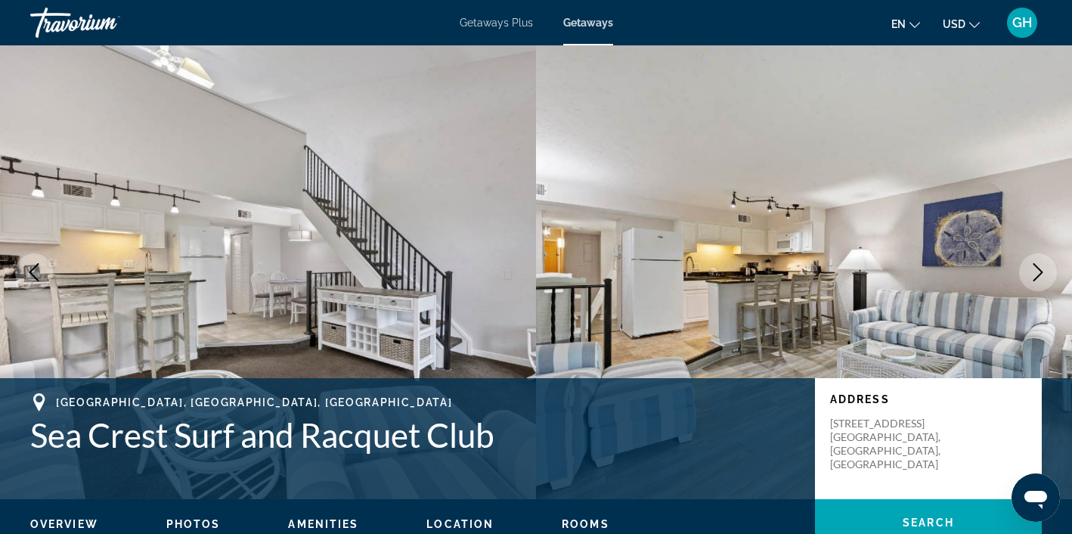
click at [1040, 272] on icon "Next image" at bounding box center [1038, 272] width 18 height 18
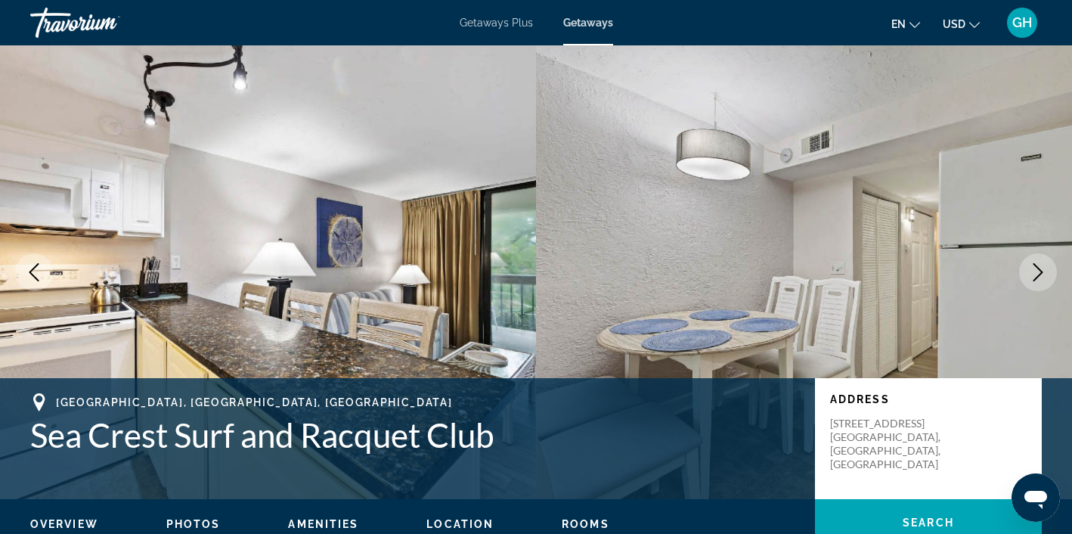
click at [1040, 272] on icon "Next image" at bounding box center [1038, 272] width 18 height 18
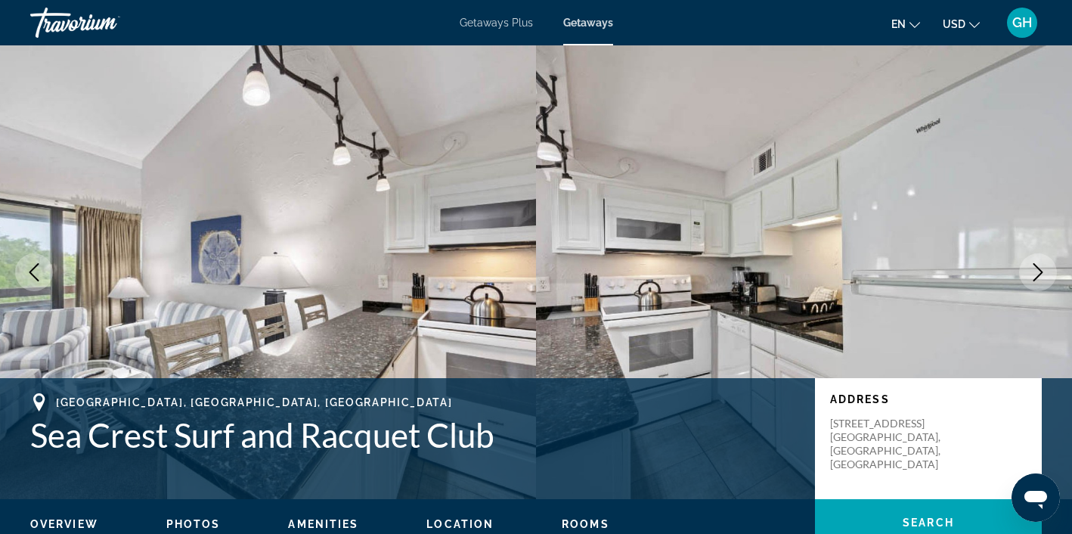
click at [592, 527] on span "Rooms" at bounding box center [586, 524] width 48 height 12
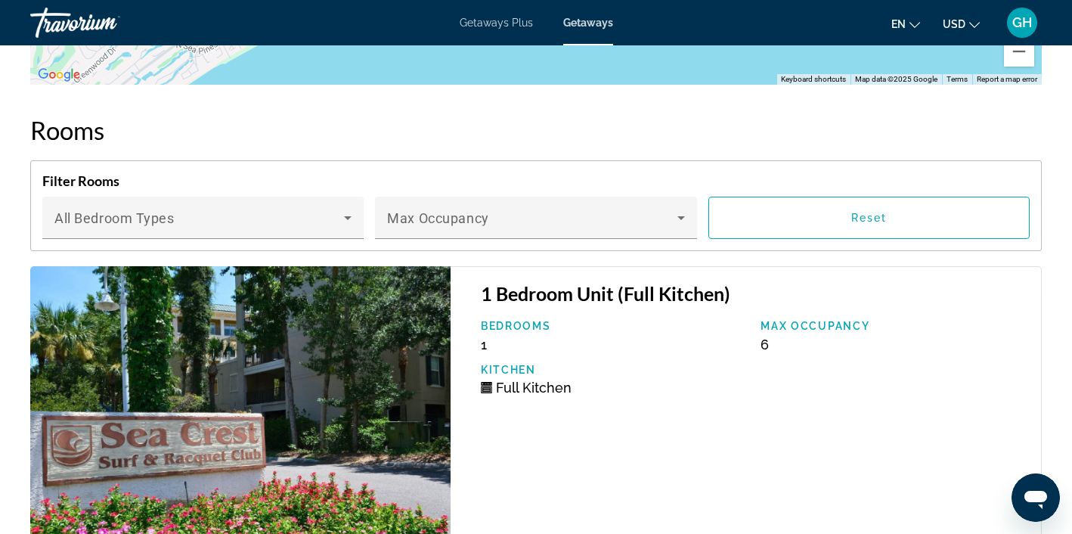
scroll to position [2418, 0]
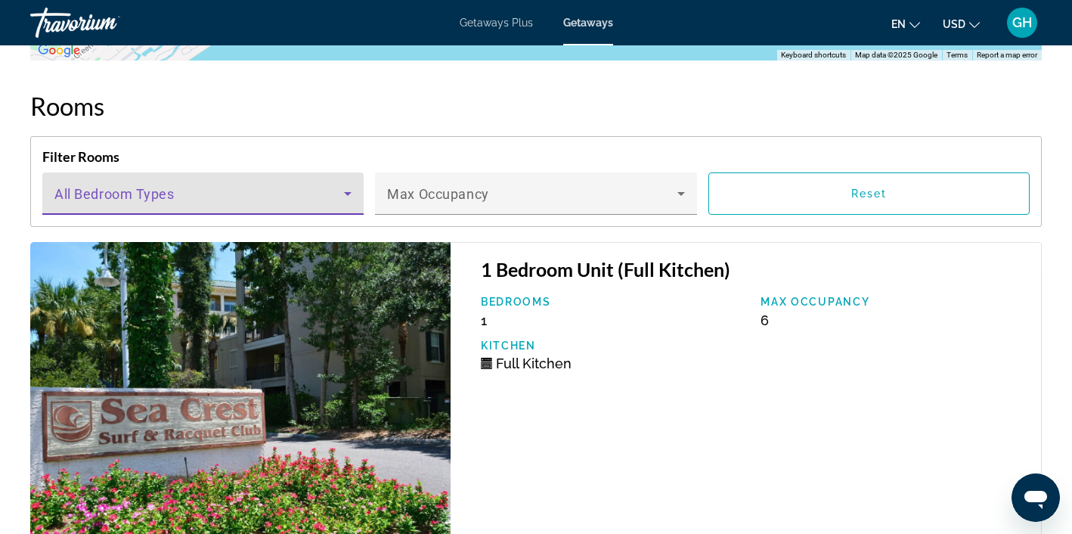
click at [350, 193] on icon "Main content" at bounding box center [348, 193] width 18 height 18
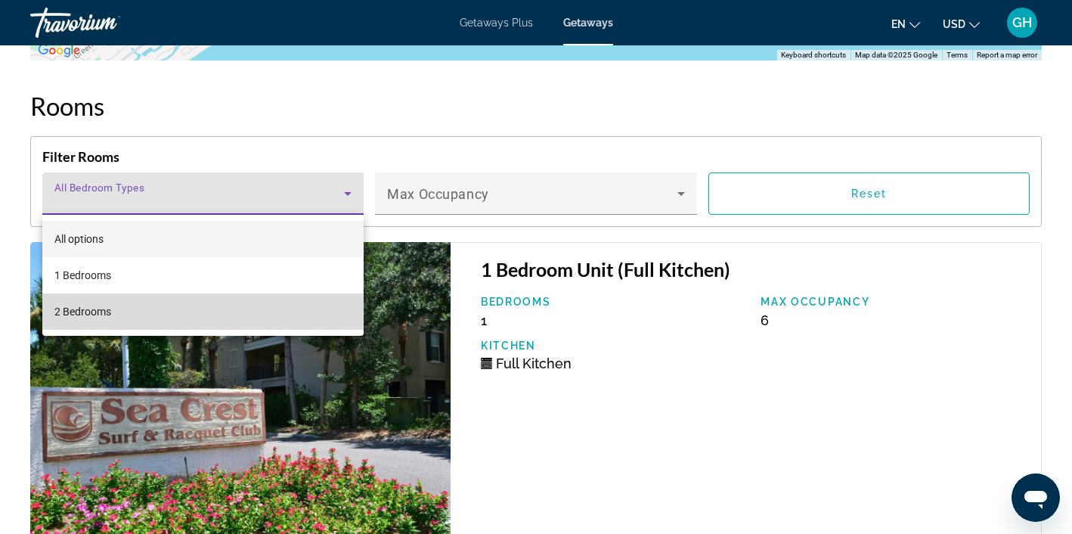
click at [194, 312] on mat-option "2 Bedrooms" at bounding box center [202, 311] width 321 height 36
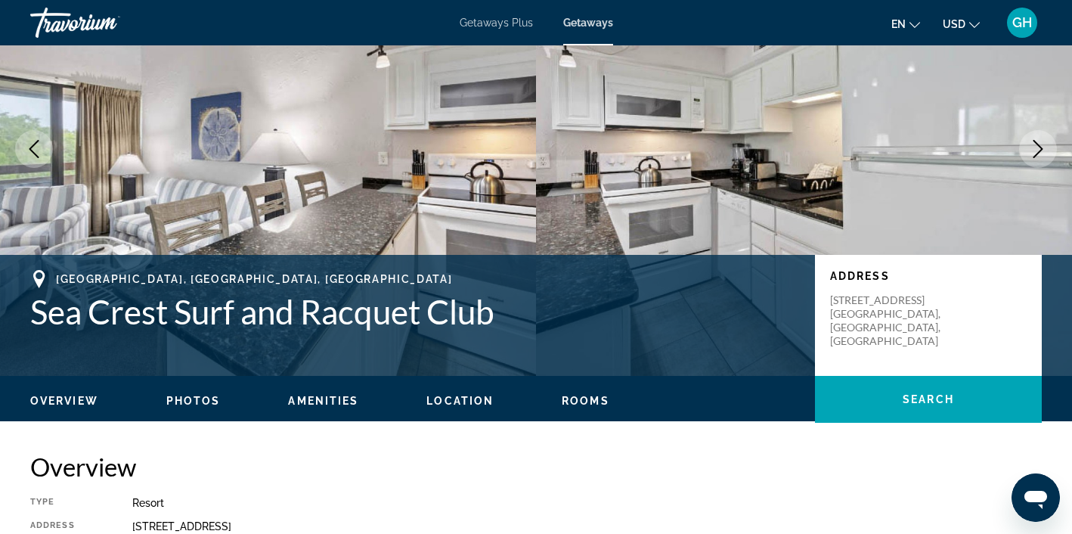
scroll to position [0, 0]
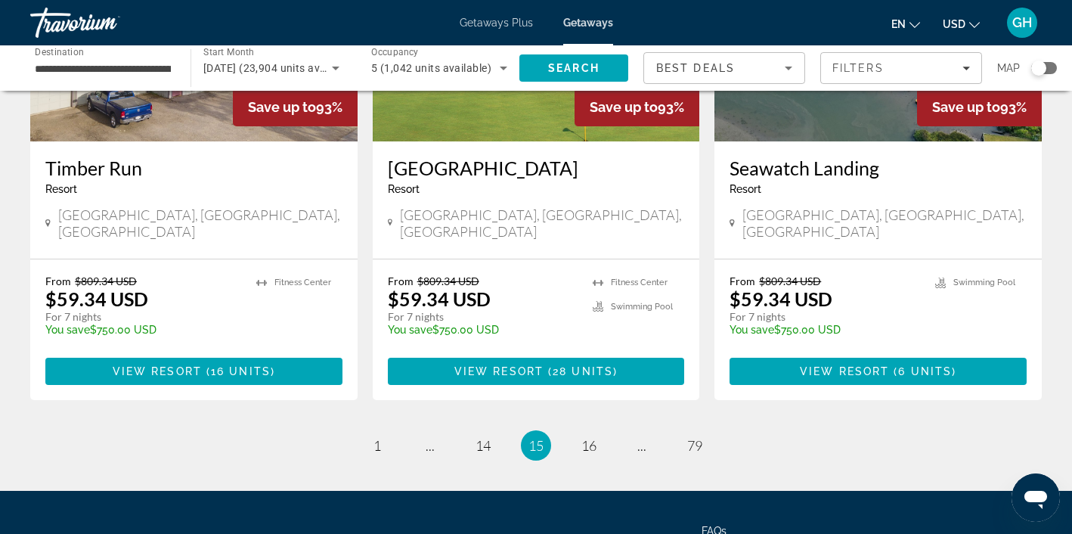
scroll to position [1882, 0]
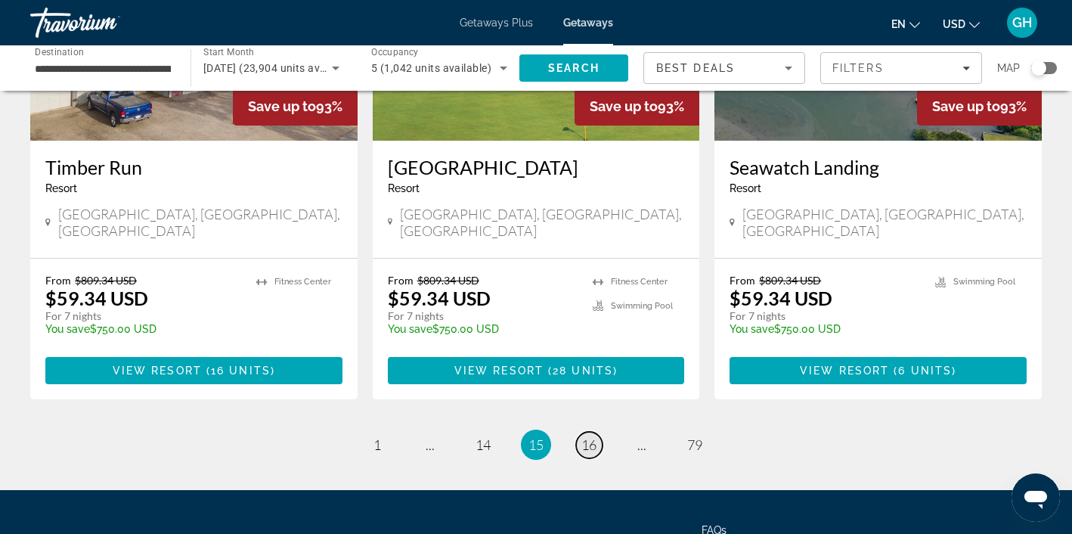
click at [587, 436] on span "16" at bounding box center [588, 444] width 15 height 17
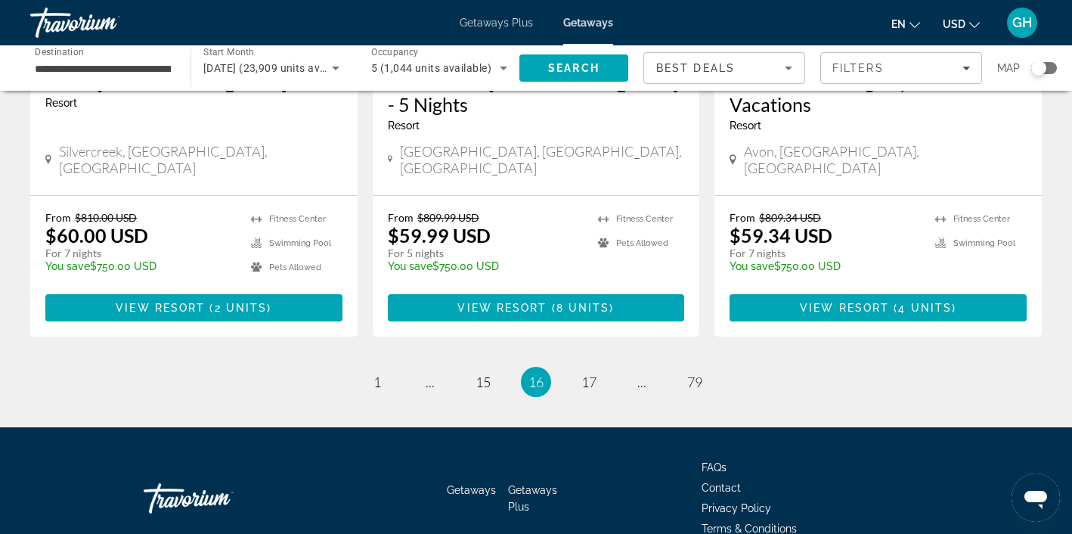
scroll to position [1962, 0]
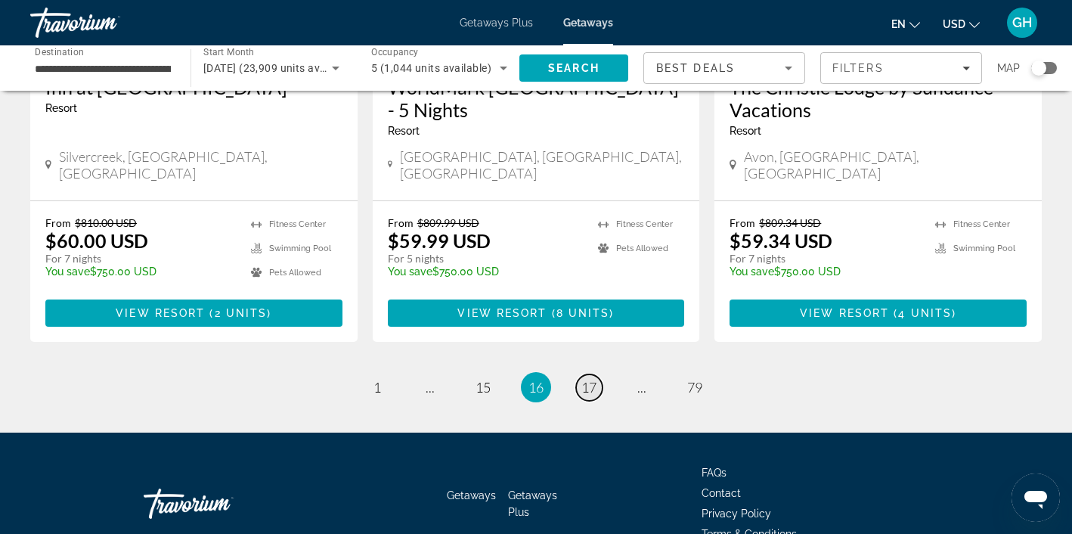
click at [590, 379] on span "17" at bounding box center [588, 387] width 15 height 17
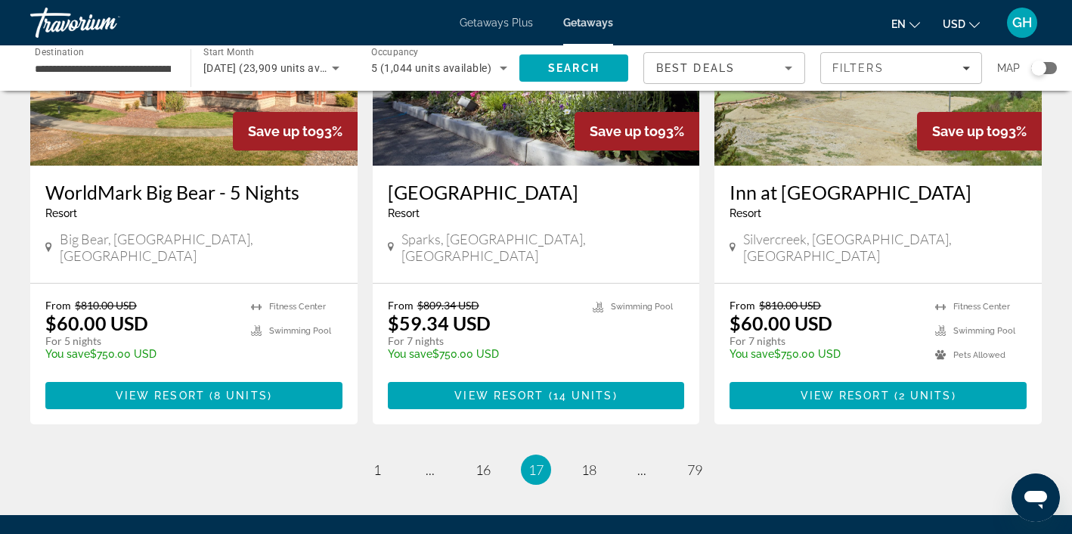
scroll to position [1870, 0]
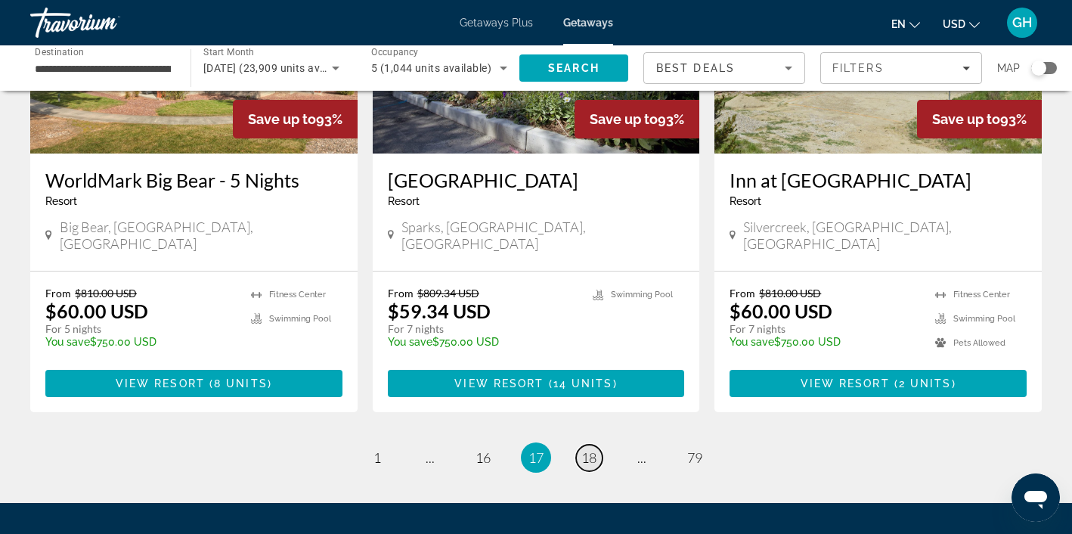
click at [589, 449] on span "18" at bounding box center [588, 457] width 15 height 17
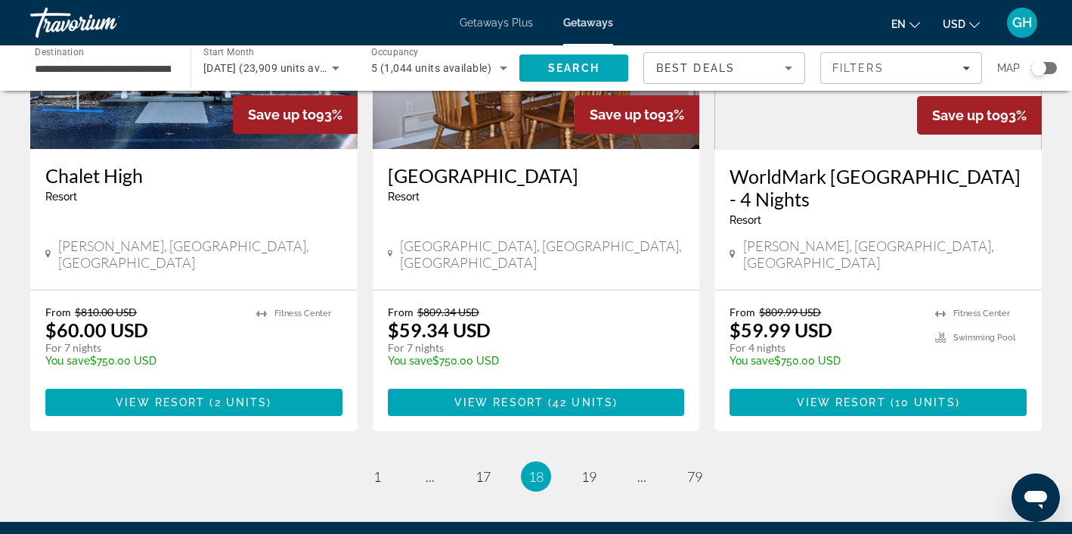
scroll to position [1883, 0]
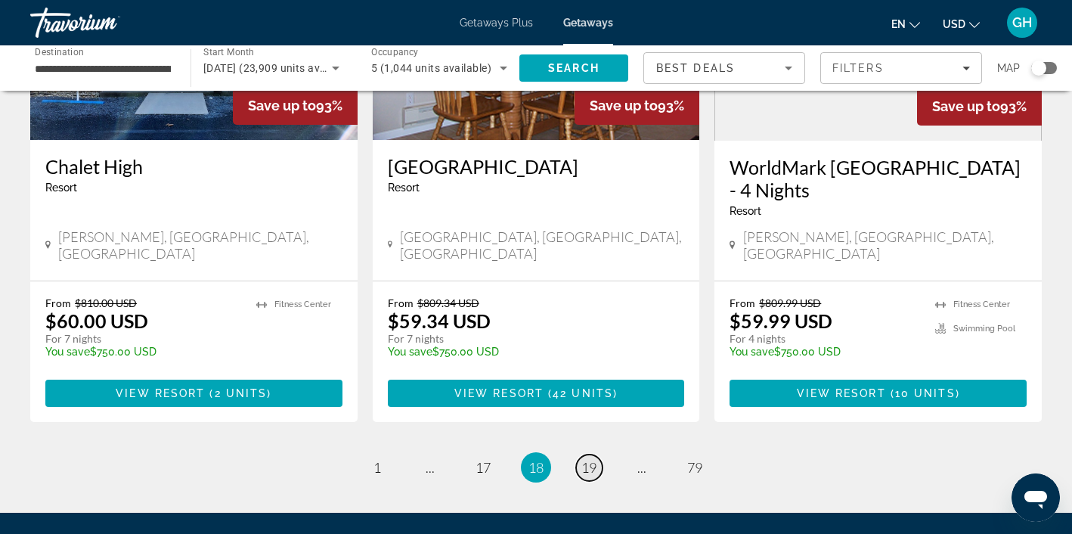
click at [592, 459] on span "19" at bounding box center [588, 467] width 15 height 17
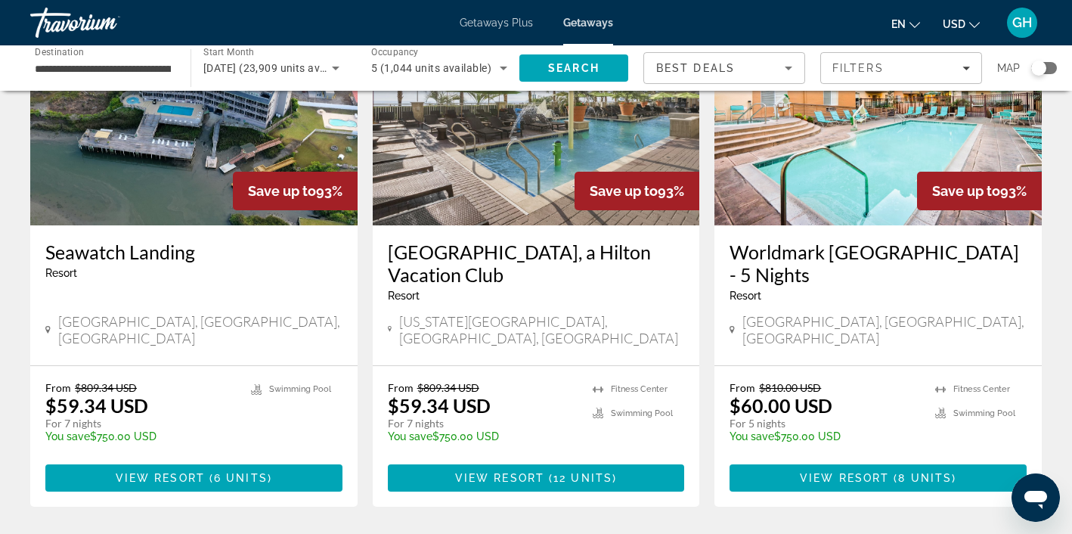
scroll to position [164, 0]
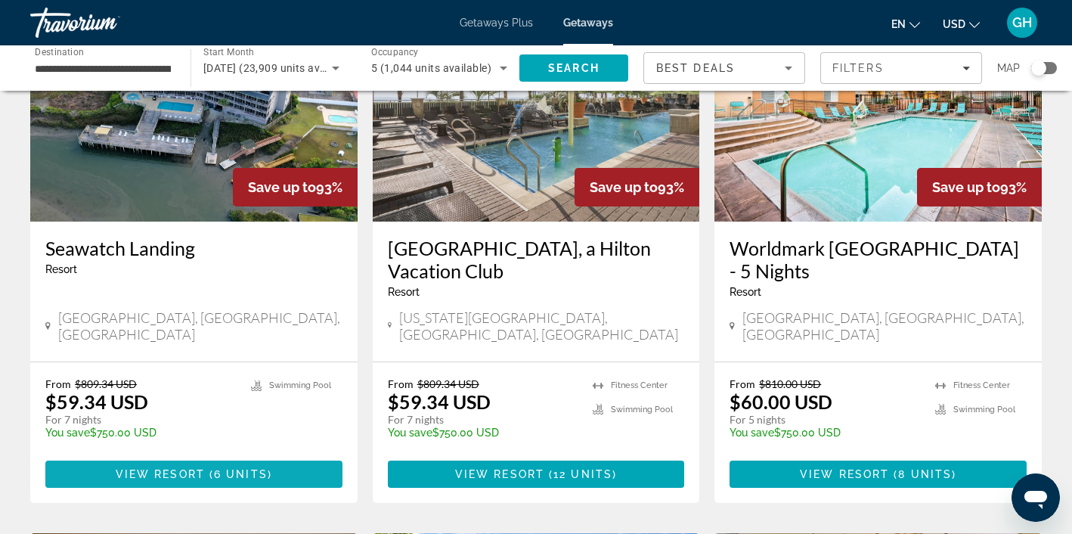
click at [232, 456] on span "Main content" at bounding box center [193, 474] width 297 height 36
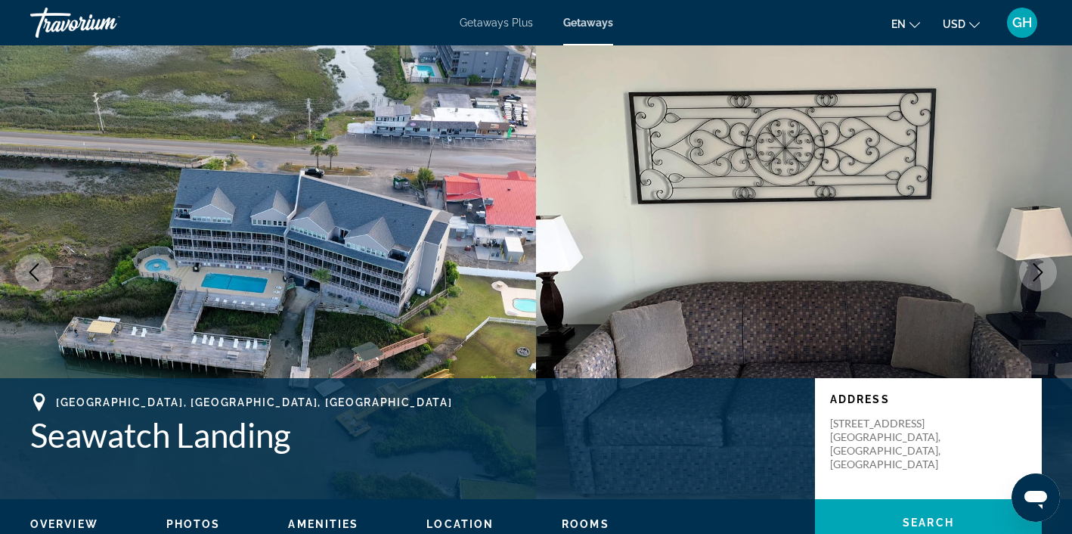
click at [581, 521] on span "Rooms" at bounding box center [586, 524] width 48 height 12
click at [206, 524] on span "Photos" at bounding box center [193, 524] width 54 height 12
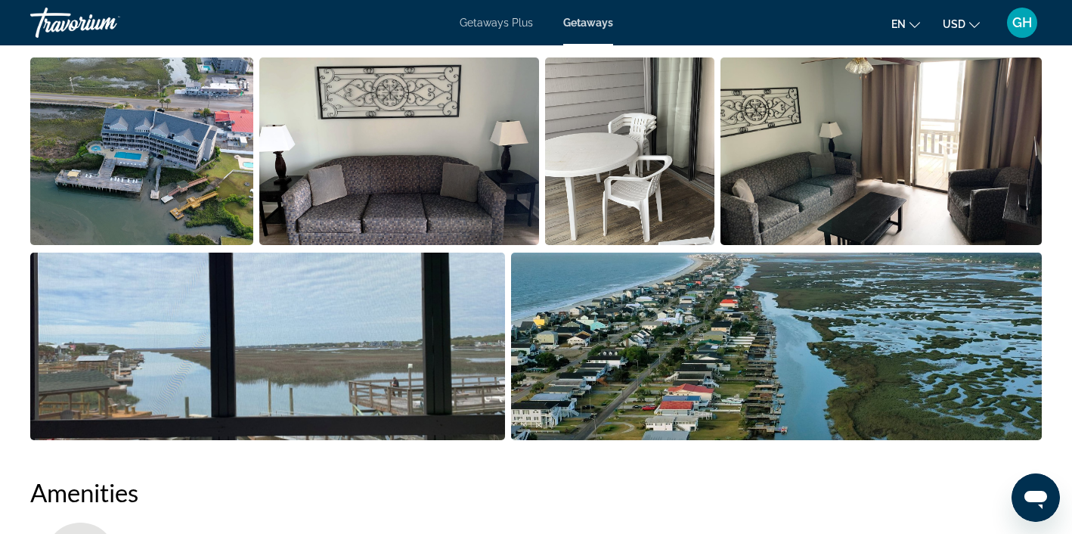
scroll to position [760, 0]
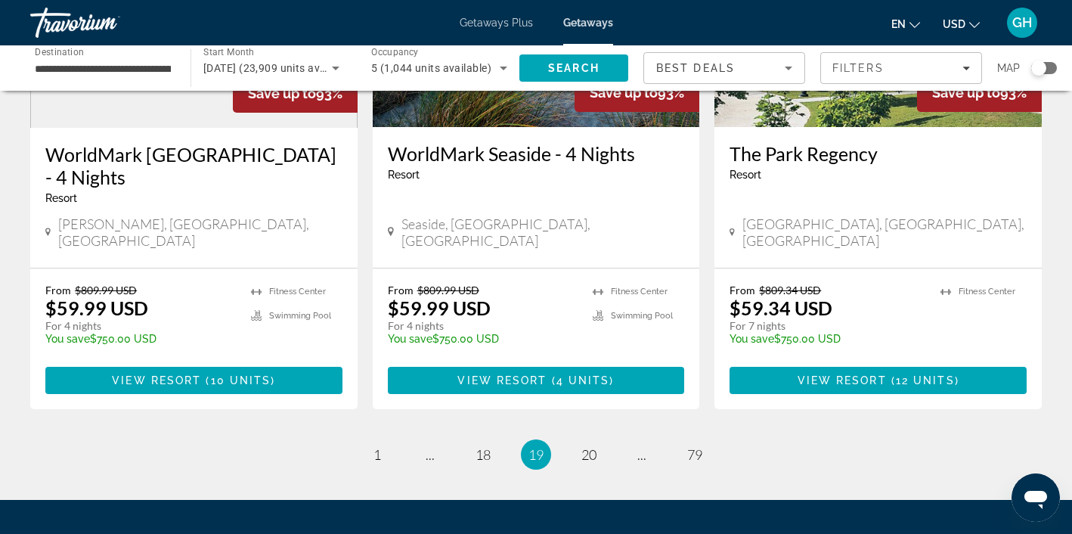
scroll to position [1919, 0]
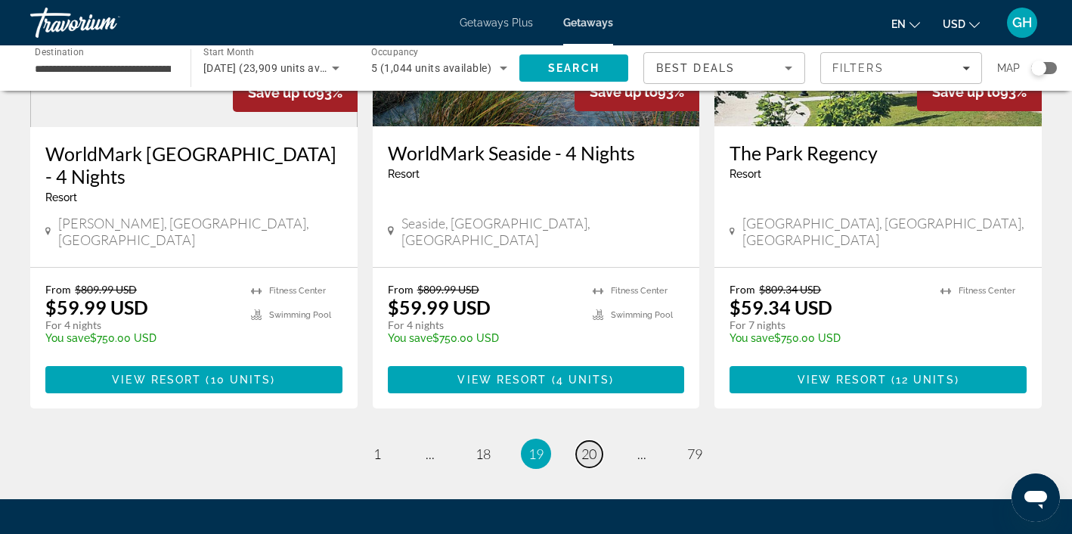
click at [587, 445] on span "20" at bounding box center [588, 453] width 15 height 17
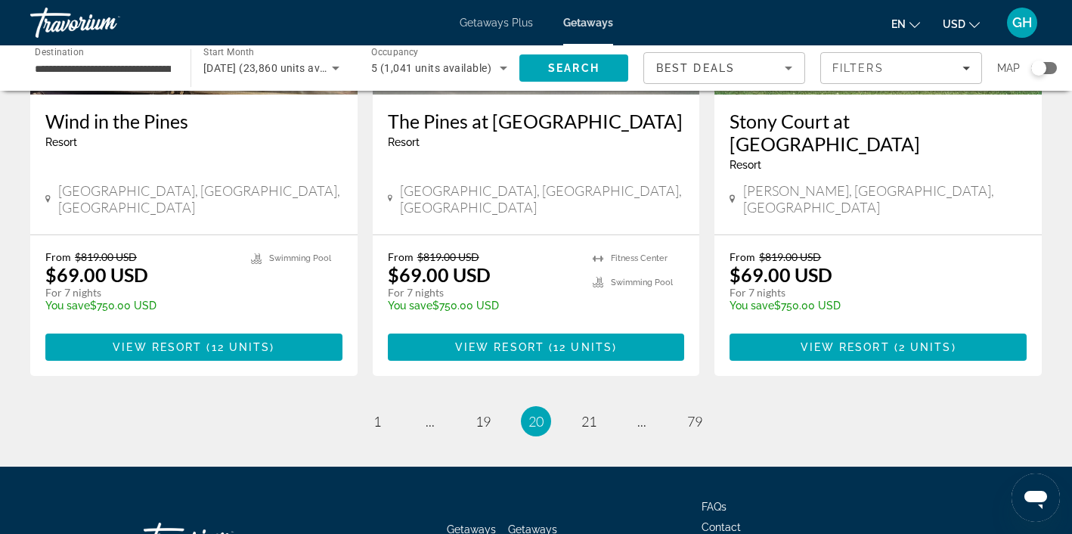
scroll to position [1957, 0]
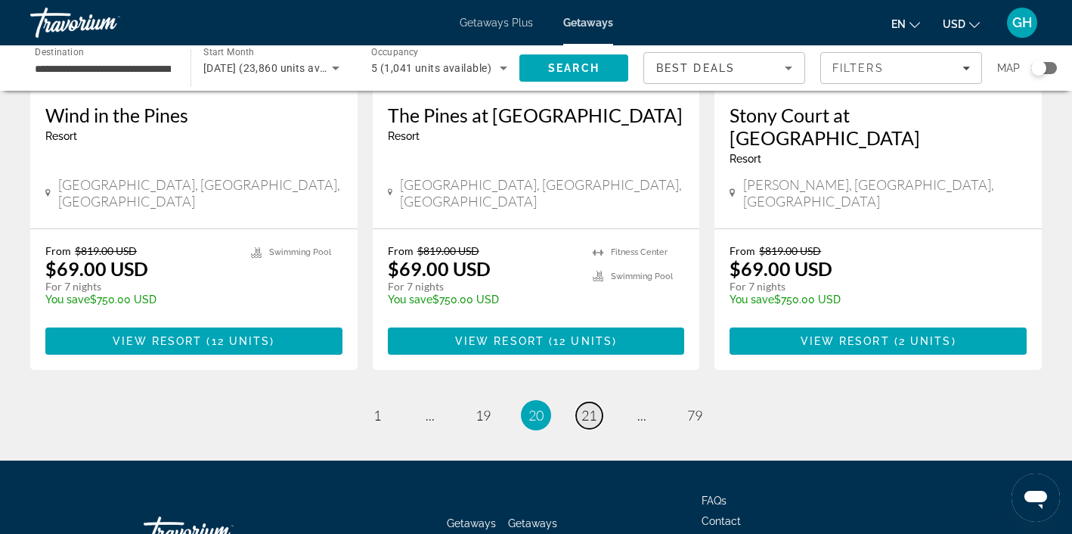
click at [590, 407] on span "21" at bounding box center [588, 415] width 15 height 17
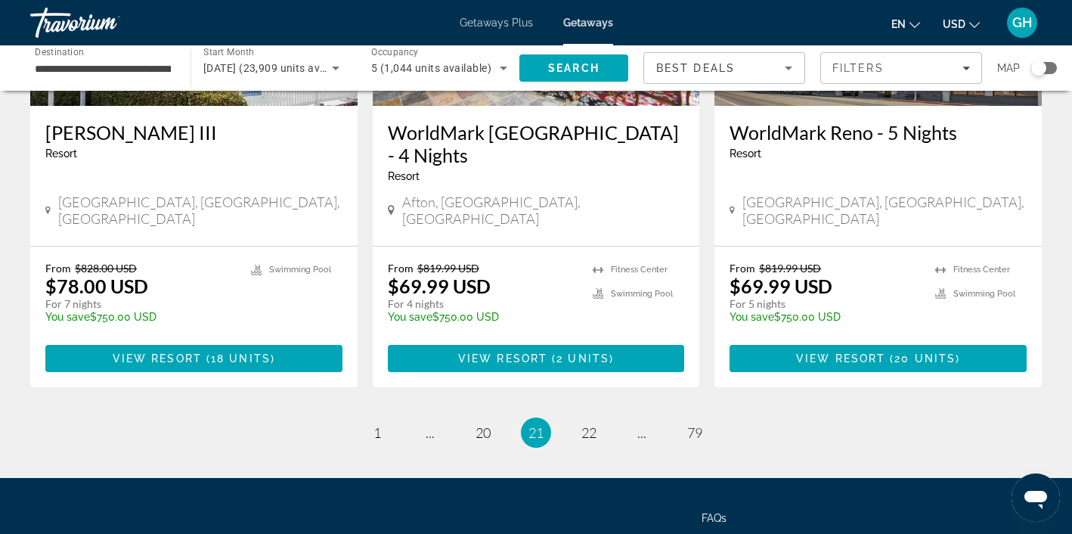
scroll to position [1918, 0]
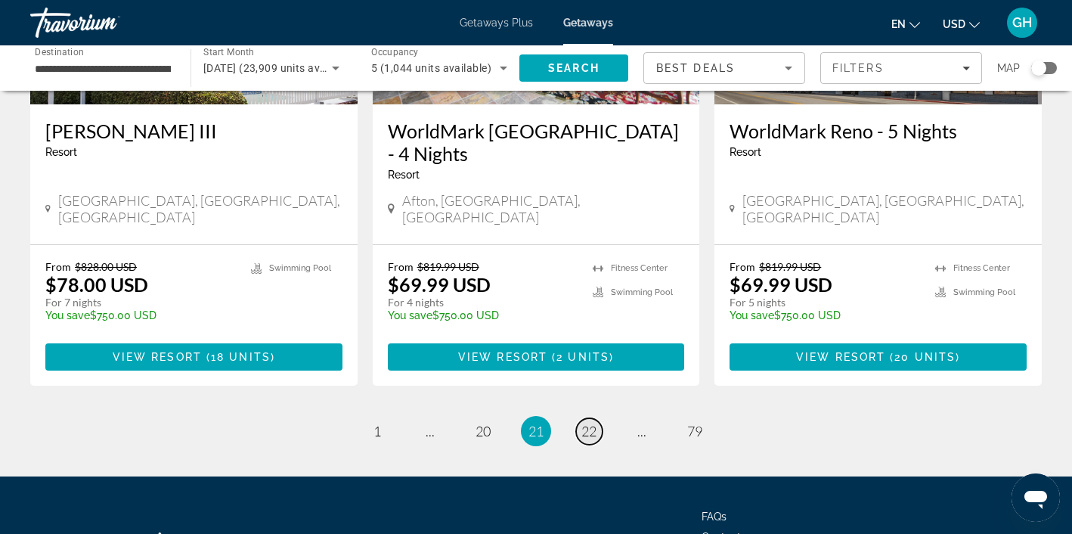
click at [588, 422] on span "22" at bounding box center [588, 430] width 15 height 17
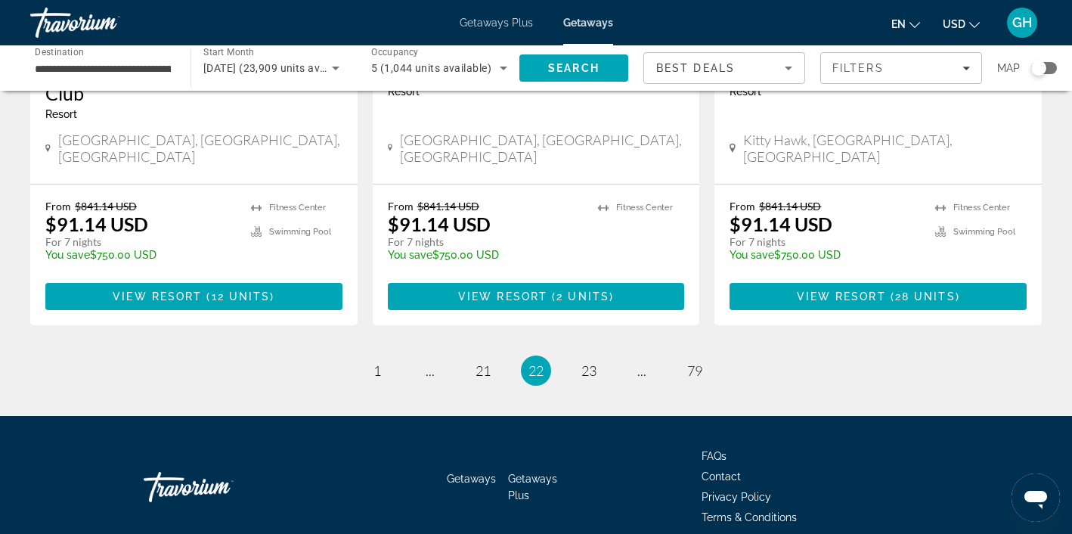
scroll to position [2002, 0]
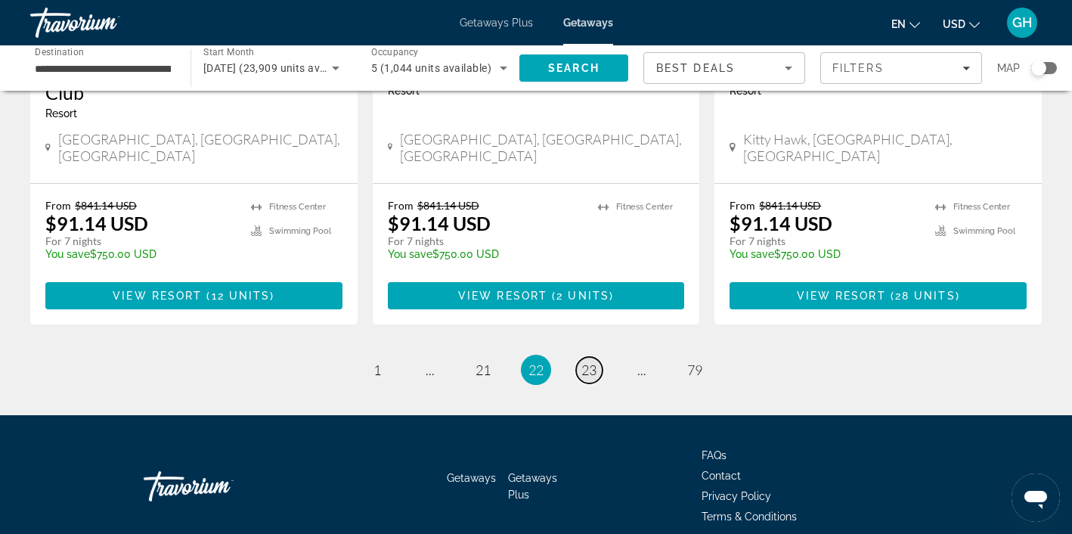
click at [592, 361] on span "23" at bounding box center [588, 369] width 15 height 17
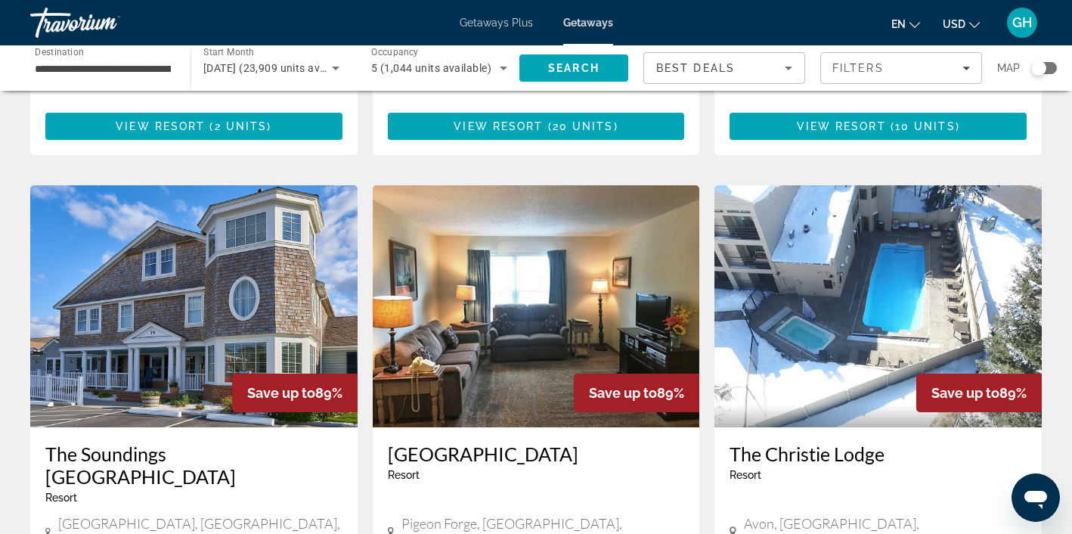
scroll to position [1620, 0]
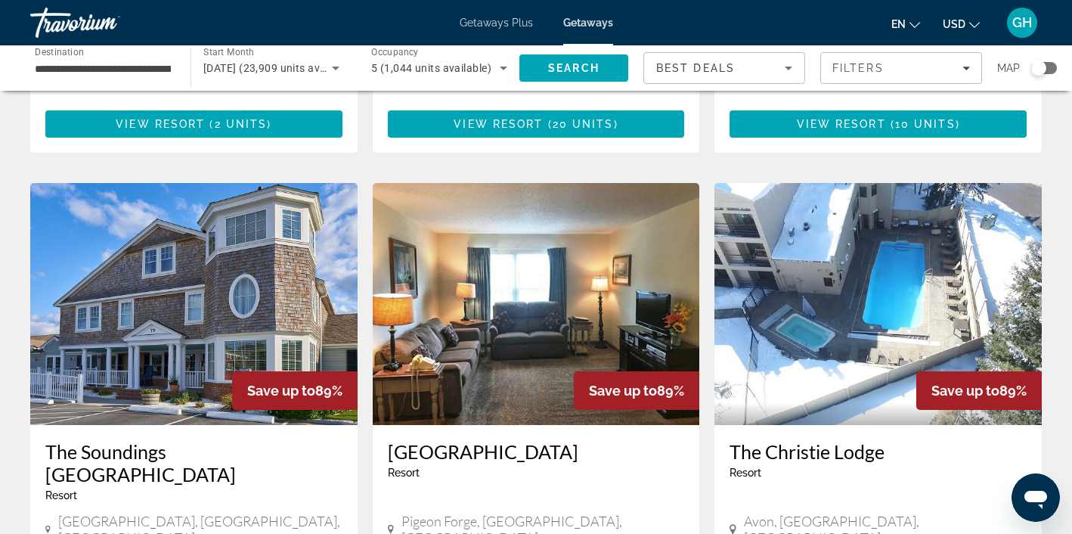
click at [553, 218] on img "Main content" at bounding box center [536, 304] width 327 height 242
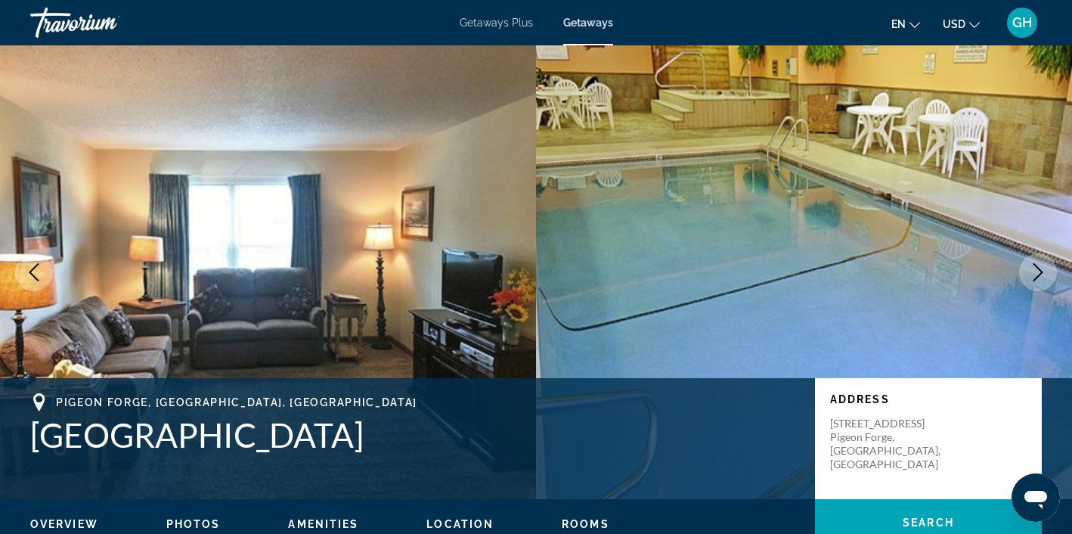
click at [202, 522] on span "Photos" at bounding box center [193, 524] width 54 height 12
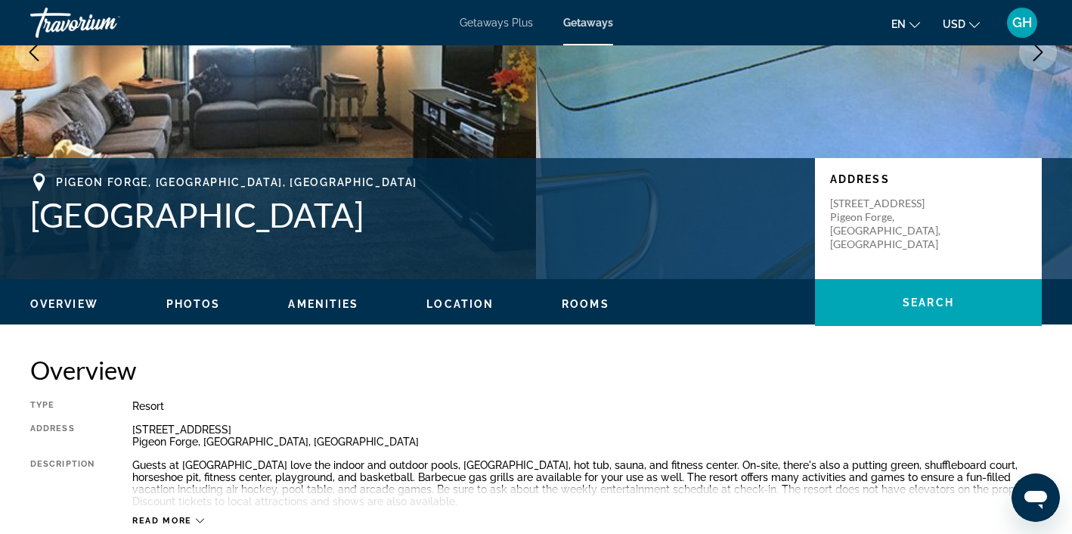
scroll to position [218, 0]
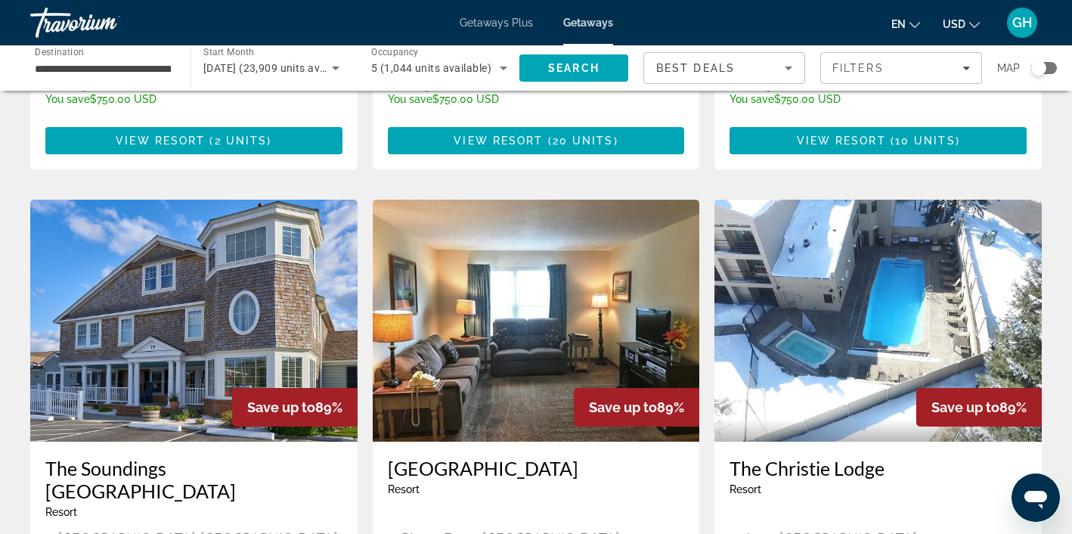
scroll to position [1613, 0]
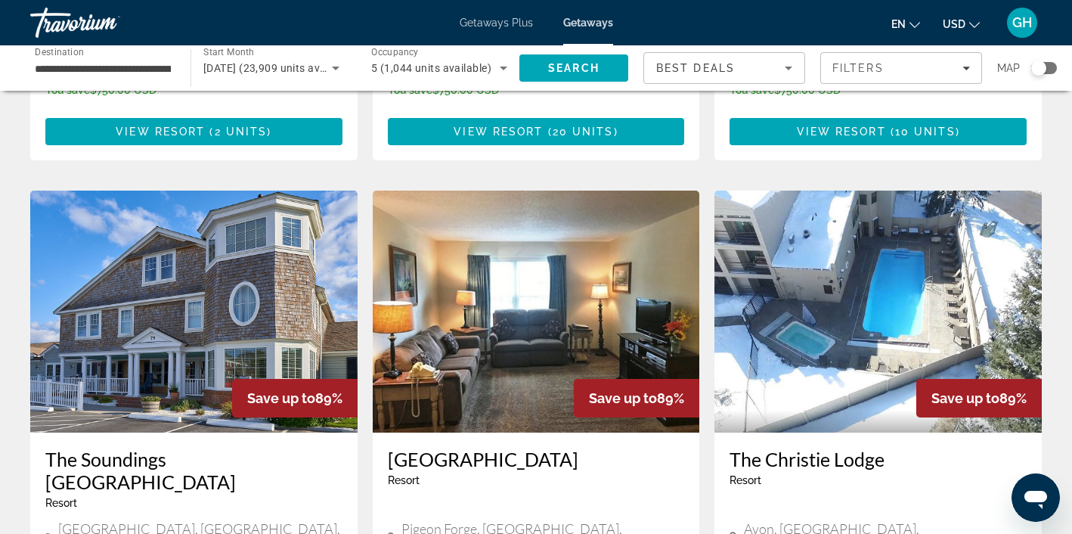
click at [187, 190] on img "Main content" at bounding box center [193, 311] width 327 height 242
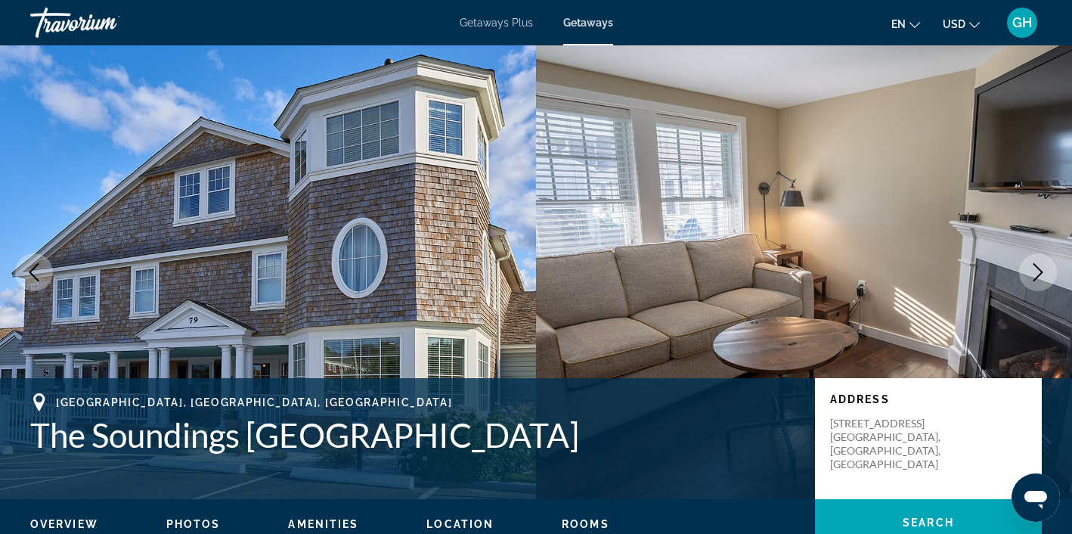
click at [200, 521] on span "Photos" at bounding box center [193, 524] width 54 height 12
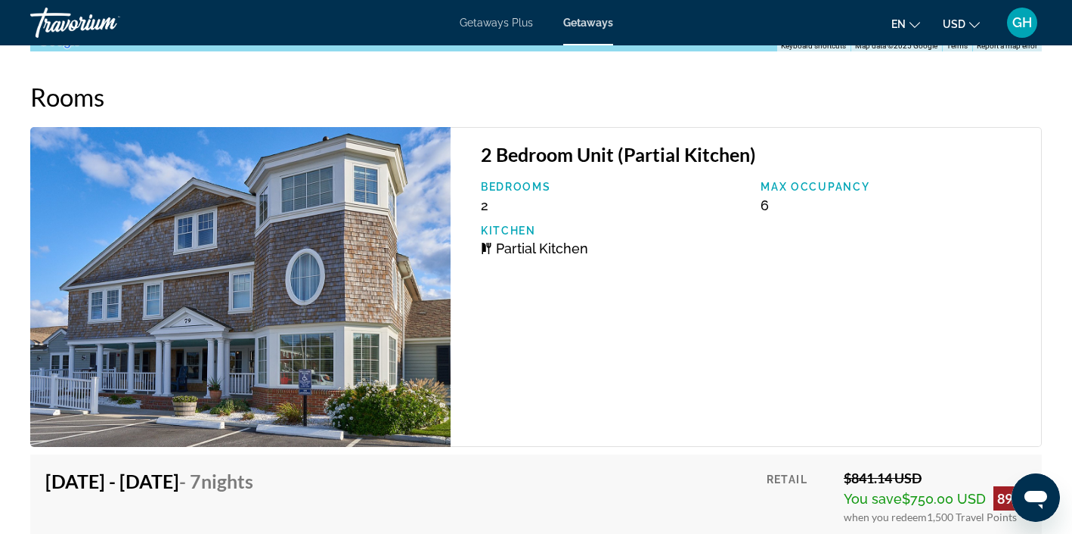
scroll to position [2406, 0]
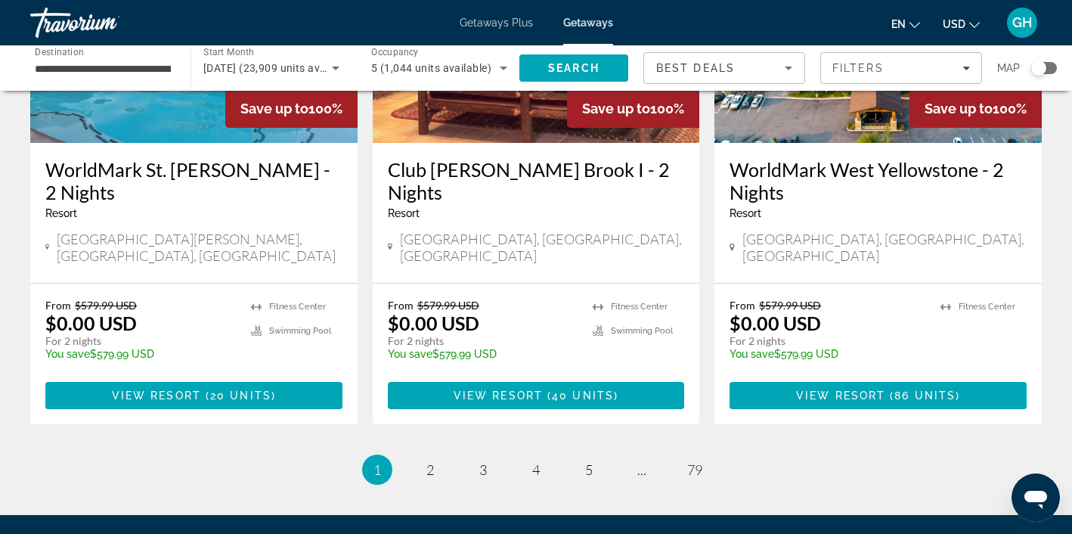
scroll to position [1929, 0]
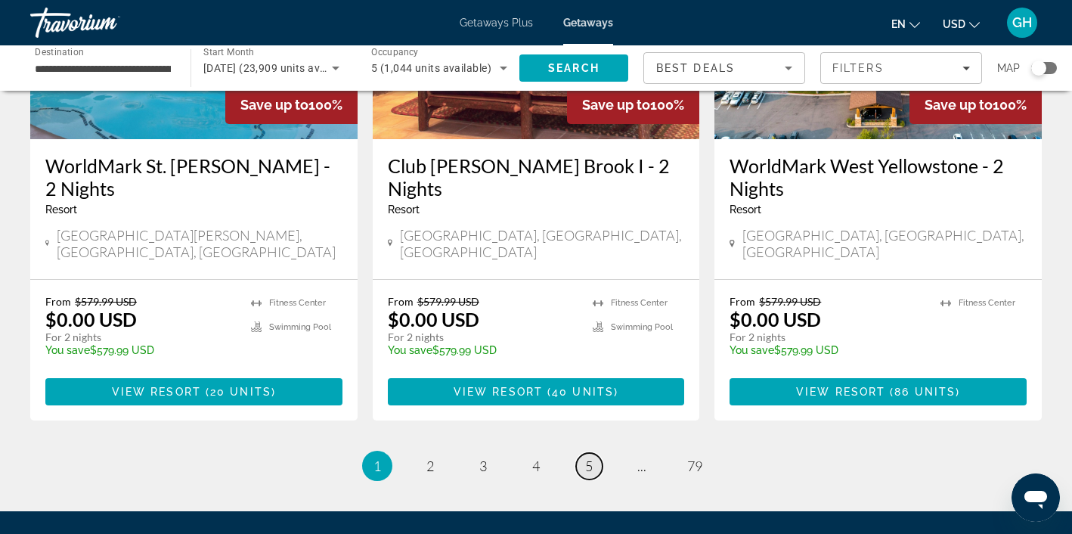
click at [590, 457] on span "5" at bounding box center [589, 465] width 8 height 17
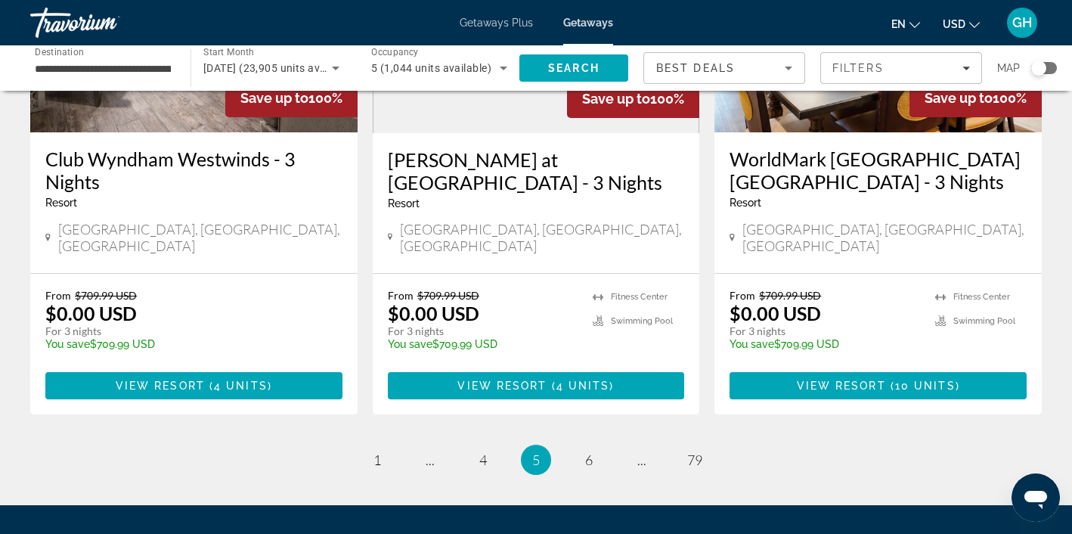
scroll to position [2004, 0]
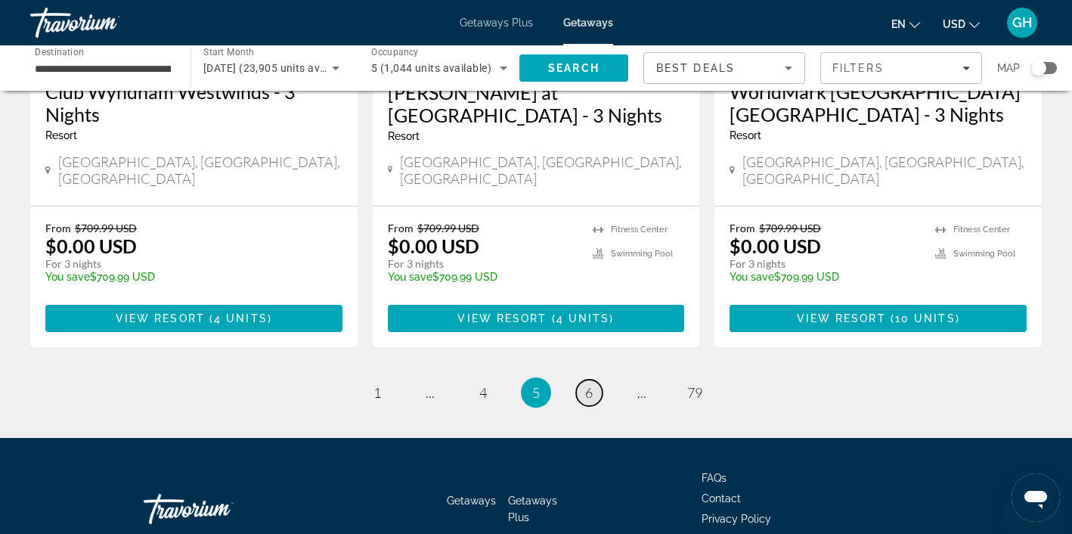
click at [583, 379] on link "page 6" at bounding box center [589, 392] width 26 height 26
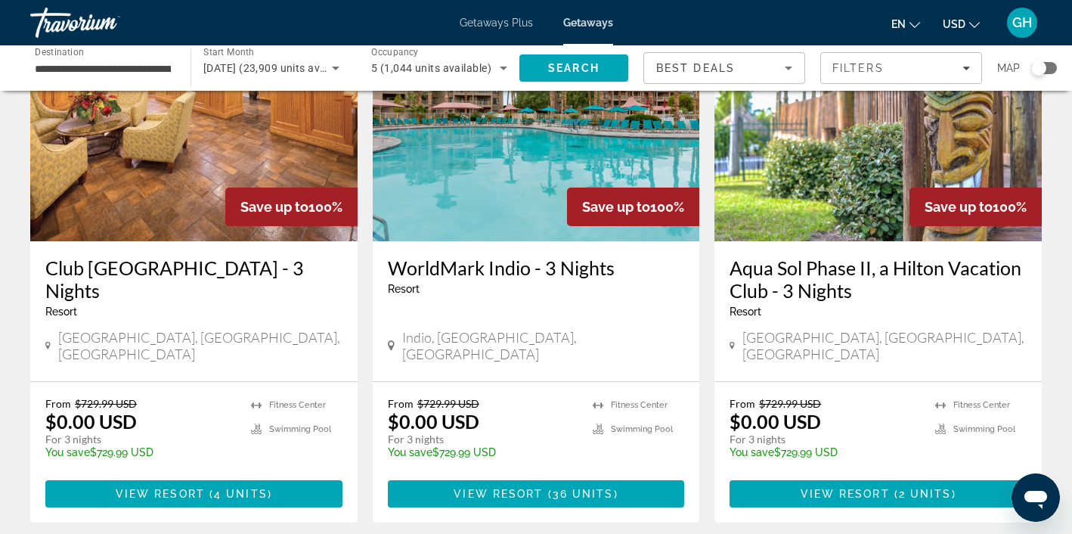
scroll to position [1807, 0]
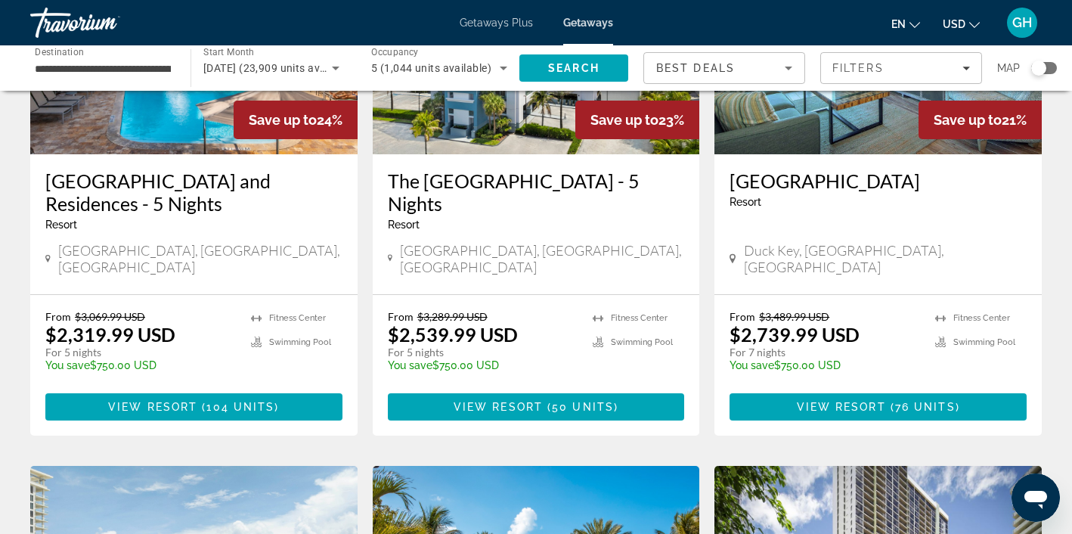
scroll to position [769, 0]
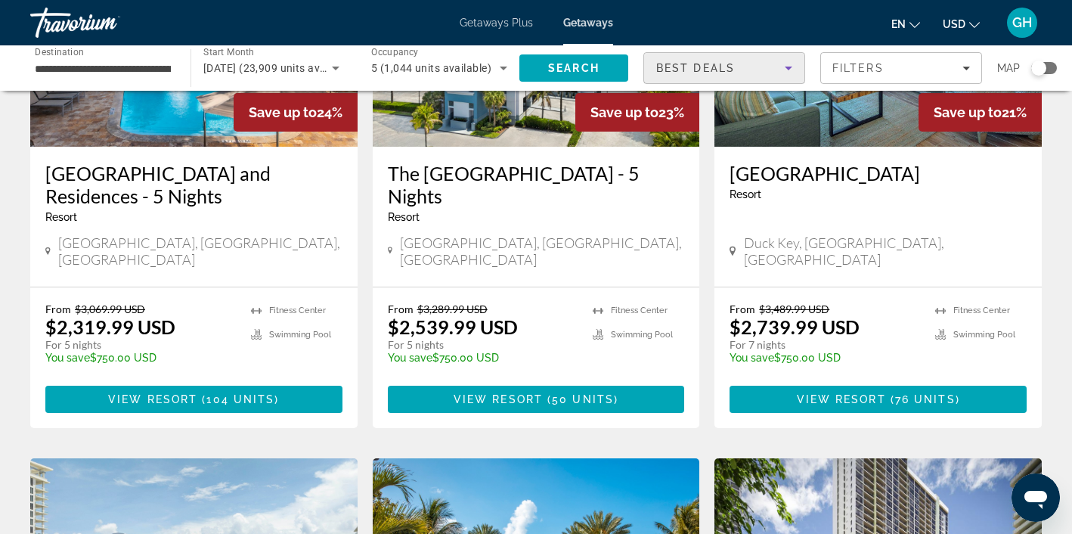
click at [788, 69] on icon "Sort by" at bounding box center [788, 69] width 8 height 4
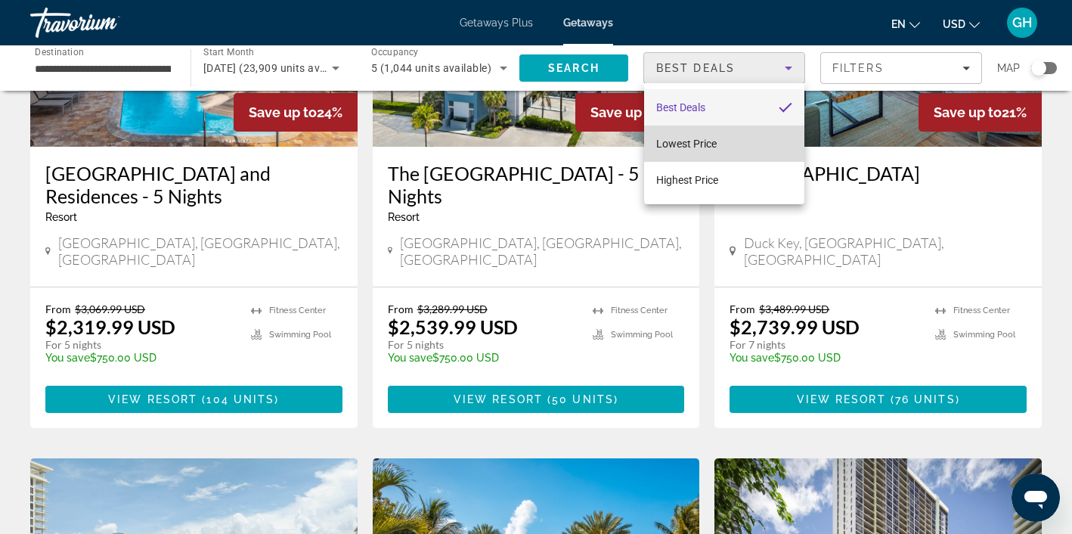
click at [737, 145] on mat-option "Lowest Price" at bounding box center [724, 143] width 160 height 36
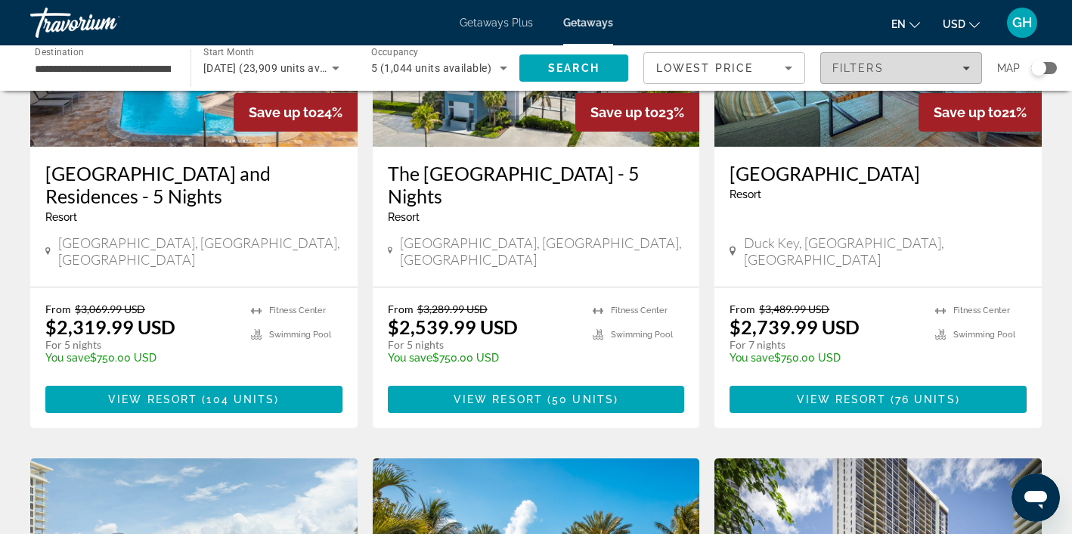
click at [966, 67] on icon "Filters" at bounding box center [966, 68] width 8 height 8
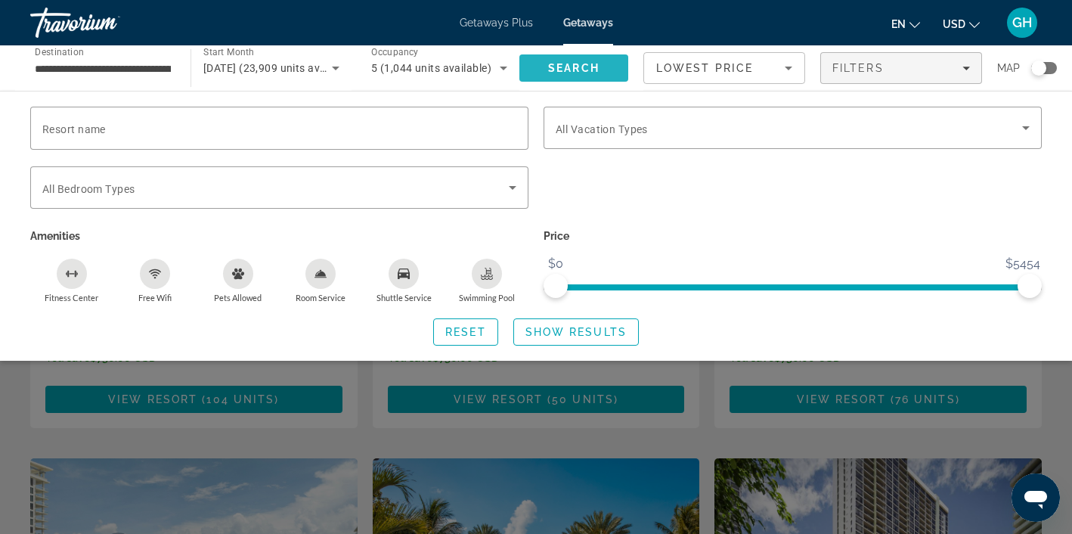
click at [580, 64] on span "Search" at bounding box center [573, 68] width 51 height 12
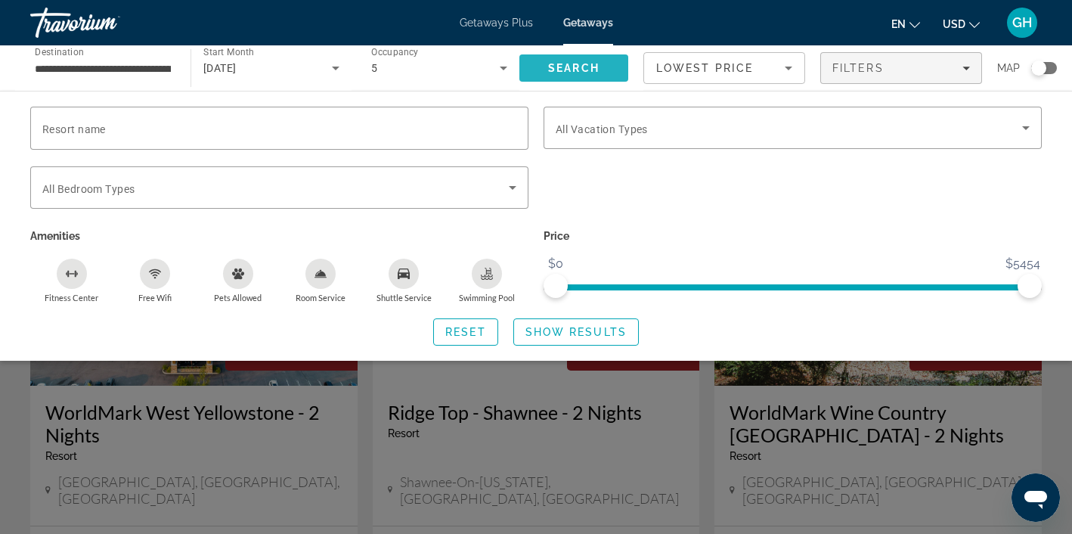
click at [580, 64] on span "Search" at bounding box center [573, 68] width 51 height 12
click at [556, 283] on span "ngx-slider" at bounding box center [555, 286] width 24 height 24
drag, startPoint x: 555, startPoint y: 289, endPoint x: 569, endPoint y: 287, distance: 13.7
click at [569, 287] on span "ngx-slider" at bounding box center [569, 286] width 24 height 24
click at [586, 68] on span "Search" at bounding box center [573, 68] width 51 height 12
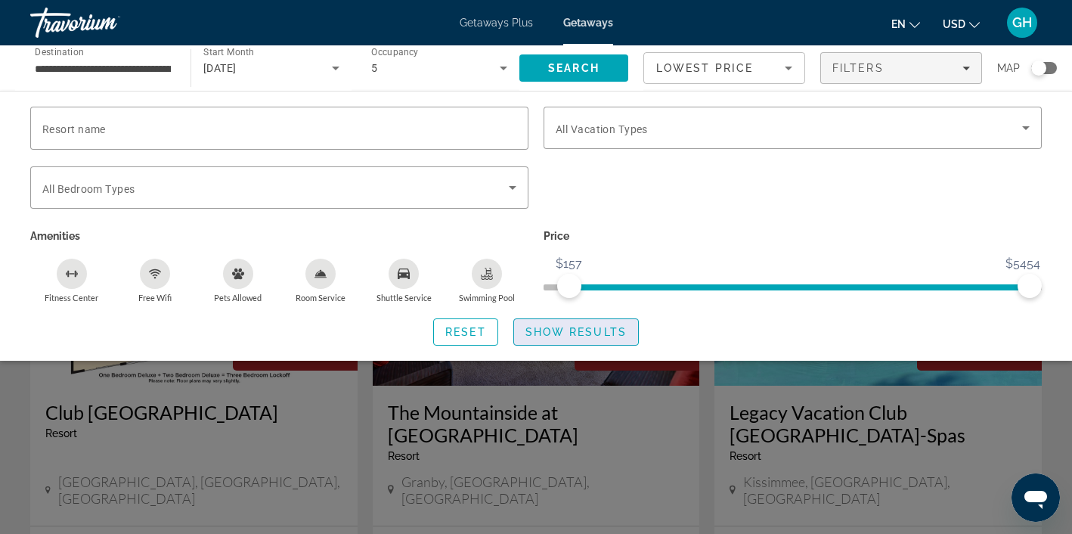
click at [570, 330] on span "Show Results" at bounding box center [575, 332] width 101 height 12
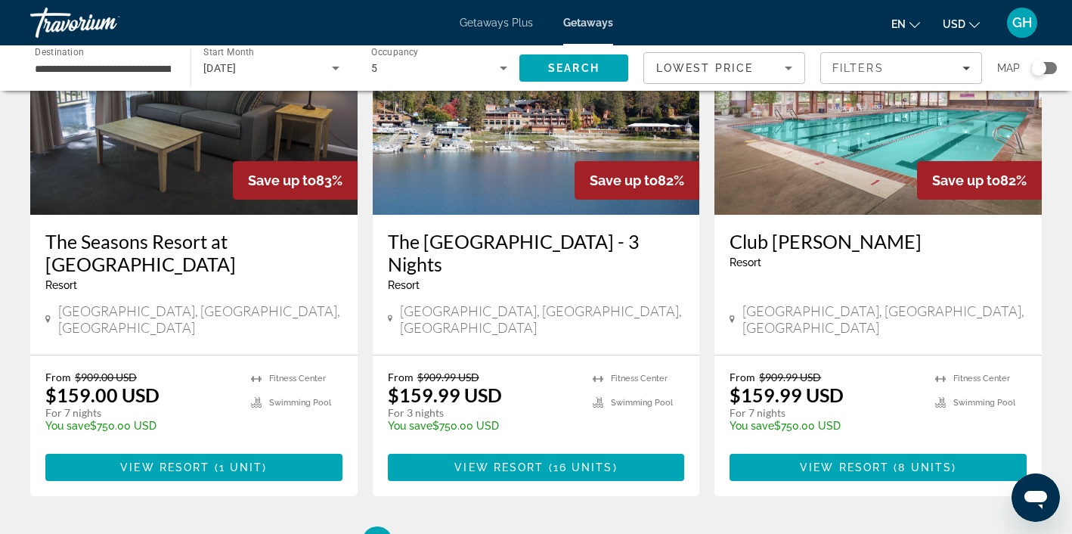
scroll to position [1814, 0]
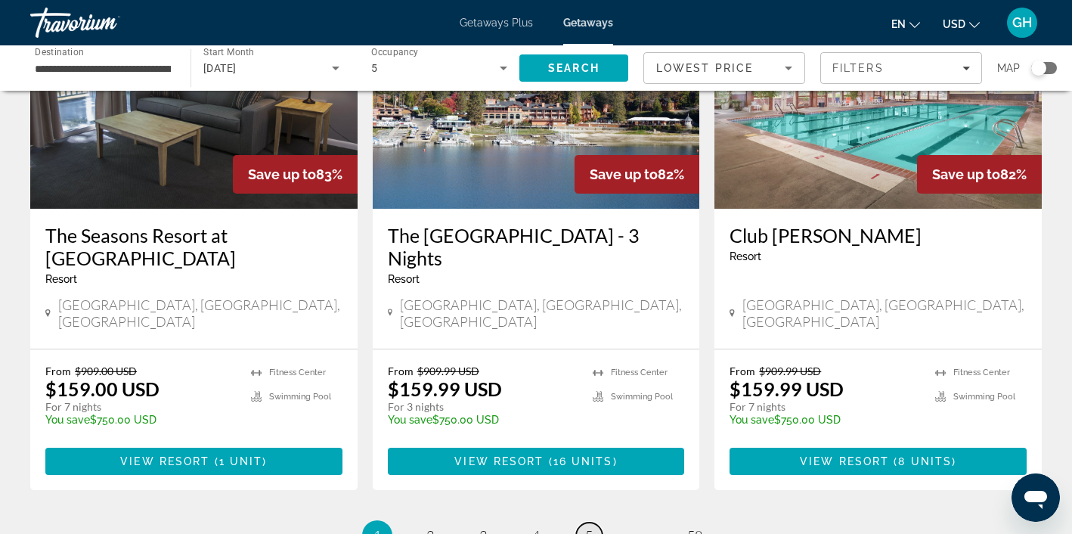
click at [593, 522] on link "page 5" at bounding box center [589, 535] width 26 height 26
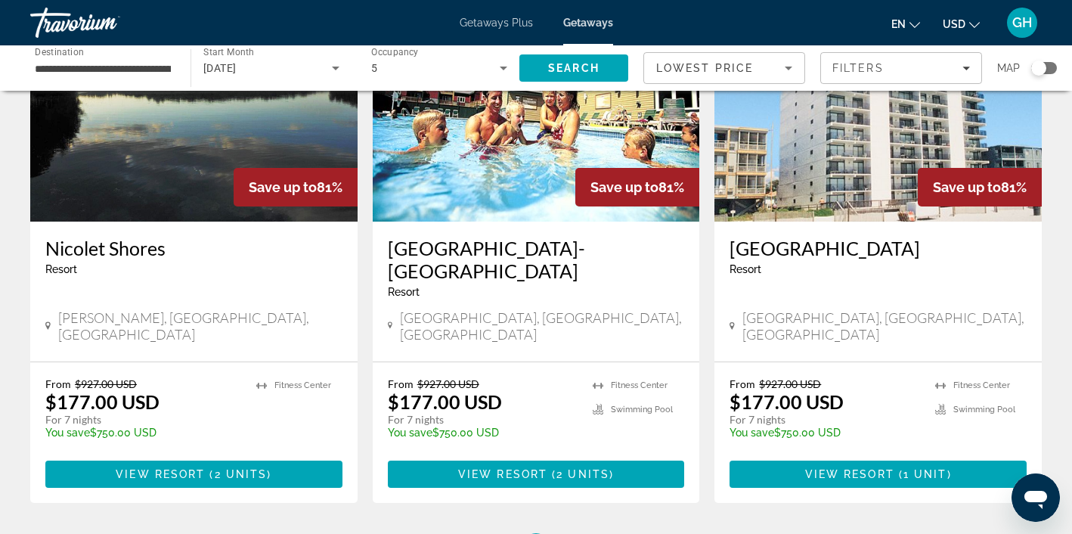
scroll to position [1803, 0]
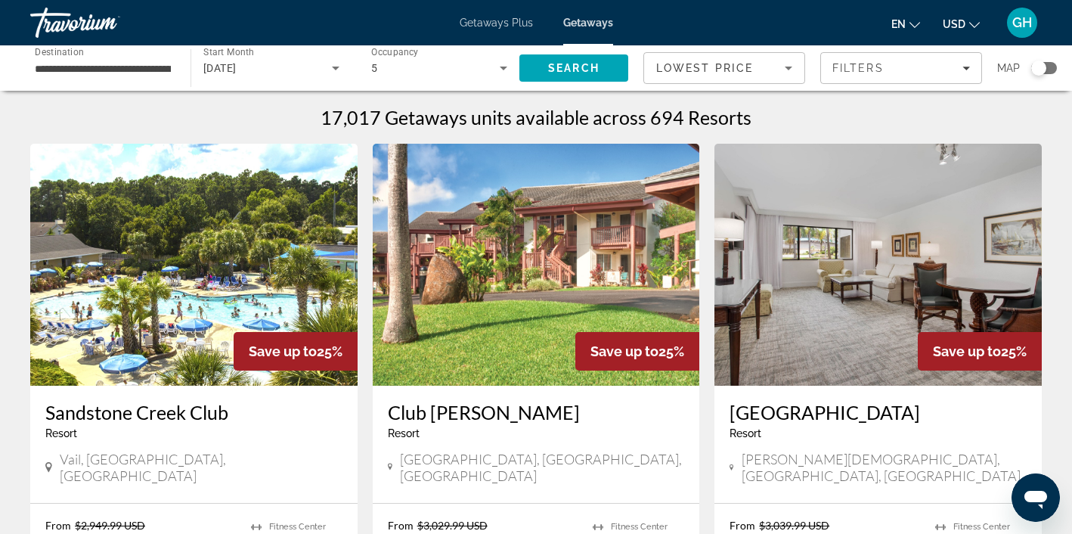
click at [789, 67] on icon "Sort by" at bounding box center [788, 69] width 8 height 4
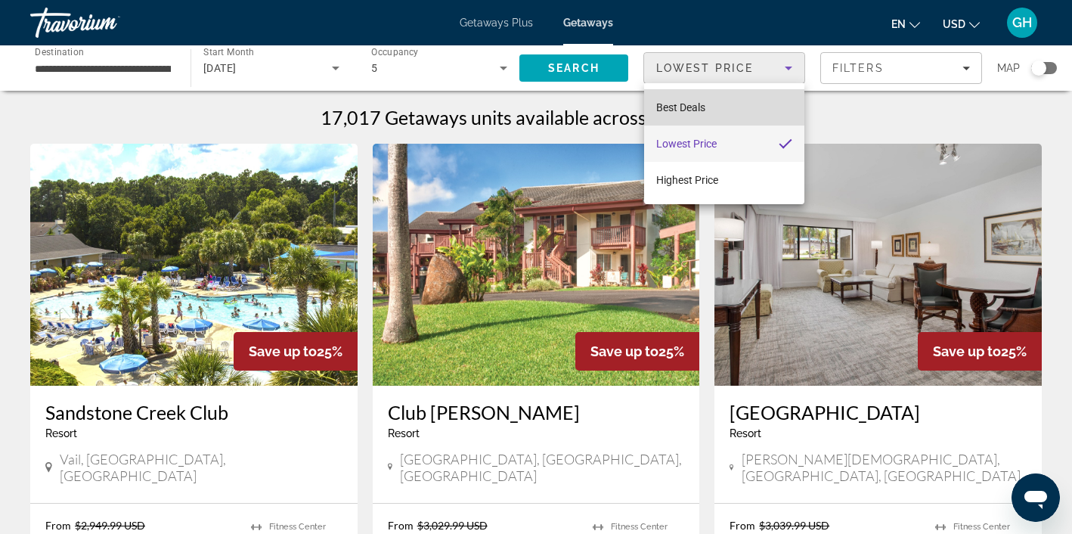
click at [735, 109] on mat-option "Best Deals" at bounding box center [724, 107] width 160 height 36
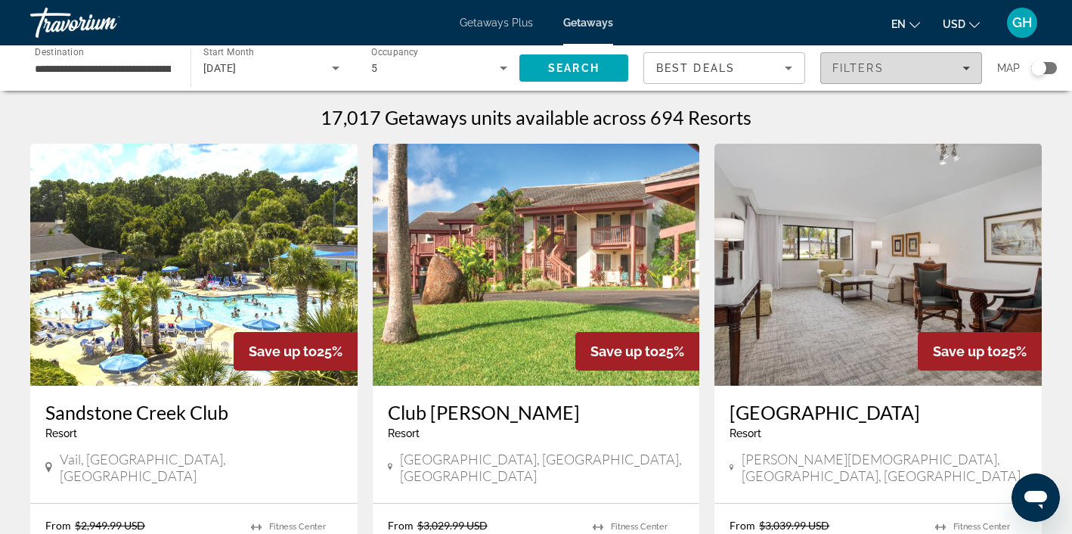
click at [967, 68] on icon "Filters" at bounding box center [966, 69] width 8 height 4
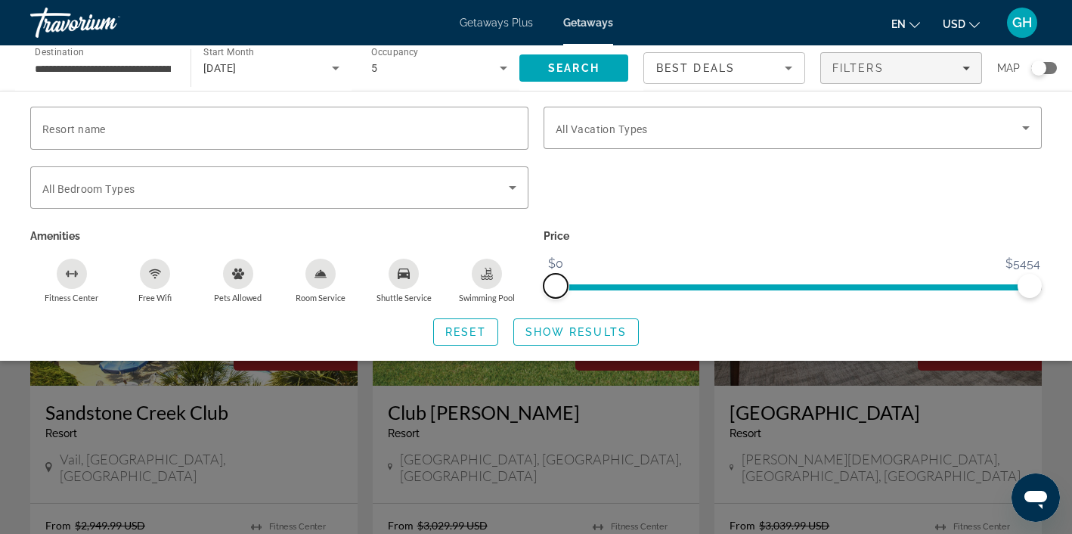
drag, startPoint x: 571, startPoint y: 286, endPoint x: 511, endPoint y: 296, distance: 61.3
click at [511, 296] on div "Resort name Vacation Types All Vacation Types Bedroom Types All Bedroom Types A…" at bounding box center [536, 205] width 1026 height 197
click at [561, 327] on span "Show Results" at bounding box center [575, 332] width 101 height 12
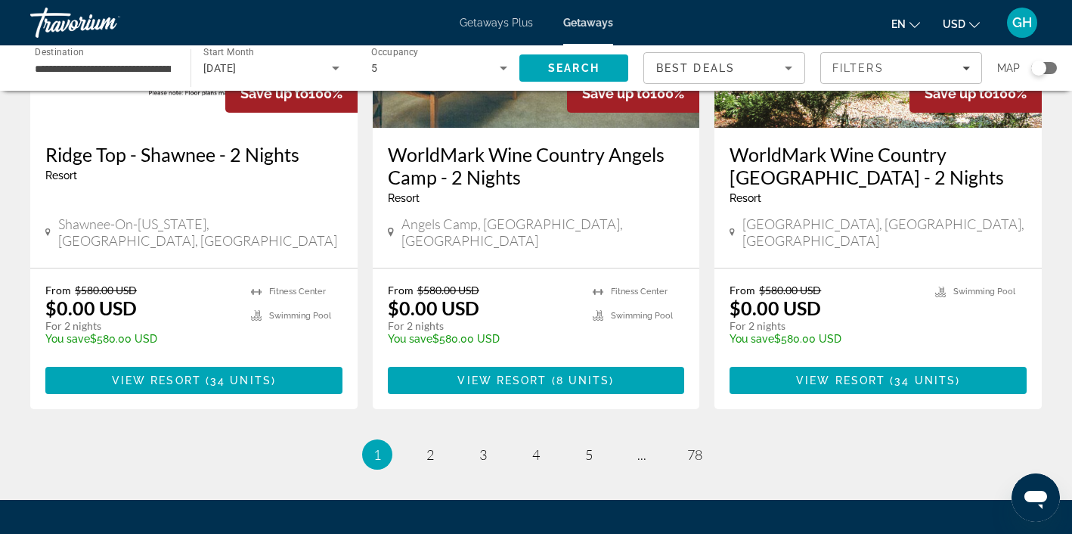
scroll to position [1919, 0]
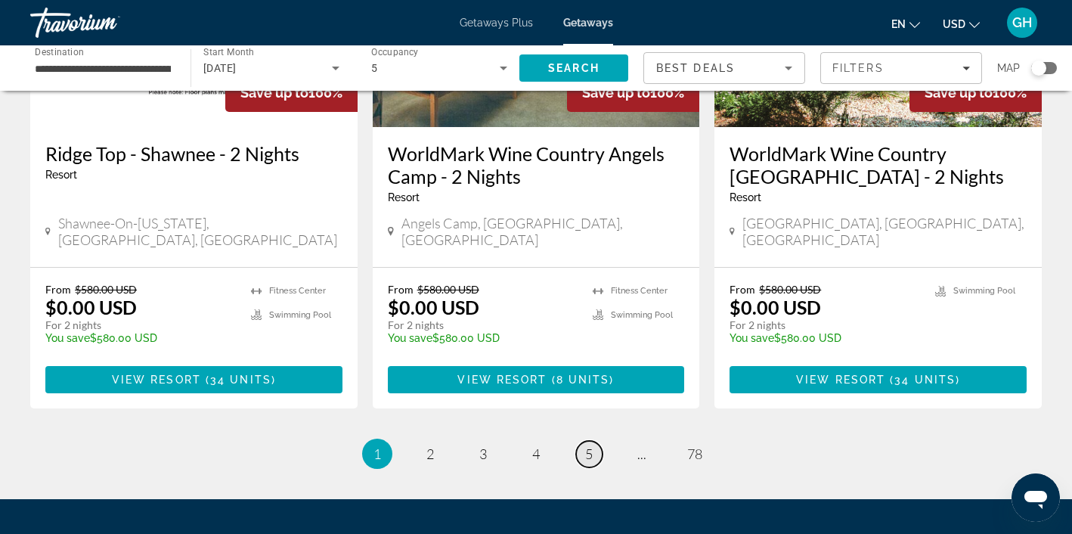
click at [593, 441] on link "page 5" at bounding box center [589, 454] width 26 height 26
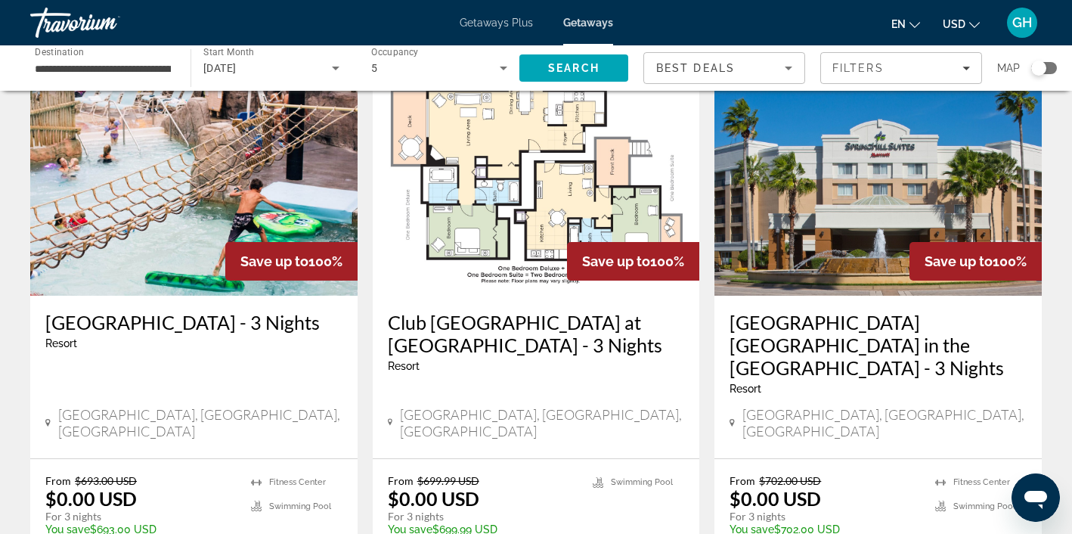
scroll to position [1208, 0]
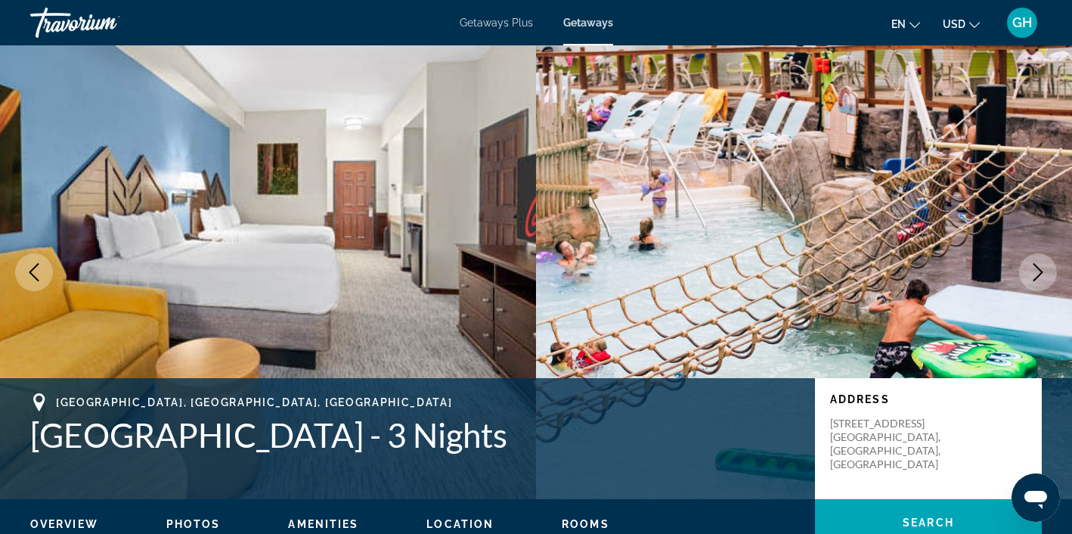
click at [199, 524] on span "Photos" at bounding box center [193, 524] width 54 height 12
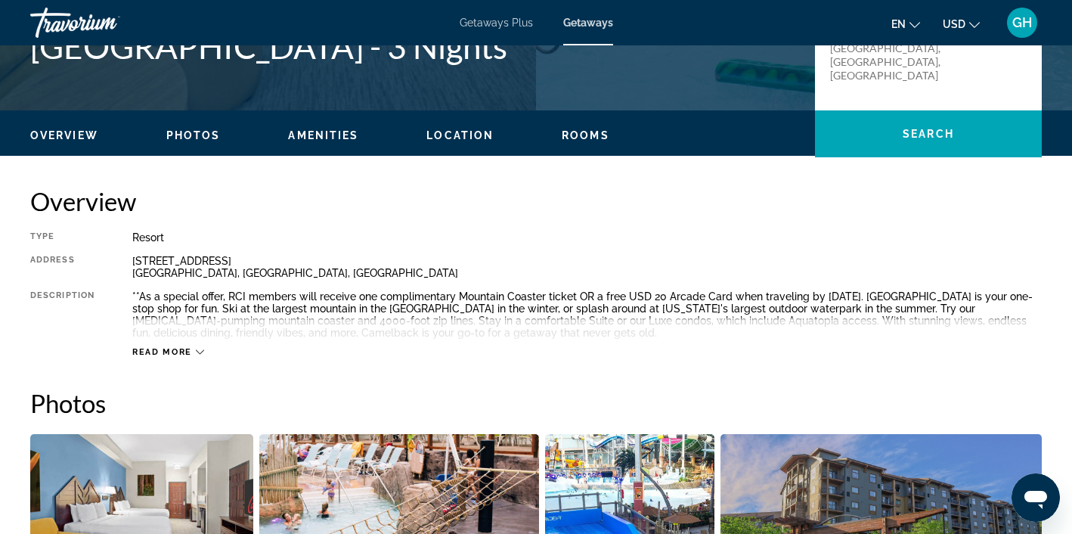
scroll to position [388, 0]
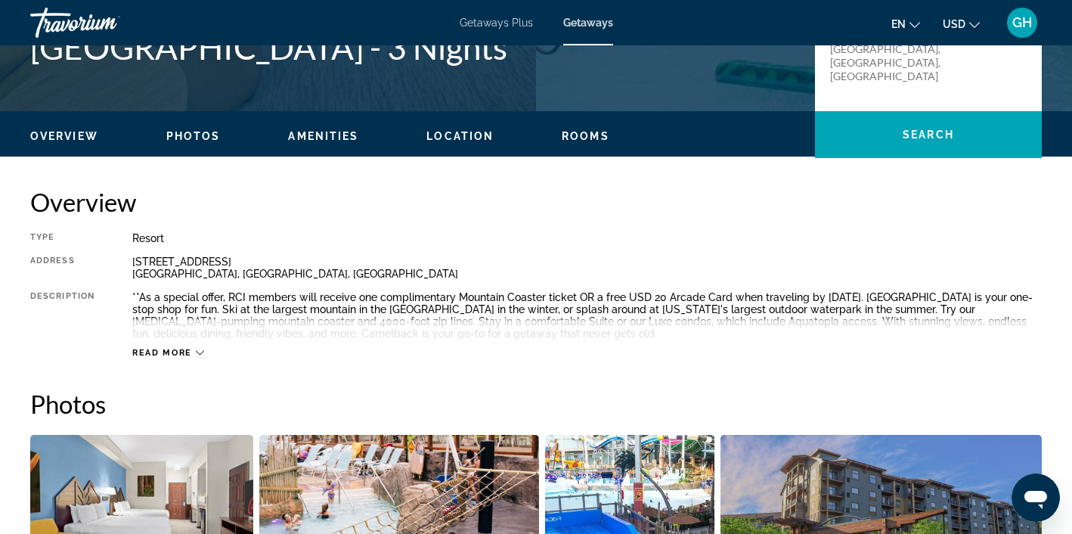
click at [580, 136] on span "Rooms" at bounding box center [586, 136] width 48 height 12
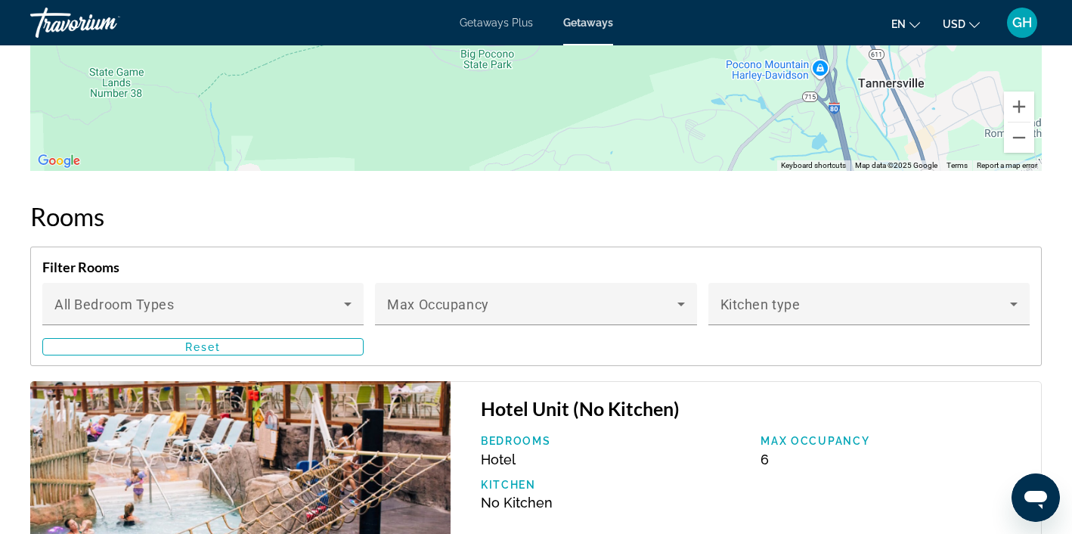
scroll to position [2346, 0]
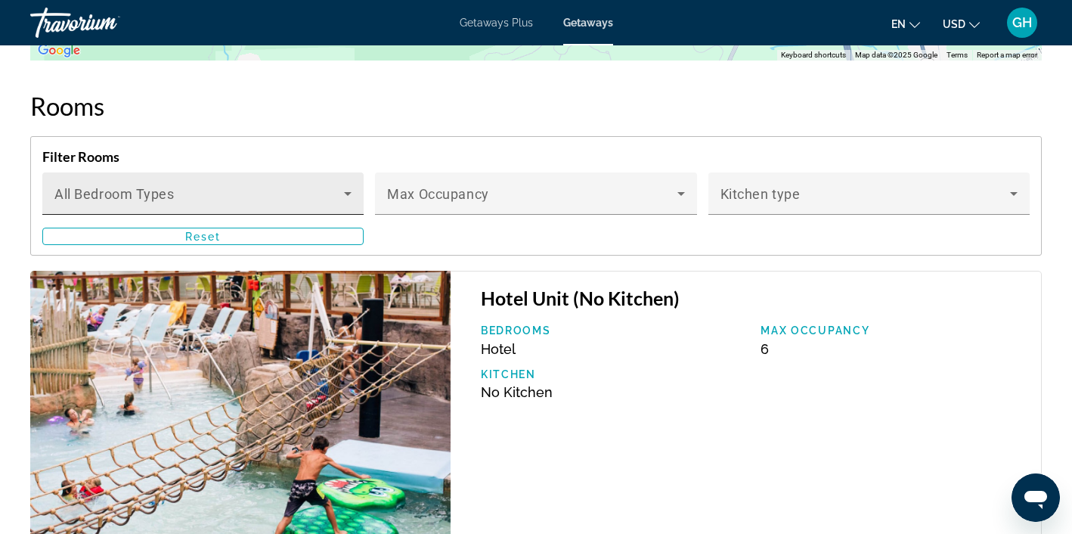
click at [349, 194] on icon "Main content" at bounding box center [348, 193] width 18 height 18
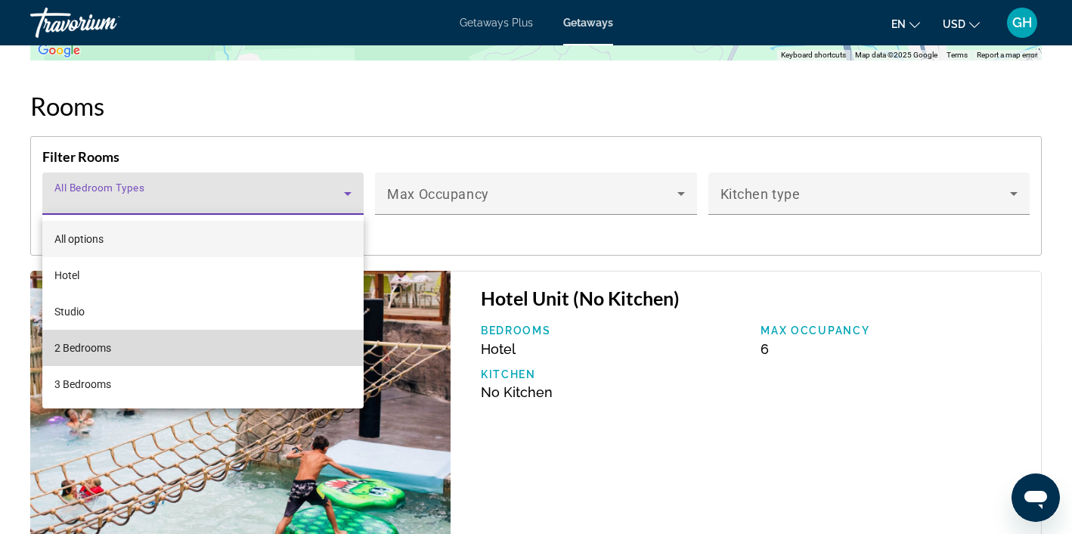
click at [183, 355] on mat-option "2 Bedrooms" at bounding box center [202, 348] width 321 height 36
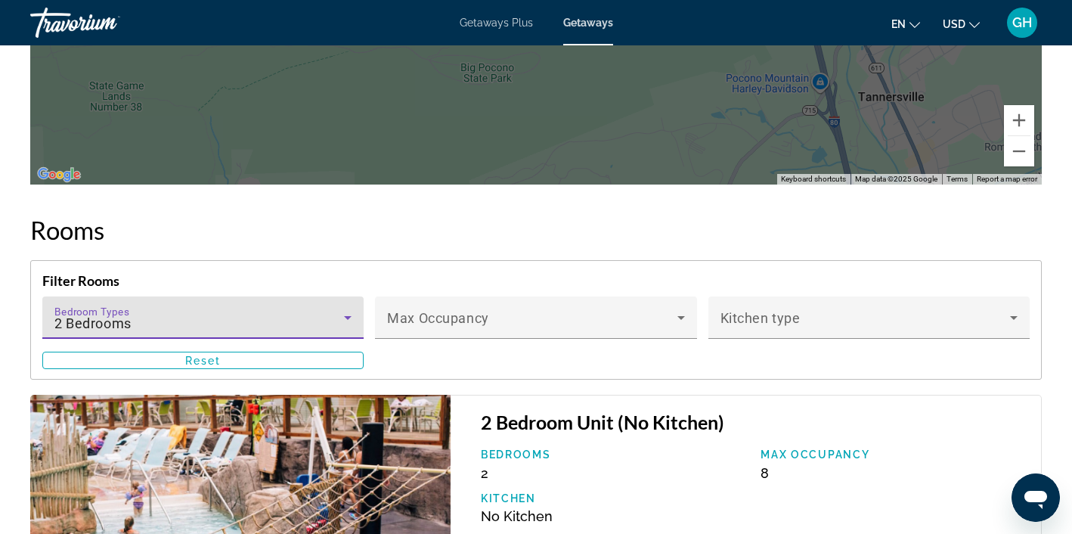
scroll to position [2255, 0]
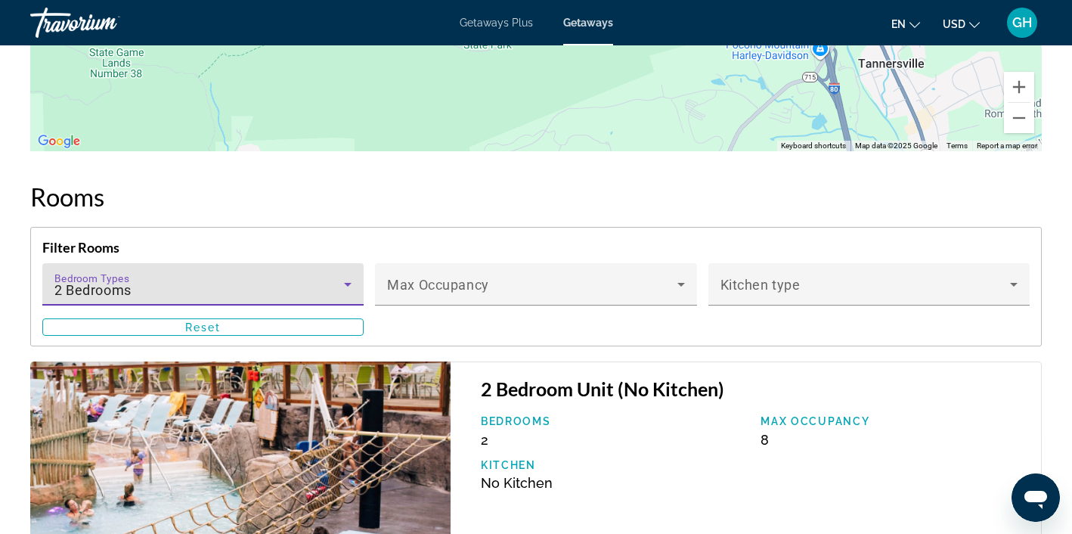
click at [347, 284] on icon "Main content" at bounding box center [348, 285] width 8 height 4
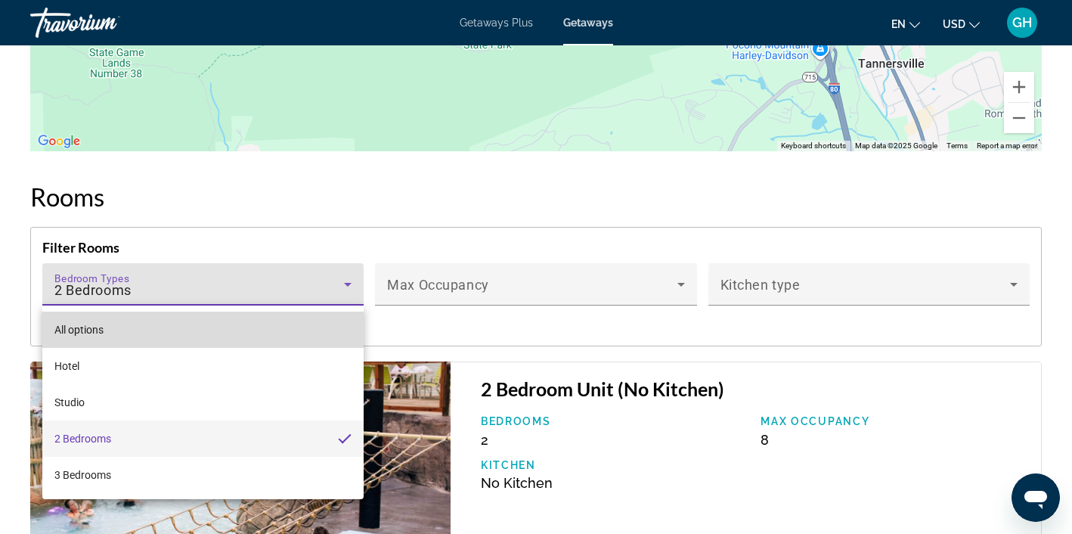
click at [200, 320] on mat-option "All options" at bounding box center [202, 329] width 321 height 36
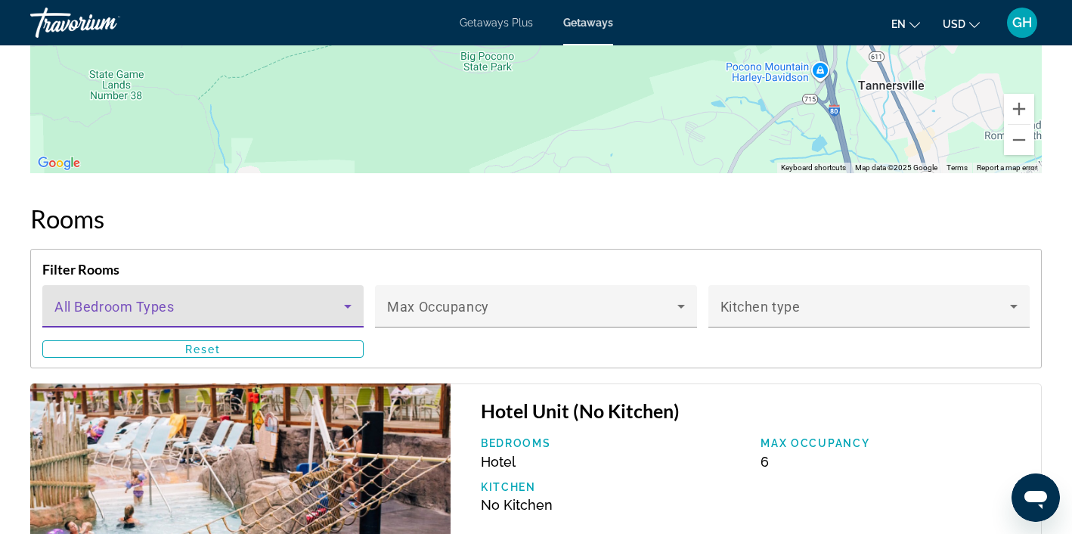
scroll to position [2224, 0]
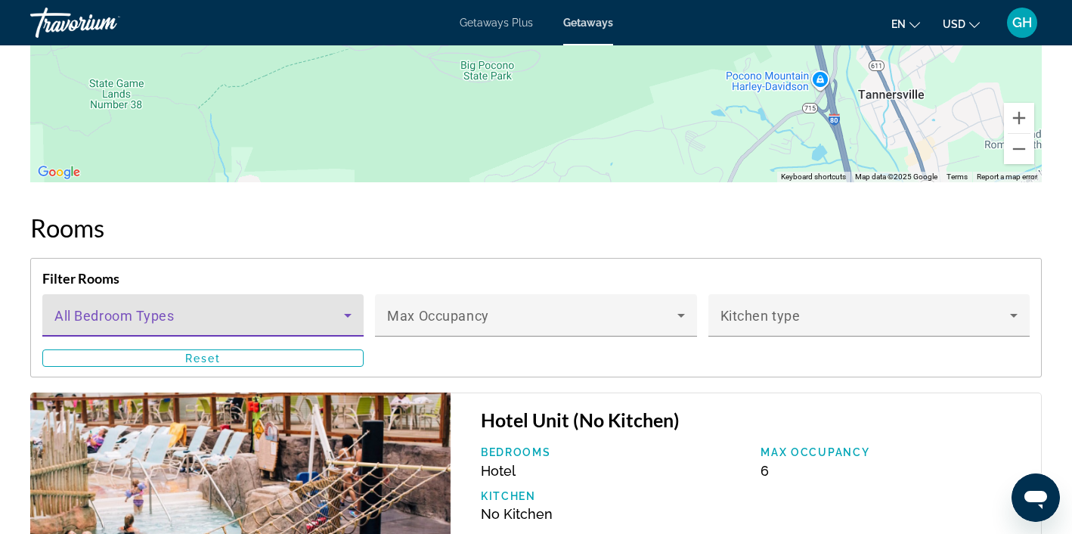
click at [350, 312] on icon "Main content" at bounding box center [348, 315] width 18 height 18
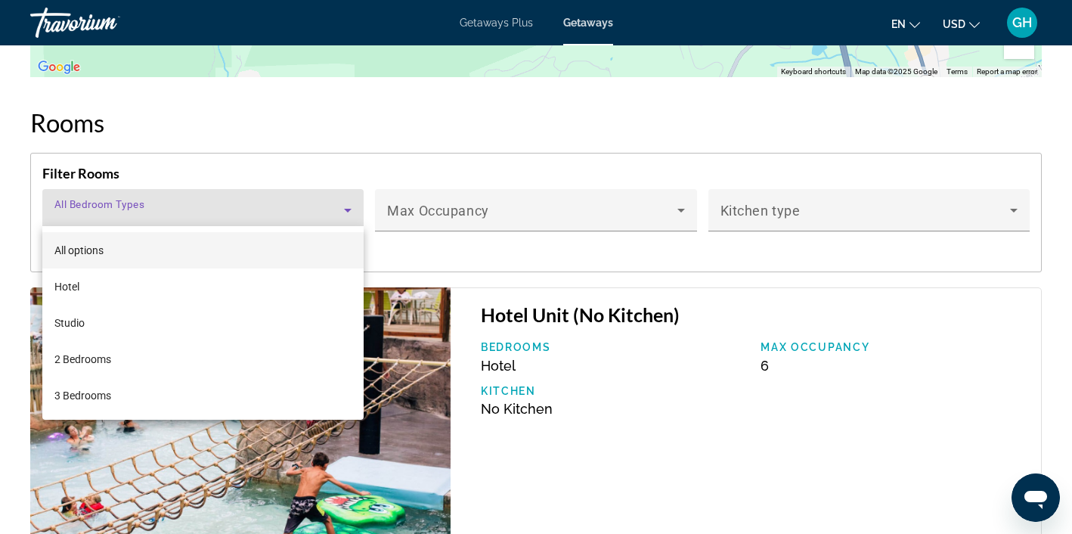
scroll to position [2335, 0]
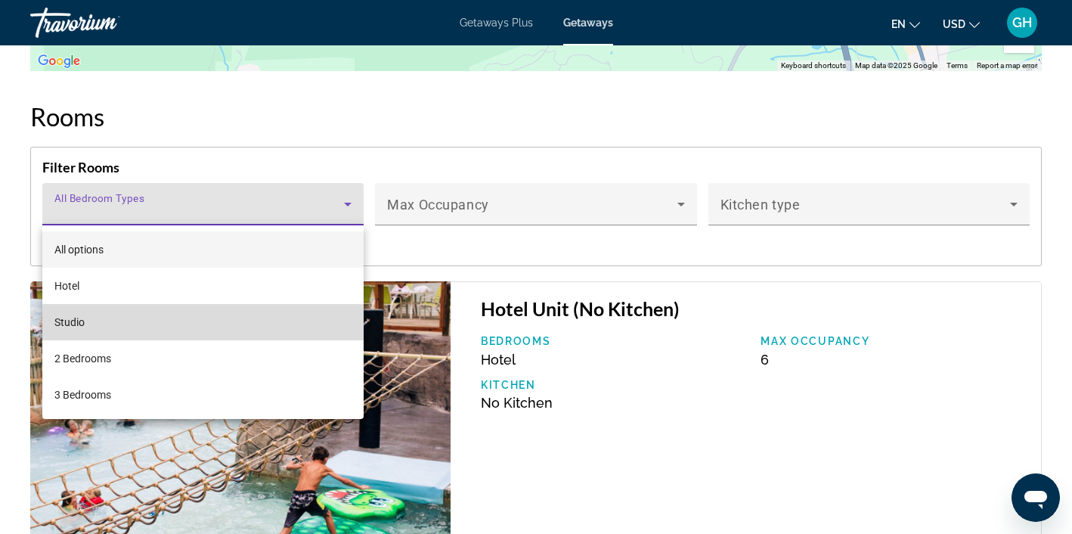
click at [270, 325] on mat-option "Studio" at bounding box center [202, 322] width 321 height 36
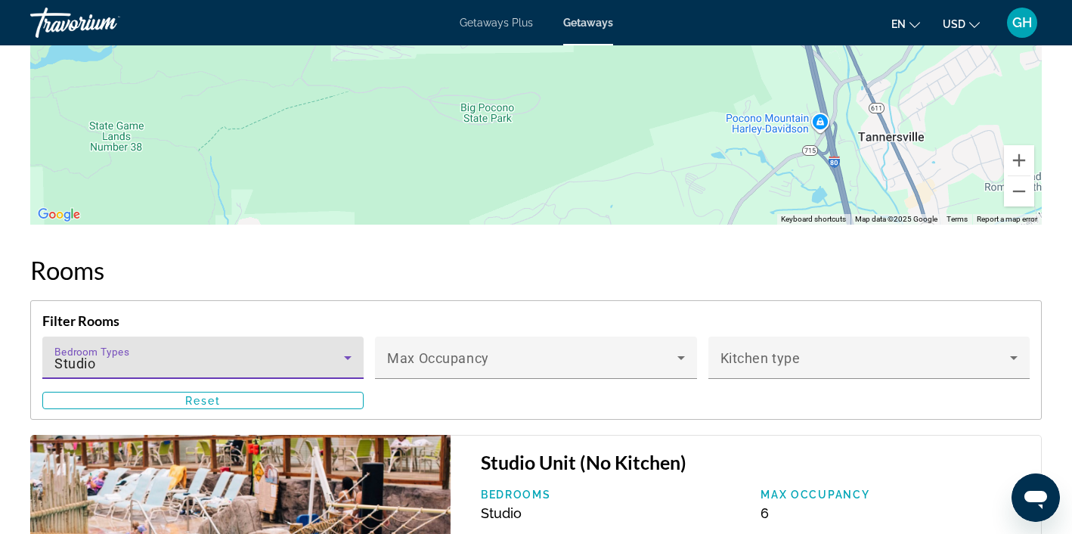
scroll to position [2181, 0]
click at [348, 358] on icon "Main content" at bounding box center [348, 359] width 8 height 4
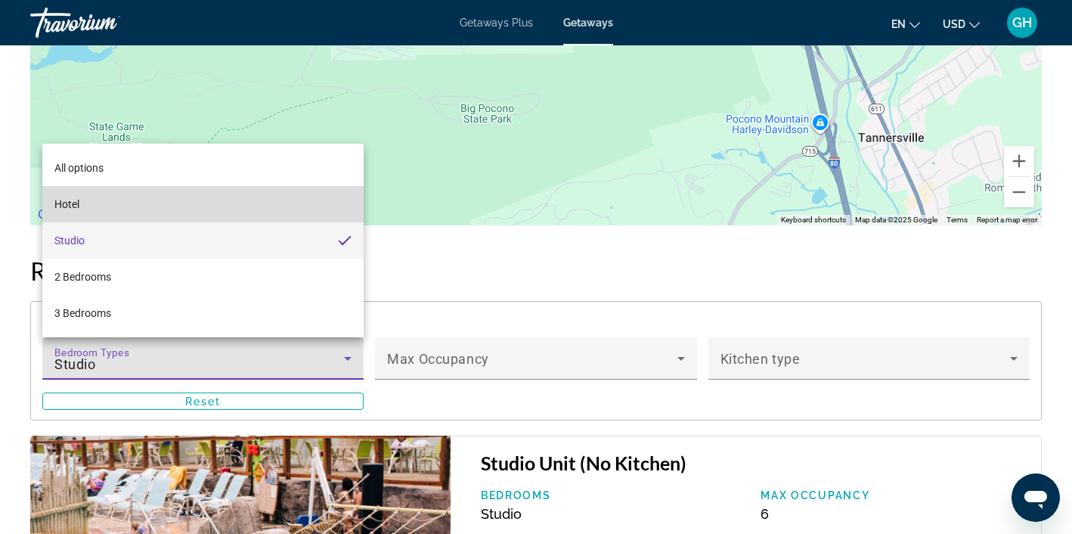
click at [227, 201] on mat-option "Hotel" at bounding box center [202, 204] width 321 height 36
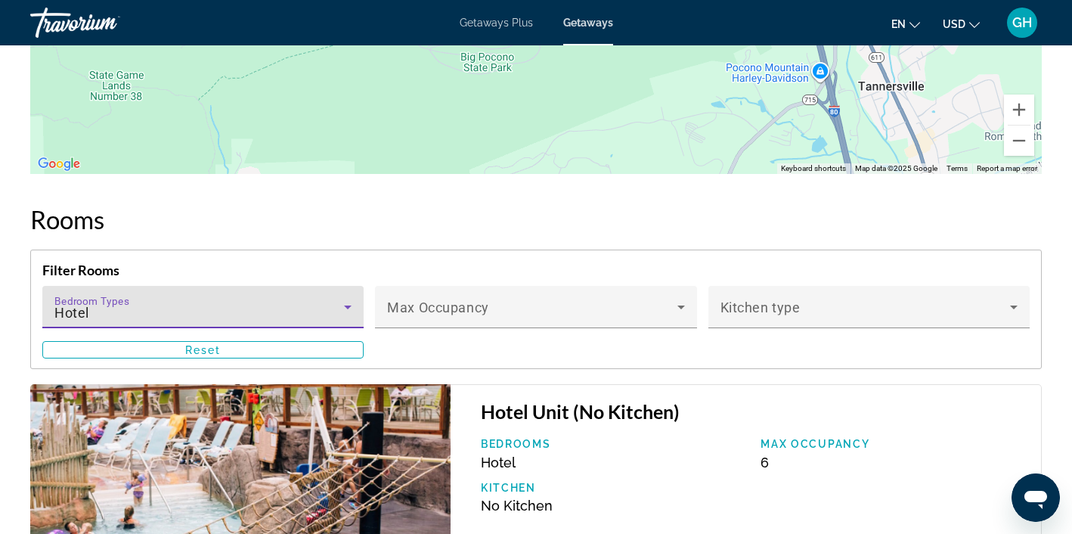
scroll to position [2245, 0]
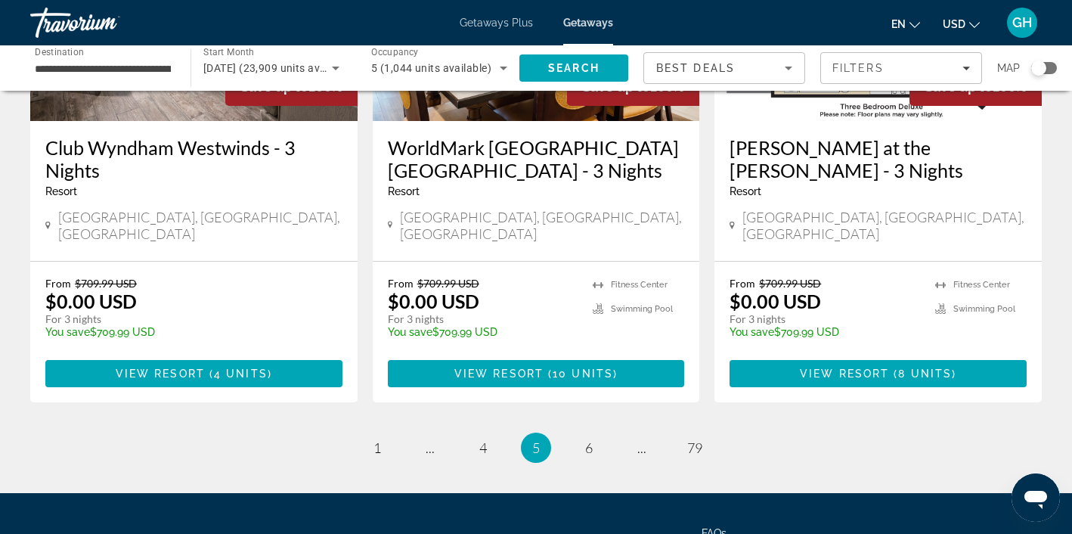
scroll to position [1954, 0]
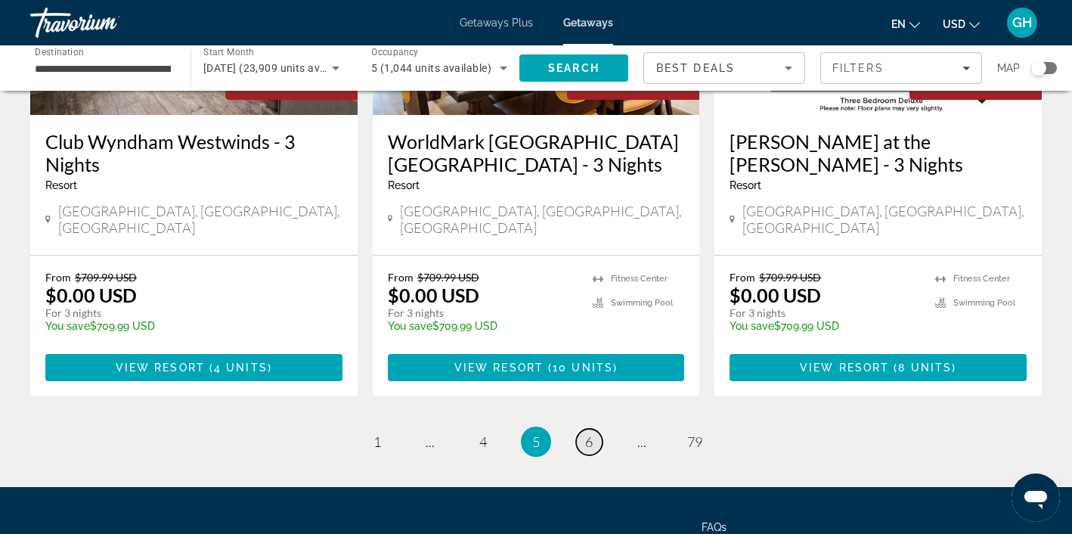
click at [590, 433] on span "6" at bounding box center [589, 441] width 8 height 17
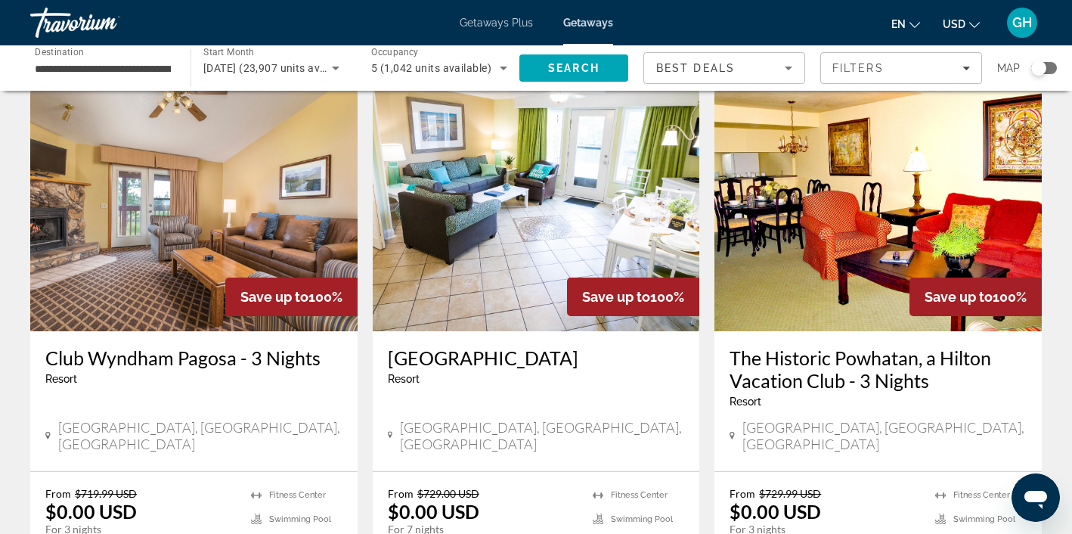
scroll to position [617, 0]
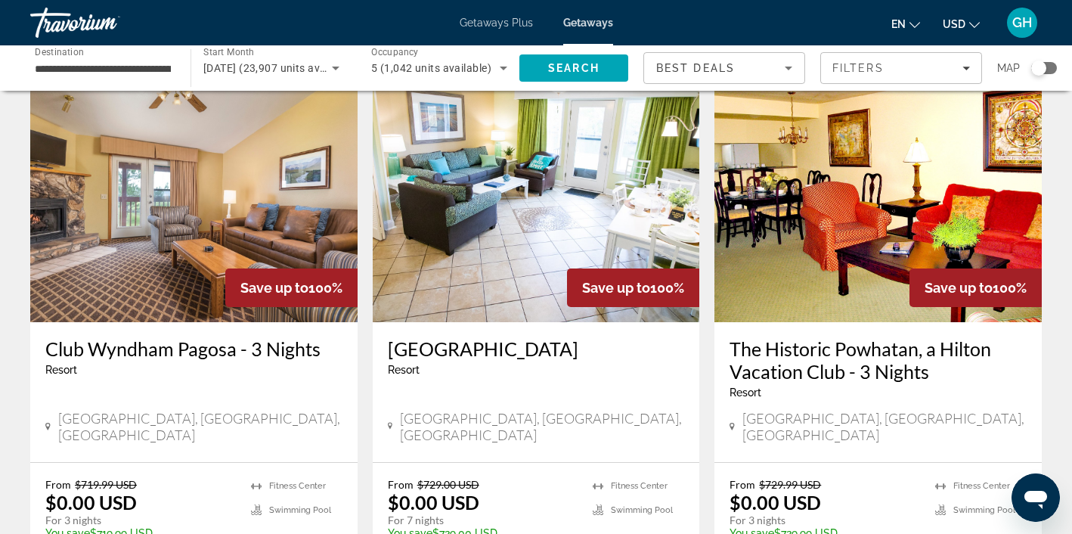
click at [506, 166] on img "Main content" at bounding box center [536, 201] width 327 height 242
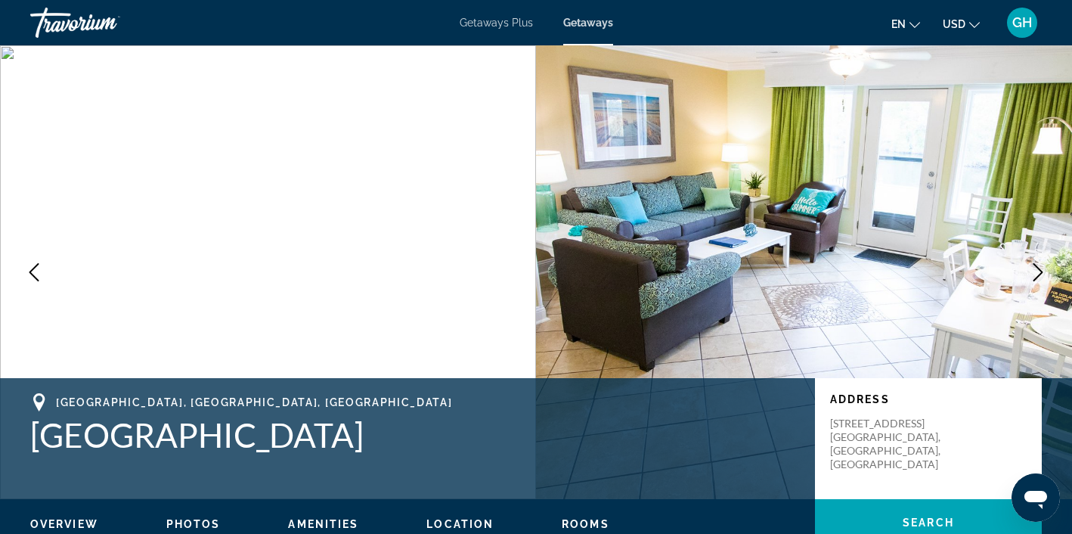
click at [201, 523] on span "Photos" at bounding box center [193, 524] width 54 height 12
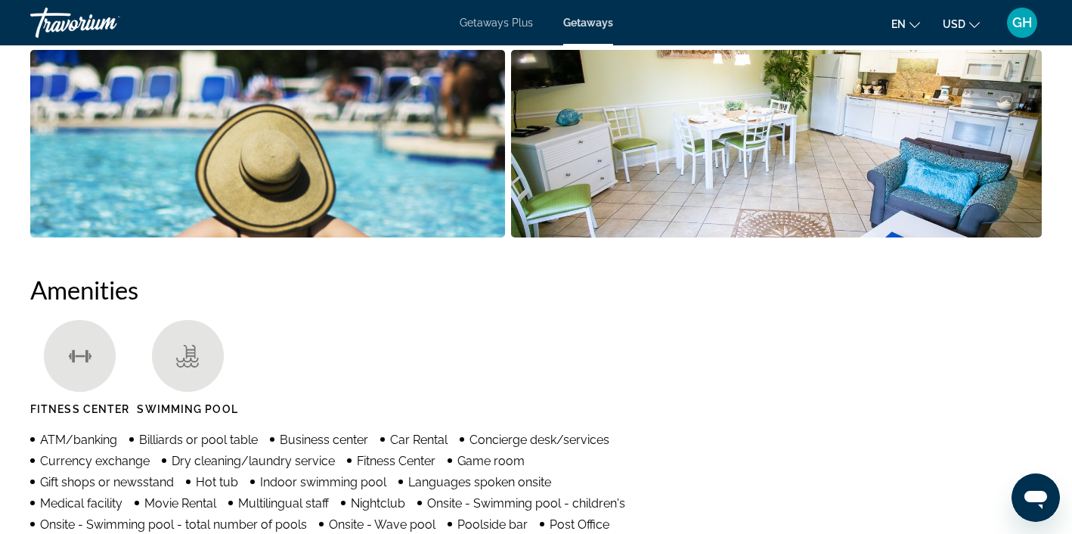
scroll to position [958, 0]
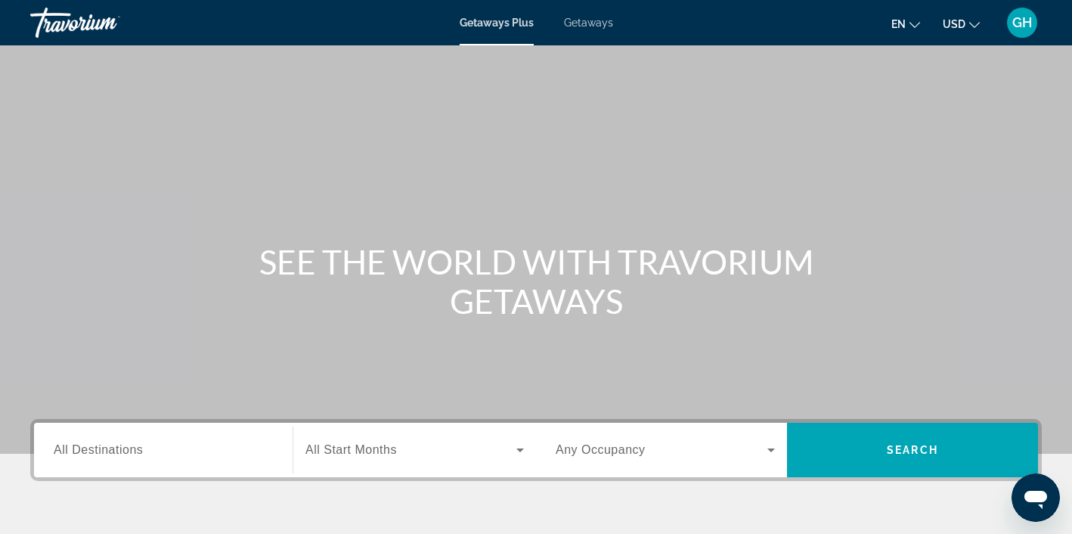
click at [596, 25] on span "Getaways" at bounding box center [588, 23] width 49 height 12
click at [237, 457] on input "Destination All Destinations" at bounding box center [163, 450] width 219 height 18
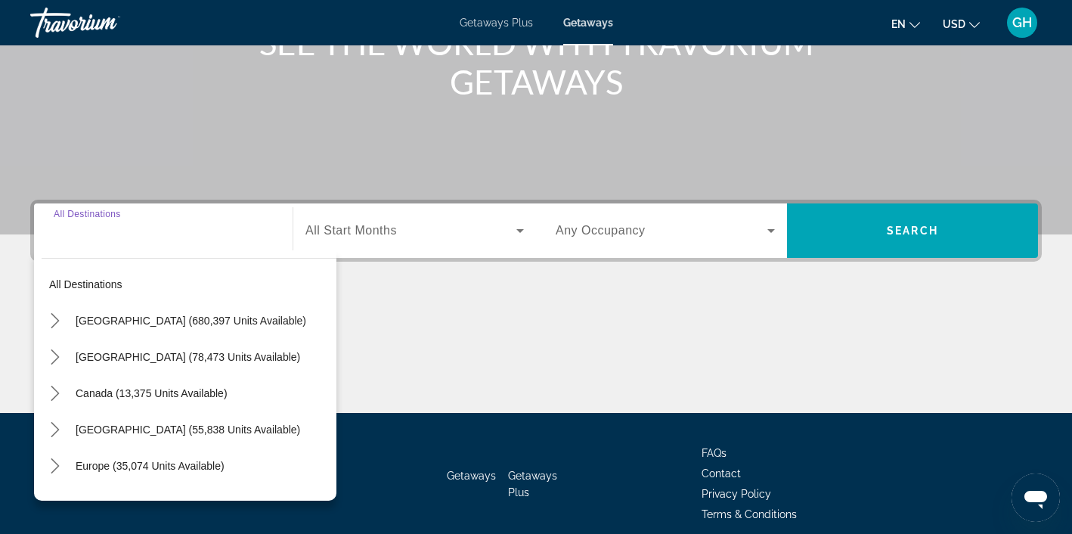
scroll to position [283, 0]
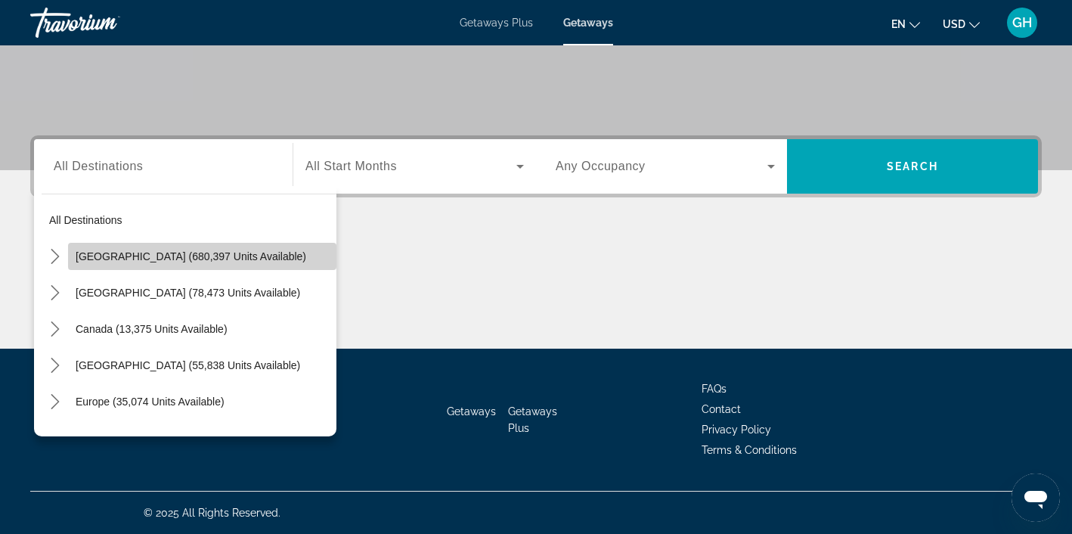
click at [206, 263] on span "Select destination: United States (680,397 units available)" at bounding box center [202, 256] width 268 height 36
type input "**********"
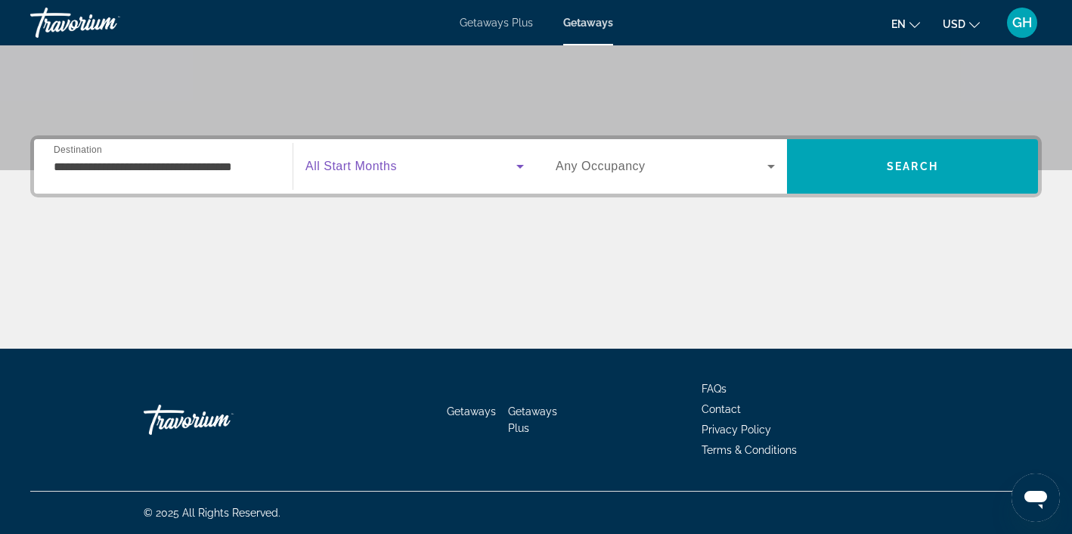
click at [521, 162] on icon "Search widget" at bounding box center [520, 166] width 18 height 18
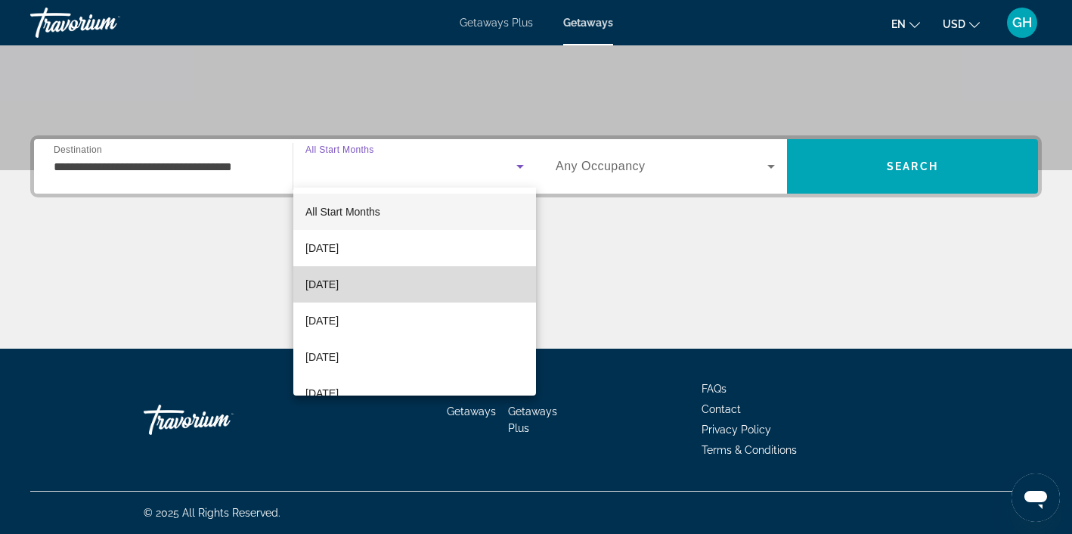
click at [404, 278] on mat-option "[DATE]" at bounding box center [414, 284] width 243 height 36
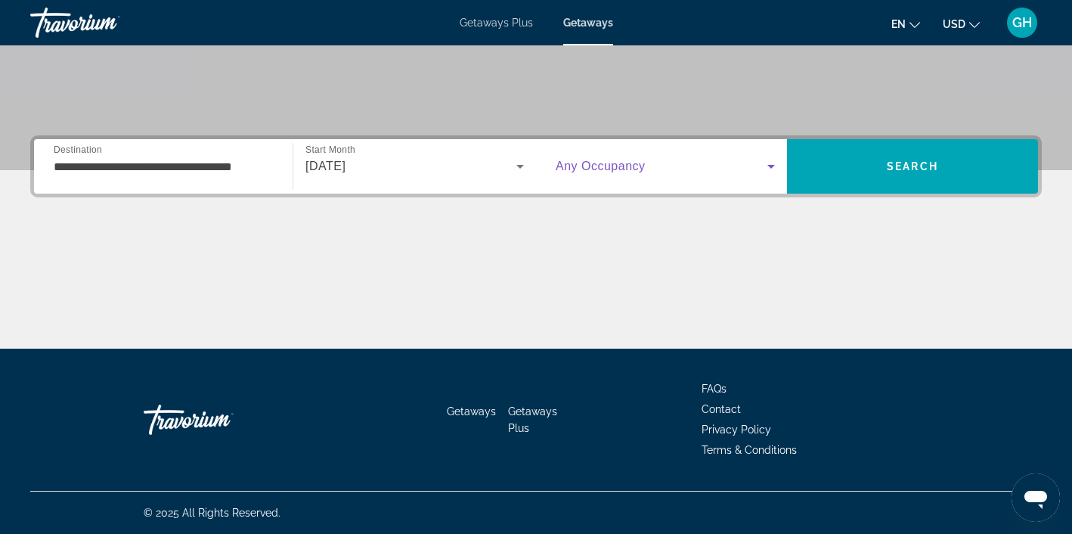
click at [769, 166] on icon "Search widget" at bounding box center [771, 167] width 8 height 4
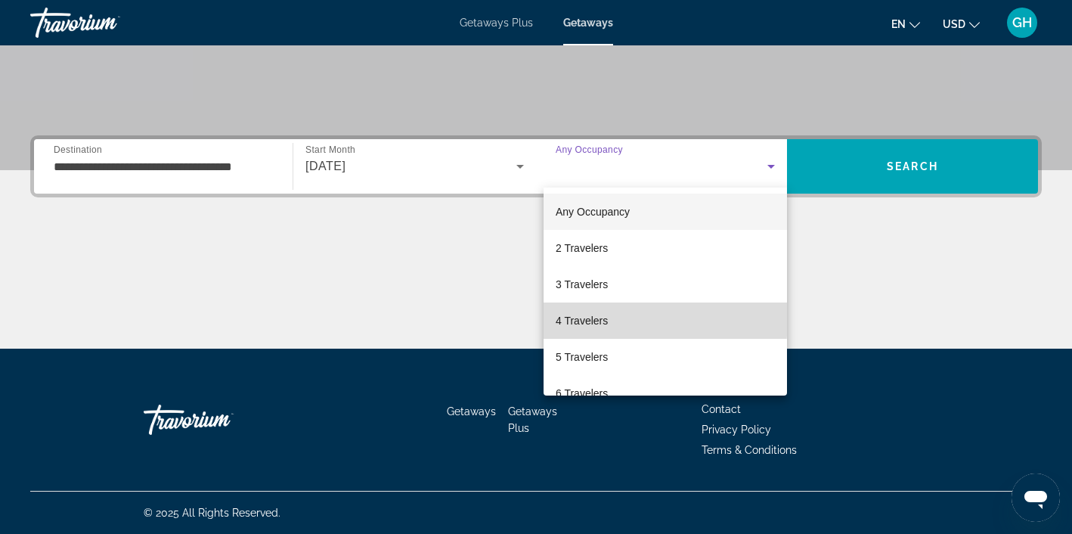
click at [599, 319] on span "4 Travelers" at bounding box center [581, 320] width 52 height 18
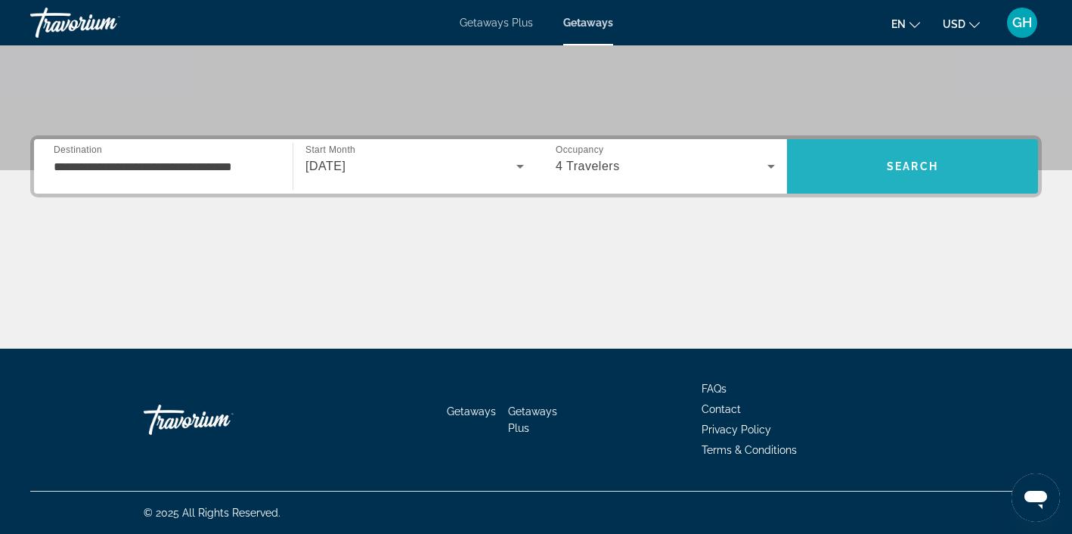
click at [910, 164] on span "Search" at bounding box center [912, 166] width 51 height 12
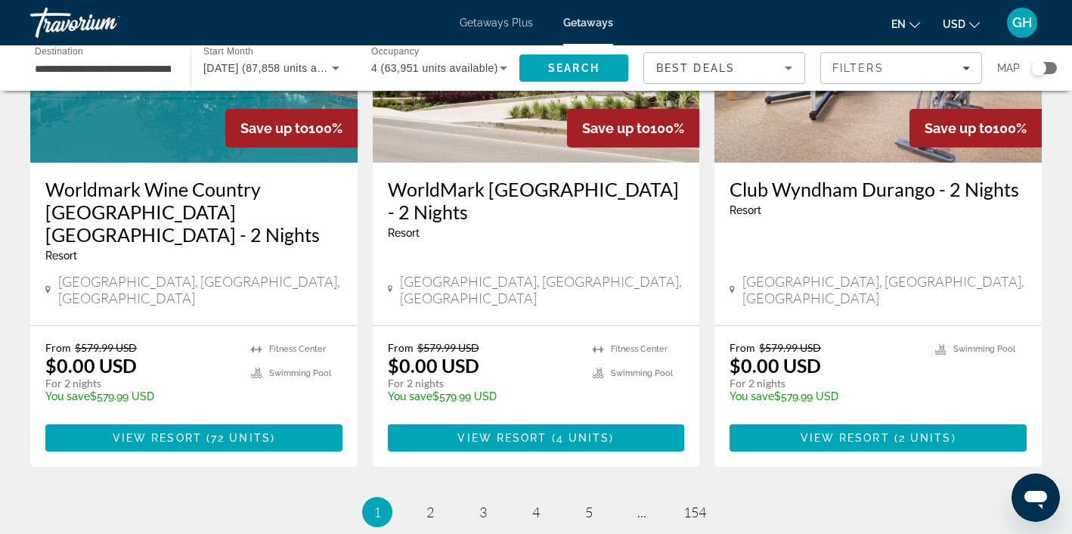
scroll to position [1888, 0]
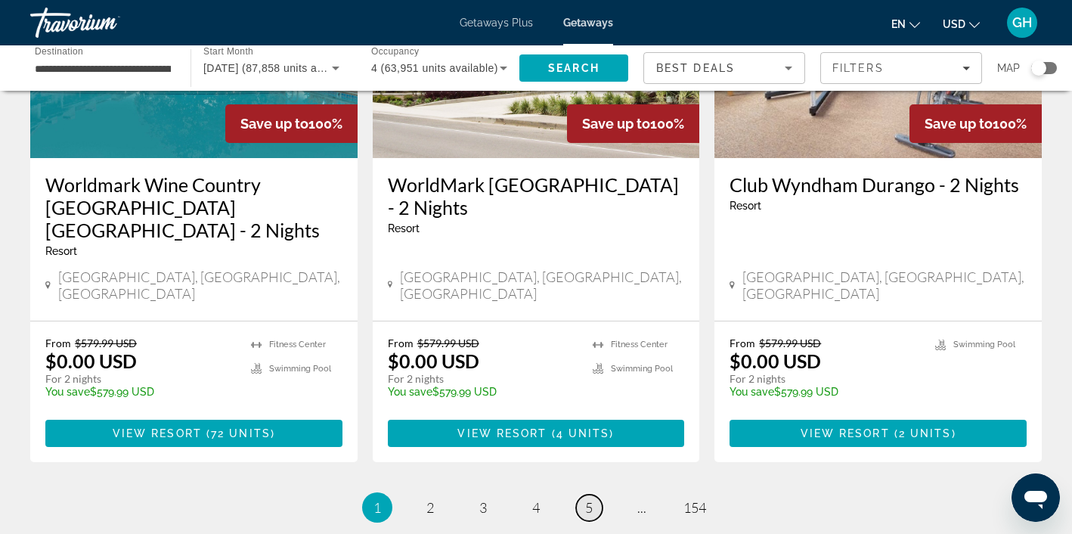
click at [593, 494] on link "page 5" at bounding box center [589, 507] width 26 height 26
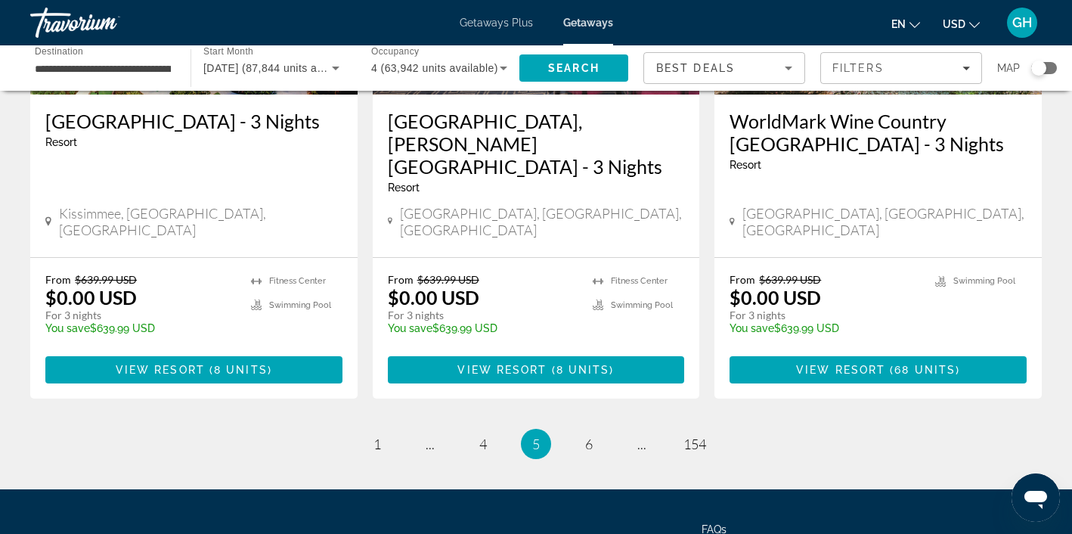
scroll to position [1979, 0]
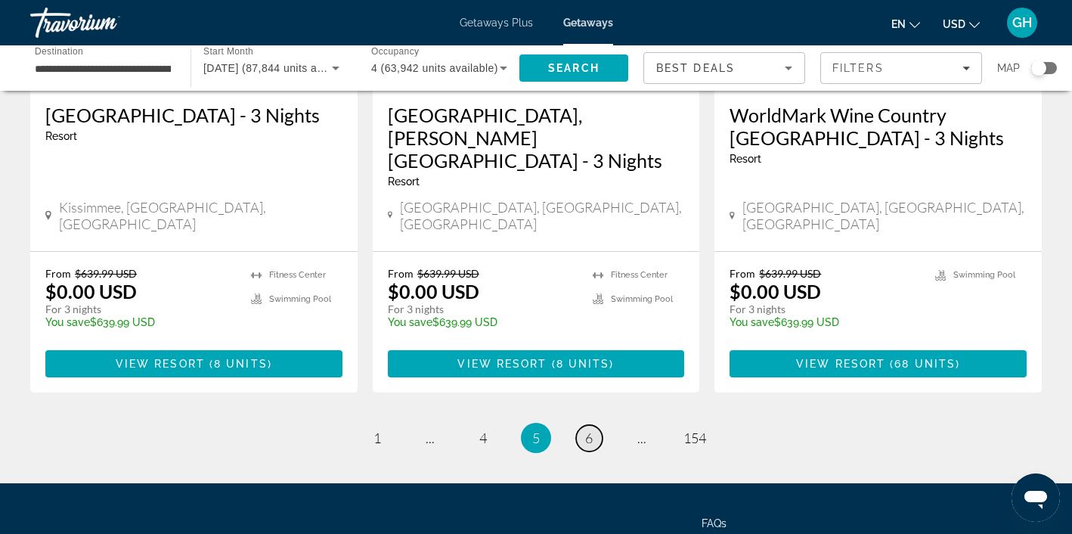
click at [589, 429] on span "6" at bounding box center [589, 437] width 8 height 17
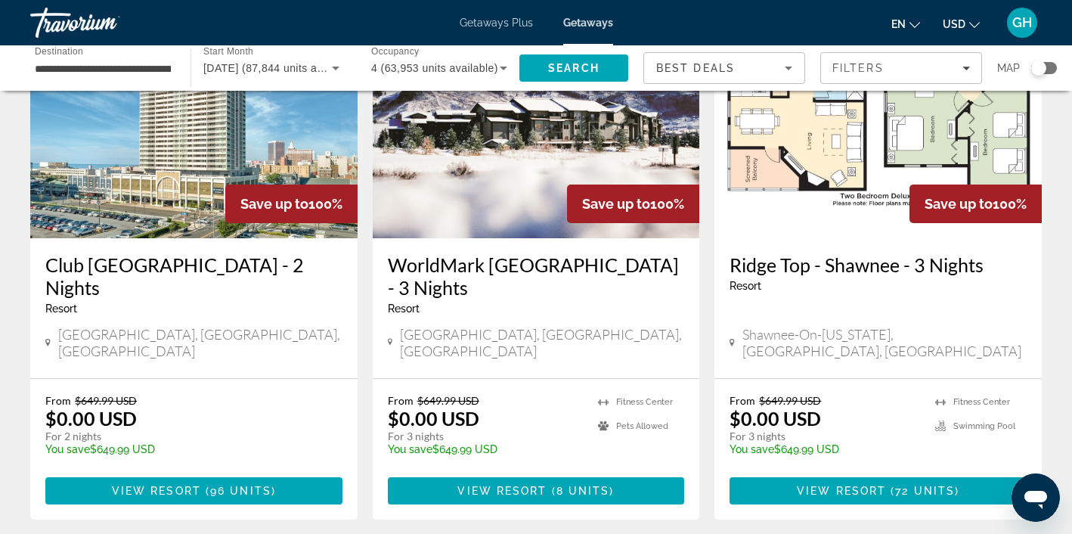
scroll to position [1868, 0]
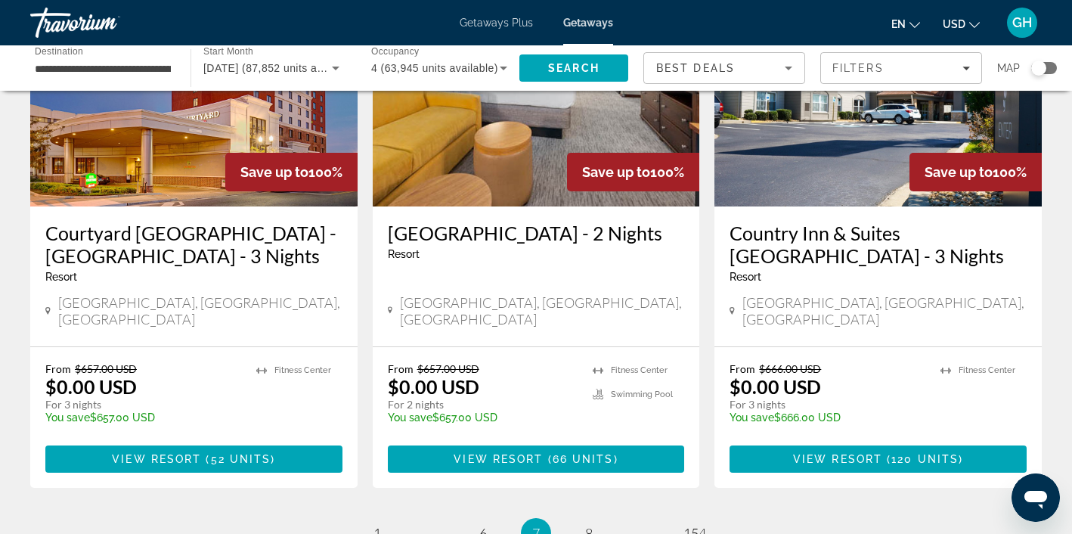
scroll to position [1840, 0]
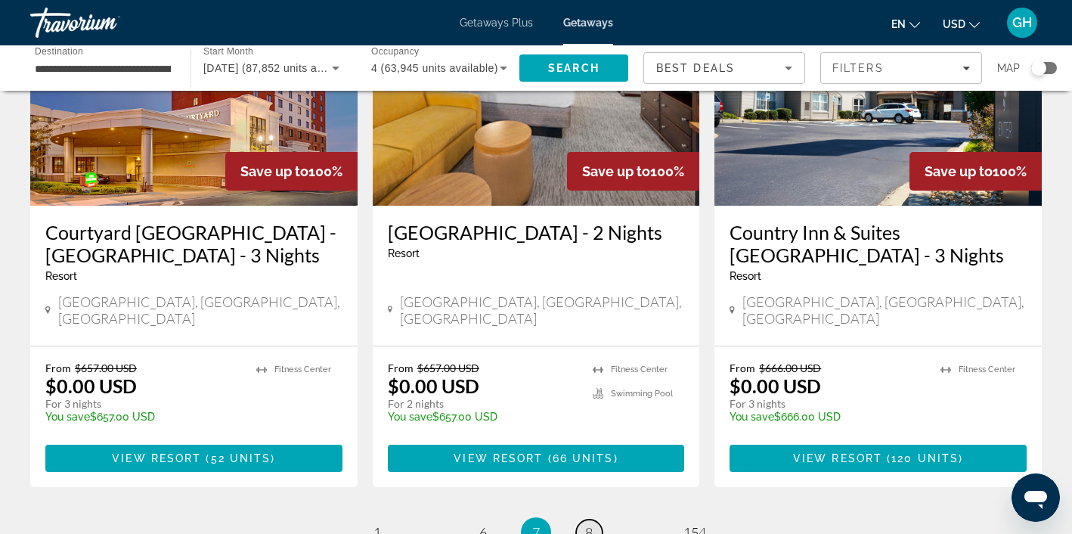
click at [588, 524] on span "8" at bounding box center [589, 532] width 8 height 17
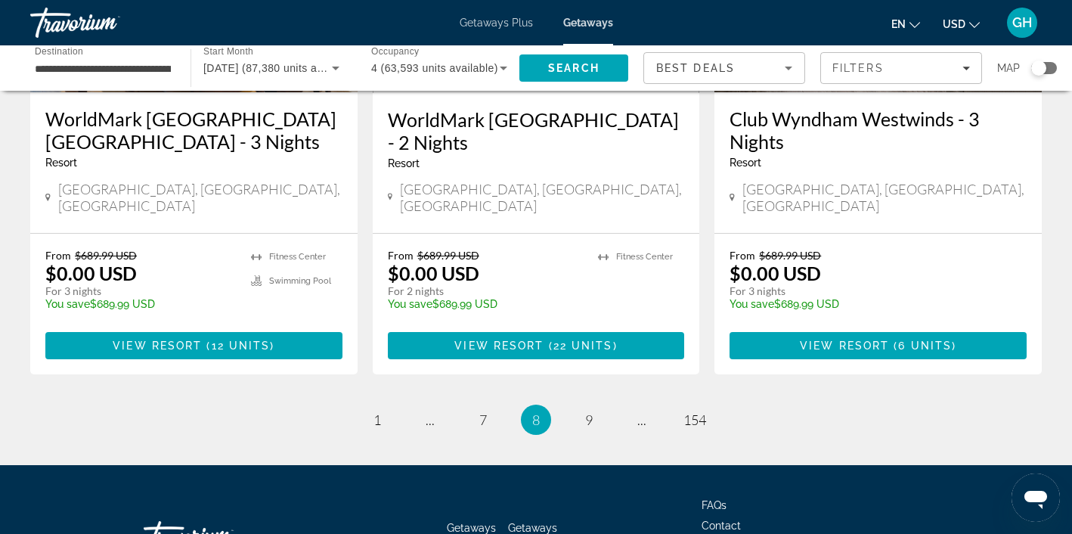
scroll to position [2003, 0]
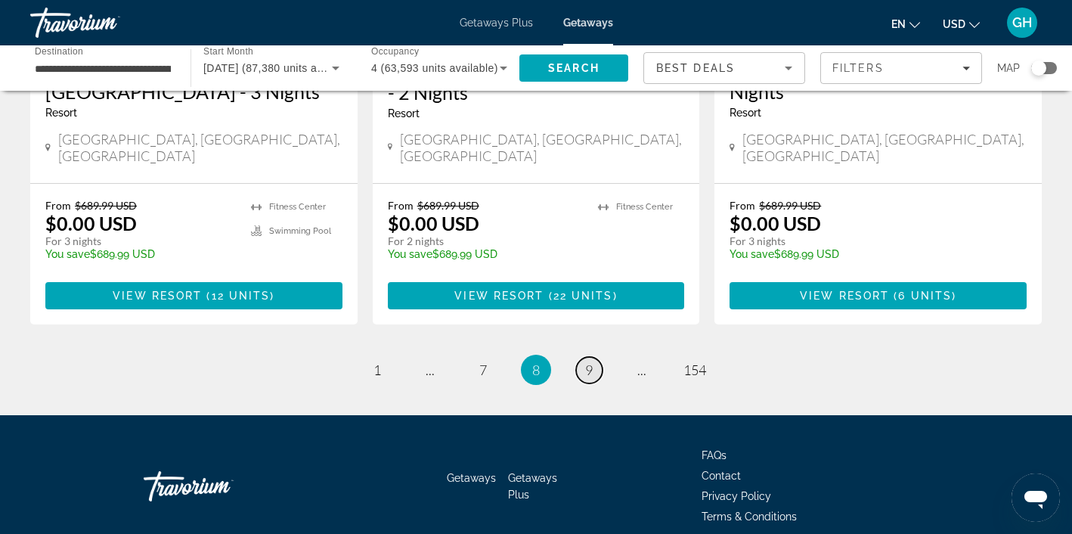
click at [585, 361] on span "9" at bounding box center [589, 369] width 8 height 17
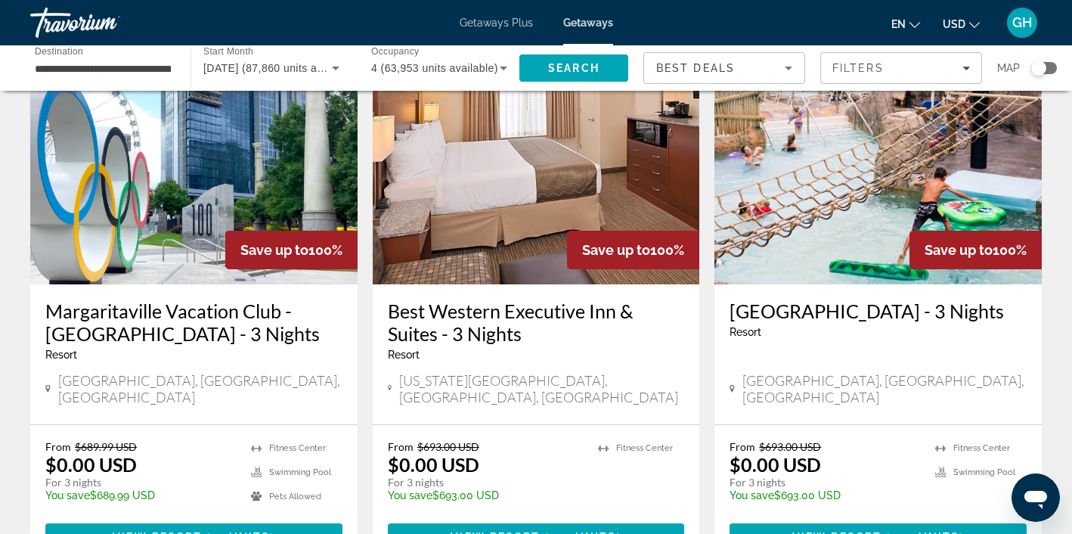
scroll to position [103, 0]
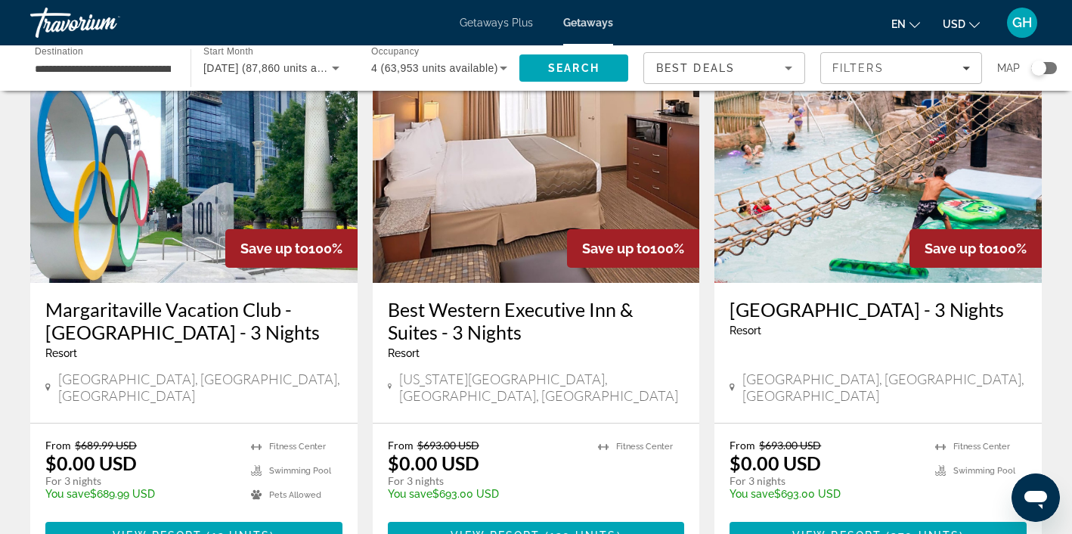
click at [156, 166] on img "Main content" at bounding box center [193, 162] width 327 height 242
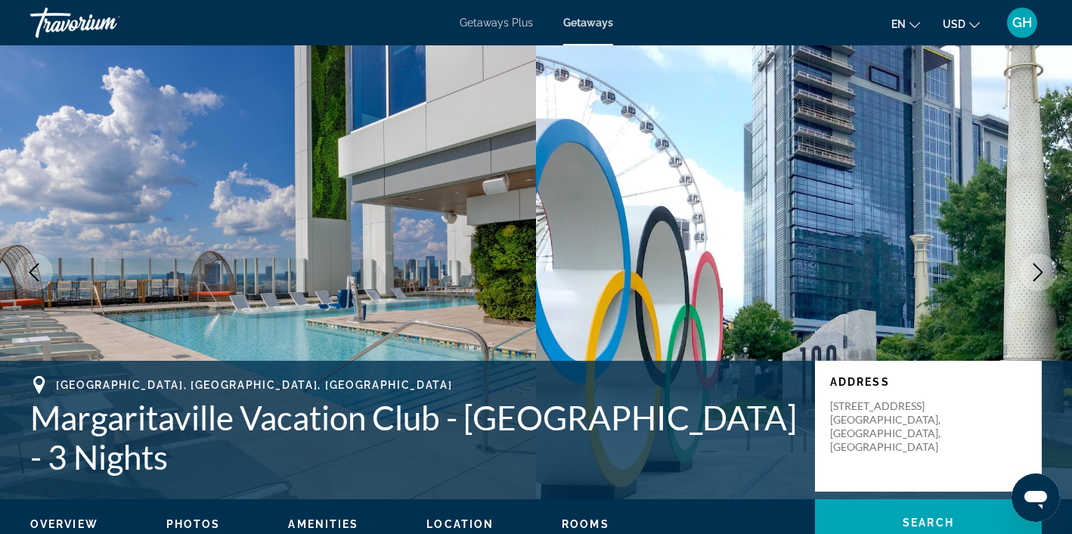
click at [204, 525] on span "Photos" at bounding box center [193, 524] width 54 height 12
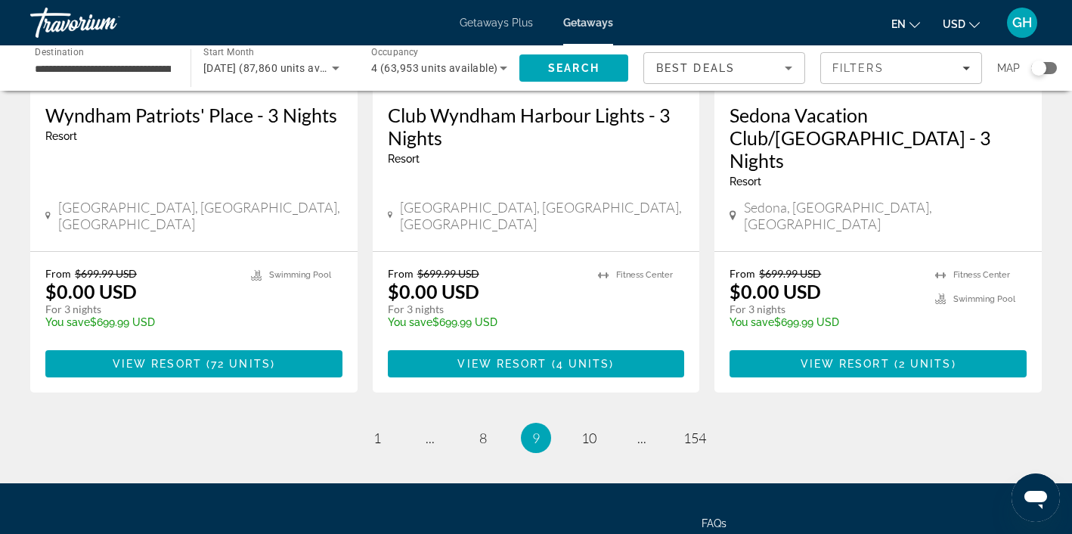
scroll to position [2002, 0]
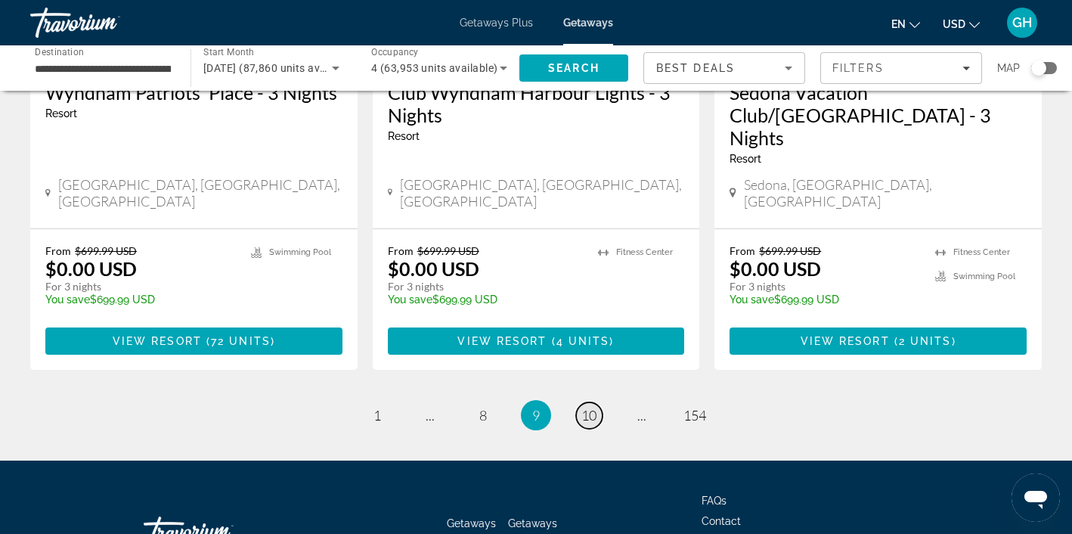
click at [589, 407] on span "10" at bounding box center [588, 415] width 15 height 17
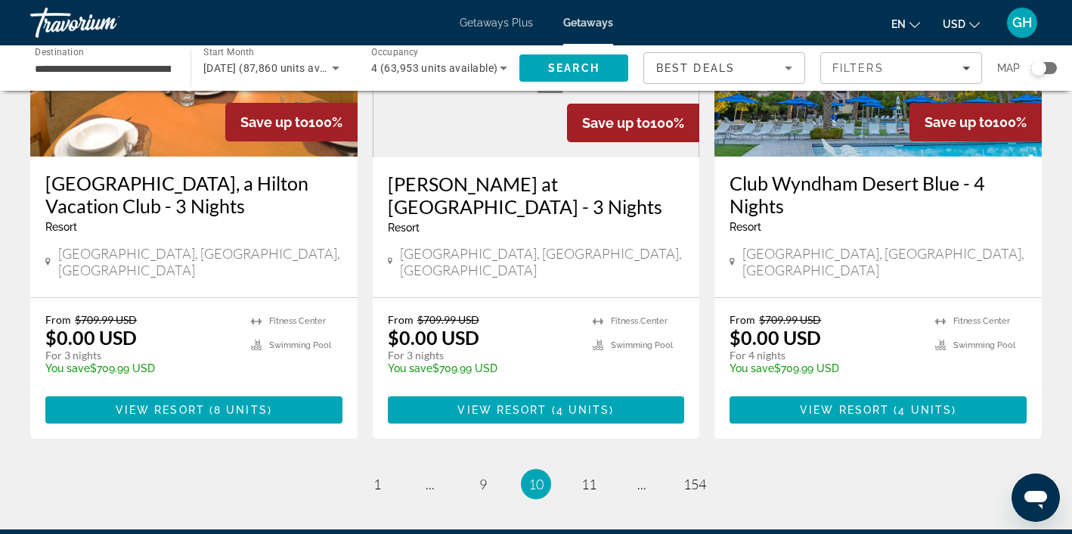
scroll to position [2003, 0]
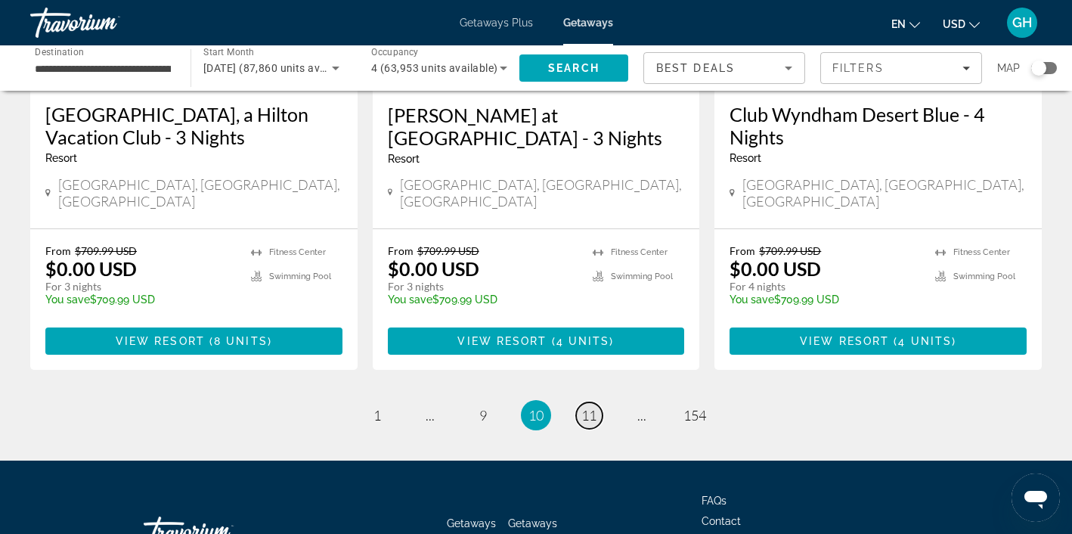
click at [588, 407] on span "11" at bounding box center [588, 415] width 15 height 17
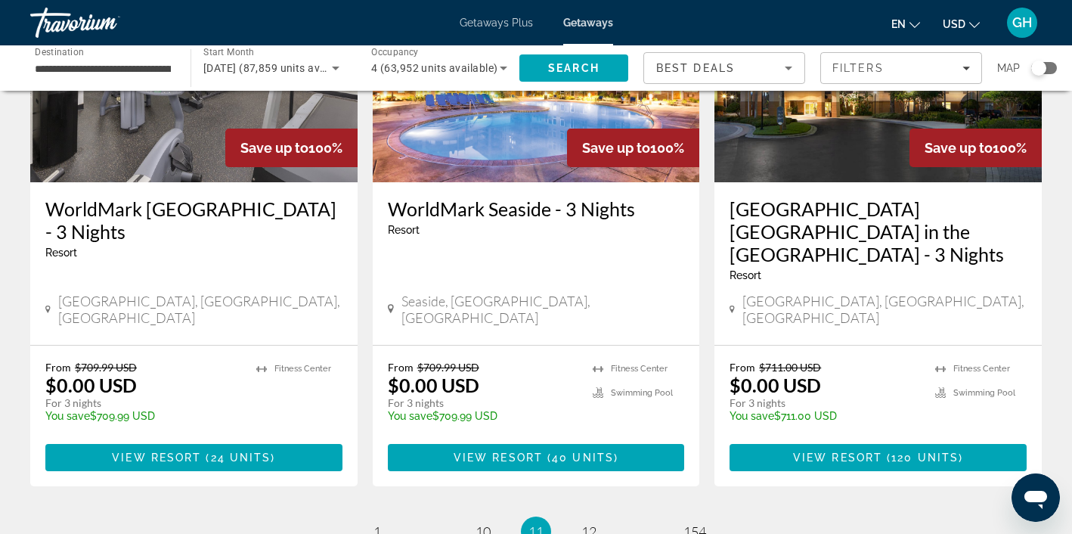
scroll to position [1903, 0]
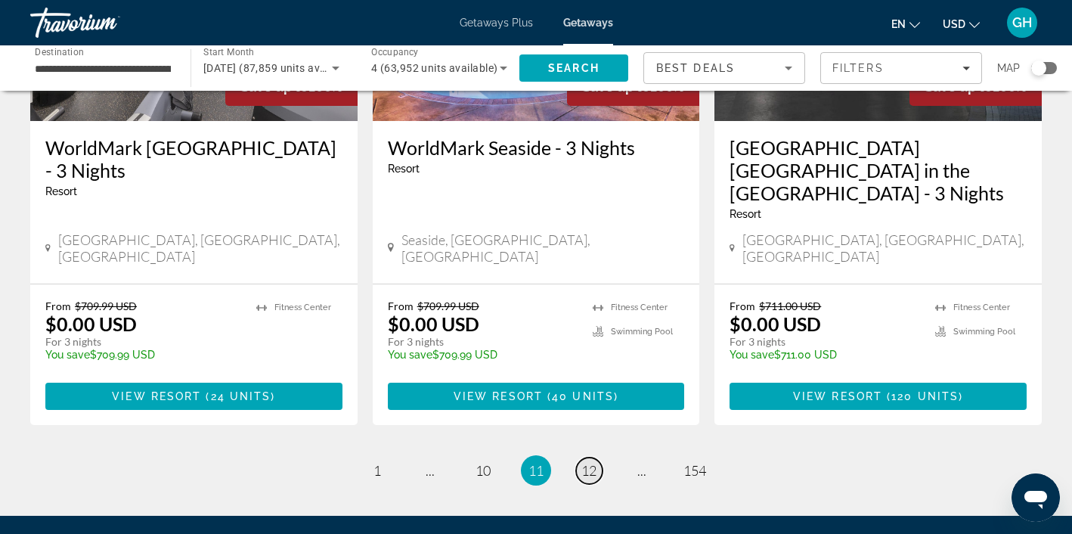
click at [586, 462] on span "12" at bounding box center [588, 470] width 15 height 17
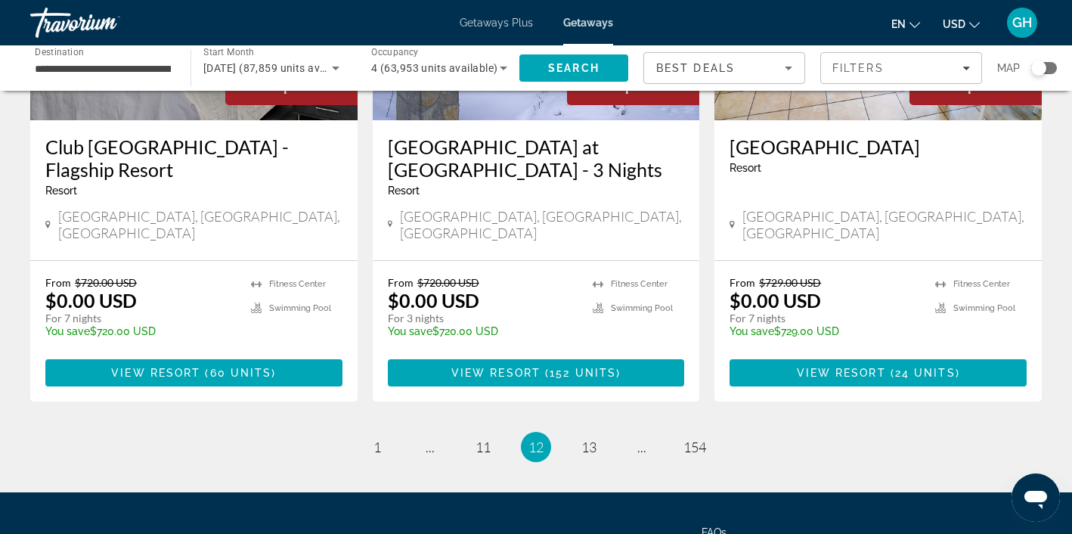
scroll to position [1929, 0]
